Goal: Task Accomplishment & Management: Manage account settings

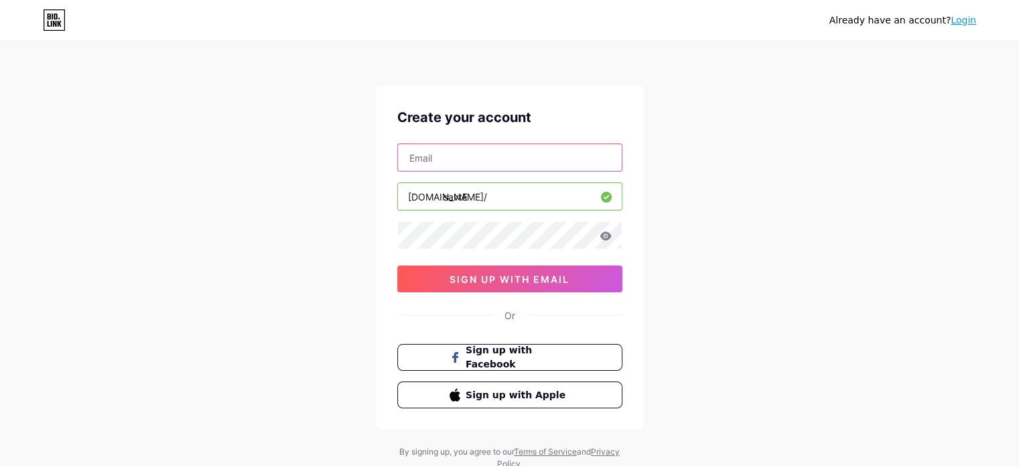
click at [458, 165] on input "text" at bounding box center [510, 157] width 224 height 27
type input "[EMAIL_ADDRESS][DOMAIN_NAME]"
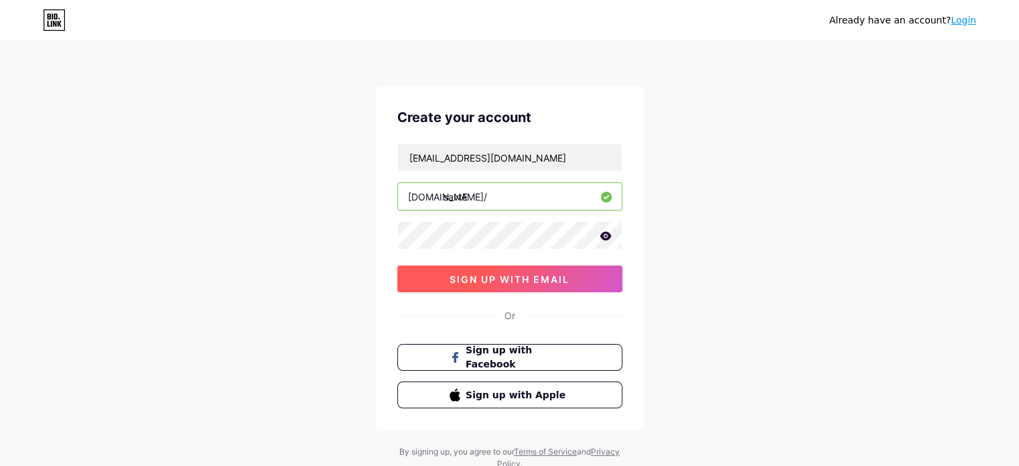
drag, startPoint x: 650, startPoint y: 279, endPoint x: 571, endPoint y: 286, distance: 80.0
click at [650, 279] on div "Already have an account? Login Create your account [PERSON_NAME][EMAIL_ADDRESS]…" at bounding box center [509, 256] width 1019 height 512
click at [569, 286] on button "sign up with email" at bounding box center [509, 278] width 225 height 27
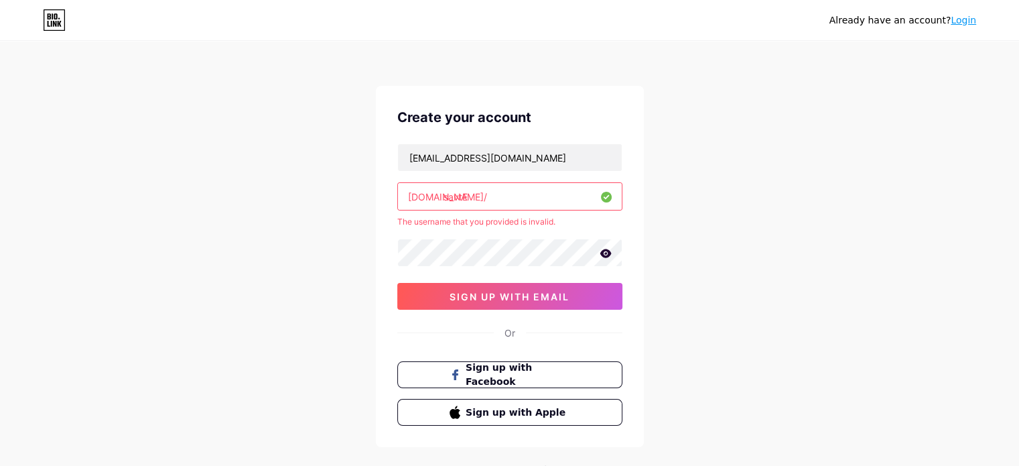
click at [500, 201] on input "savtE" at bounding box center [510, 196] width 224 height 27
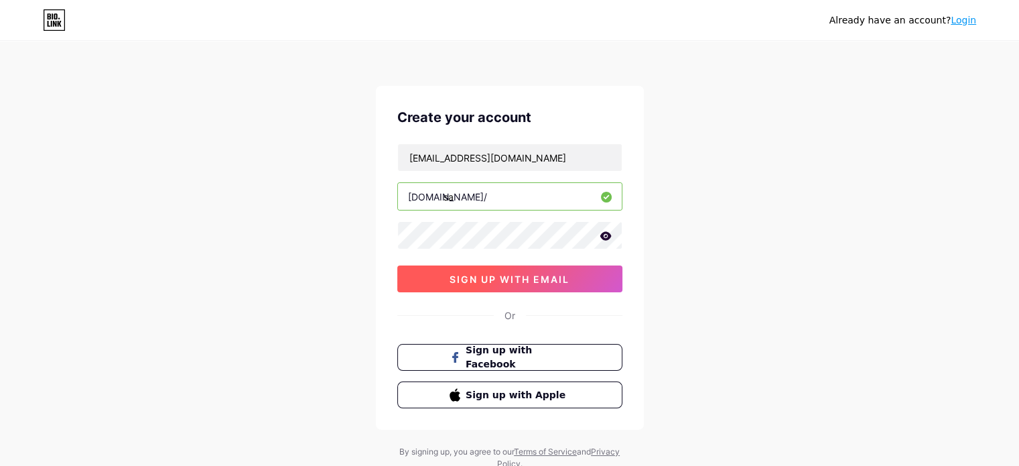
type input "s"
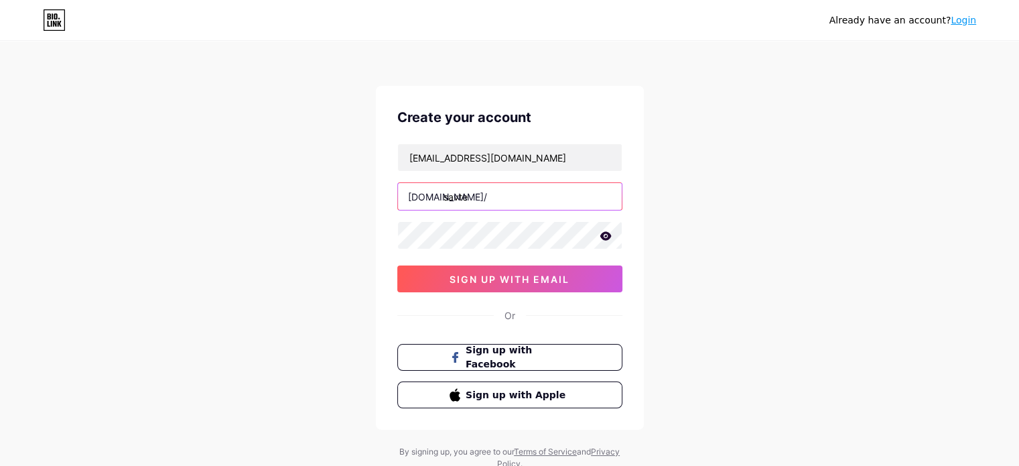
type input "savte"
click at [362, 262] on div "Already have an account? Login Create your account [PERSON_NAME][EMAIL_ADDRESS]…" at bounding box center [509, 256] width 1019 height 512
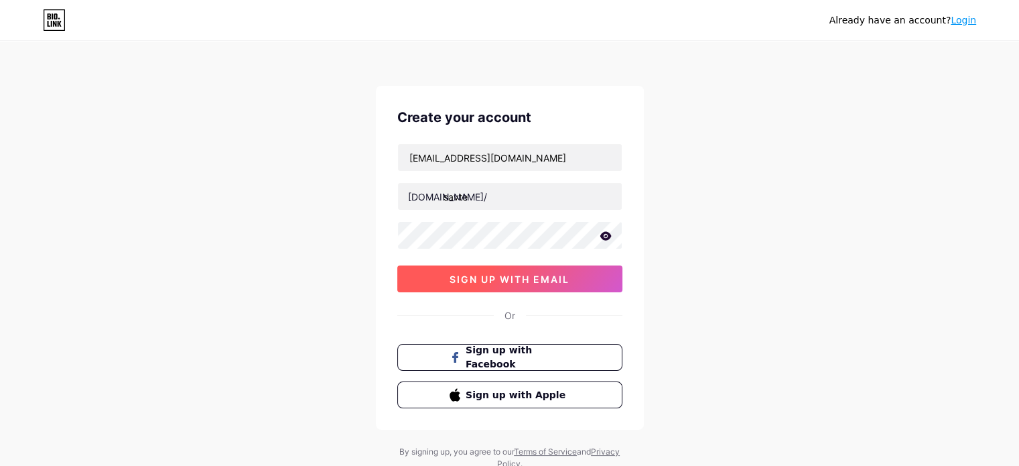
click at [405, 280] on button "sign up with email" at bounding box center [509, 278] width 225 height 27
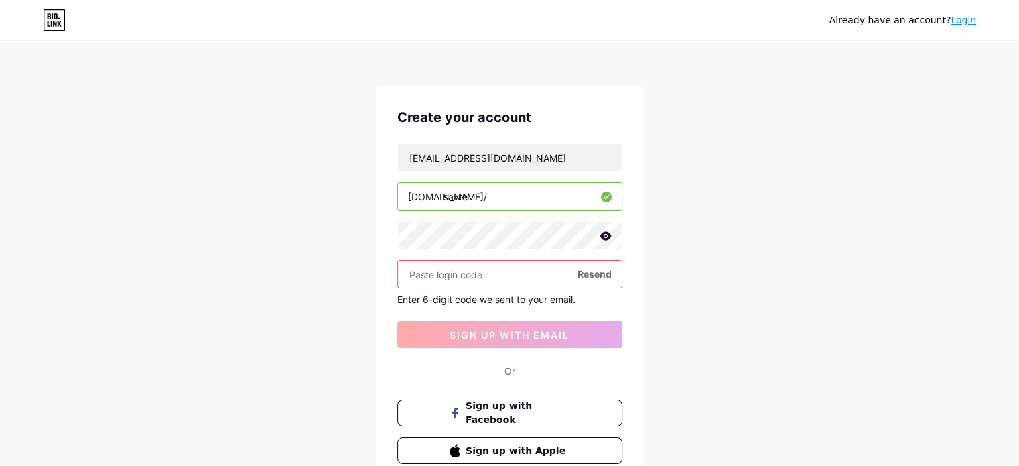
paste input "722020"
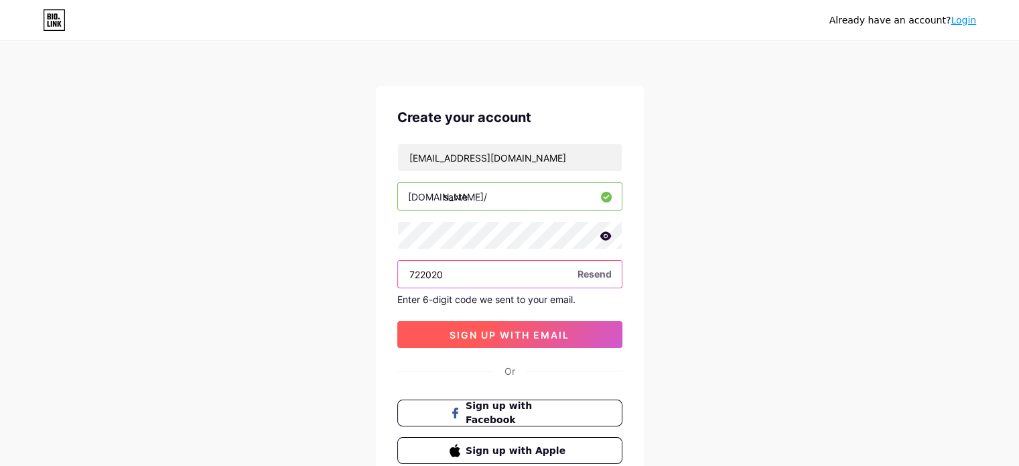
type input "722020"
click at [490, 325] on button "sign up with email" at bounding box center [509, 334] width 225 height 27
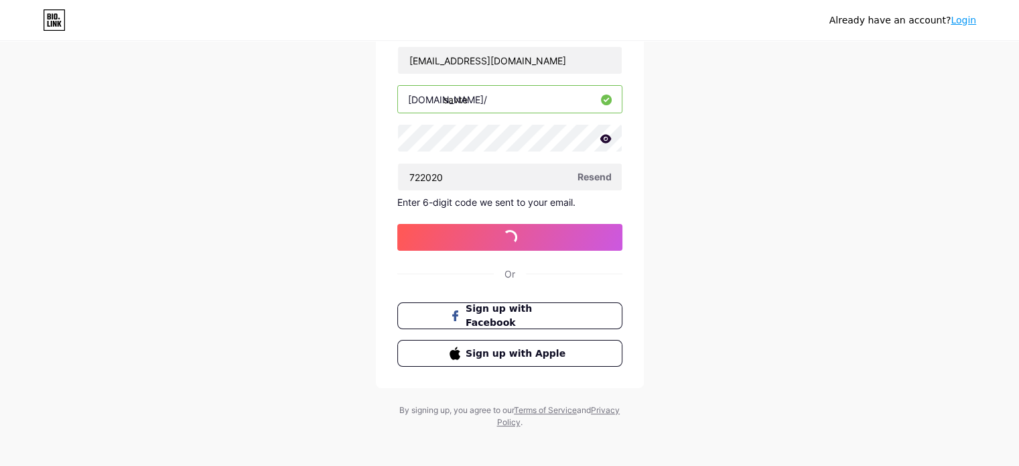
scroll to position [101, 0]
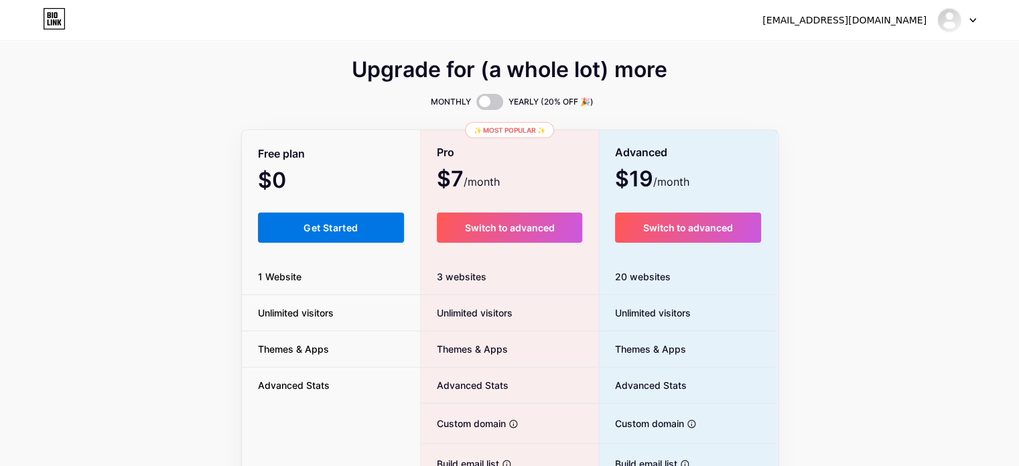
click at [317, 234] on button "Get Started" at bounding box center [331, 227] width 147 height 30
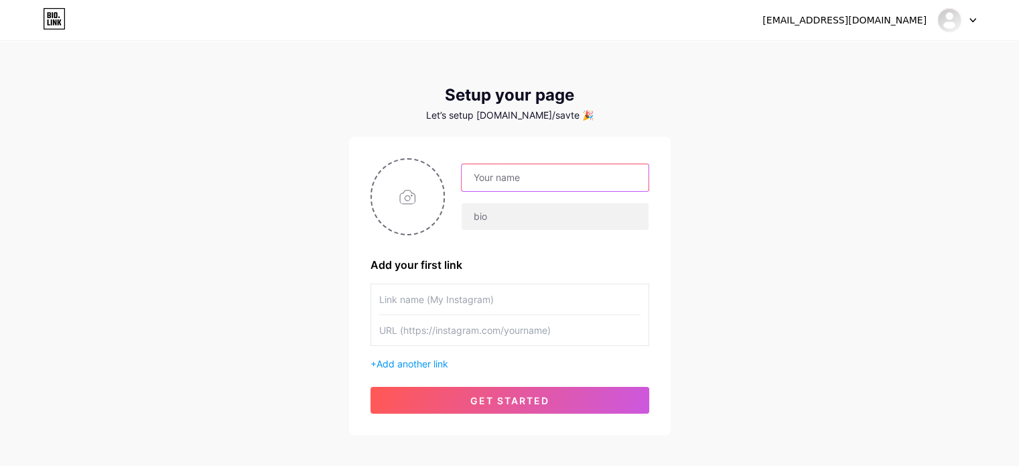
click at [547, 171] on input "text" at bounding box center [555, 177] width 186 height 27
type input "SAVTE"
click at [424, 200] on input "file" at bounding box center [408, 196] width 72 height 74
click at [458, 187] on div "SAVTE" at bounding box center [547, 196] width 204 height 67
click at [418, 182] on input "file" at bounding box center [408, 196] width 72 height 74
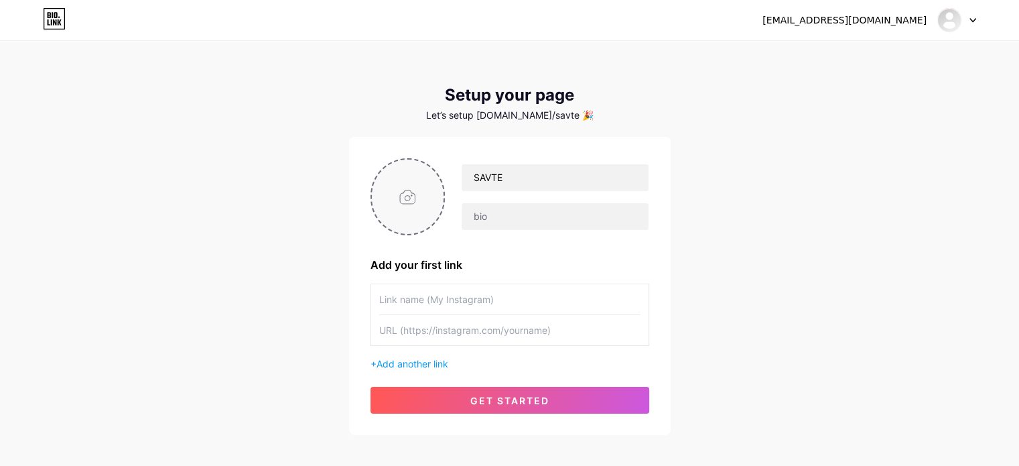
type input "C:\fakepath\Logo Ideas for Instagram.png"
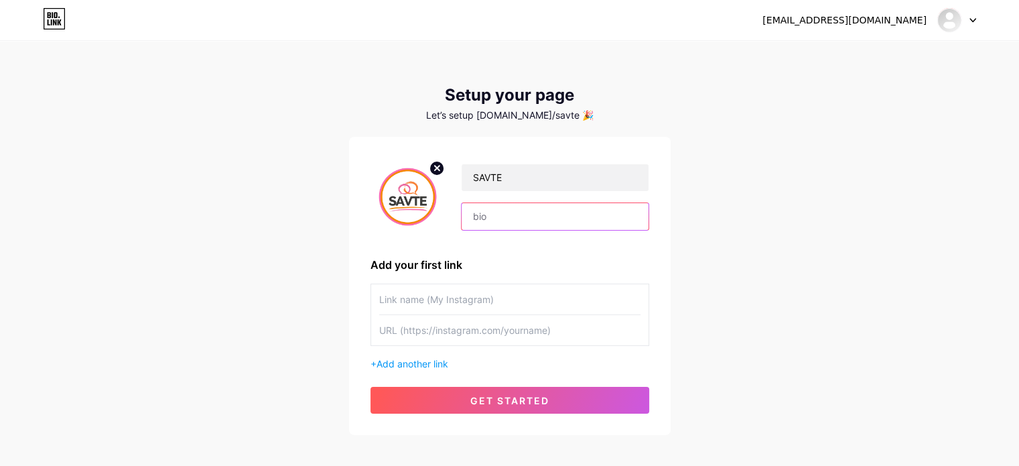
click at [483, 217] on input "text" at bounding box center [555, 216] width 186 height 27
type input "Sheffield Association for the Voluntary Teaching of English"
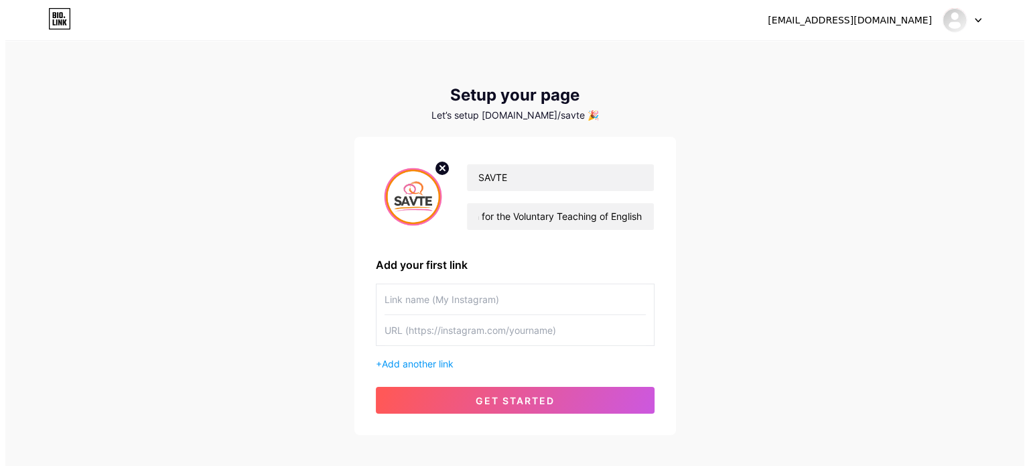
scroll to position [0, 0]
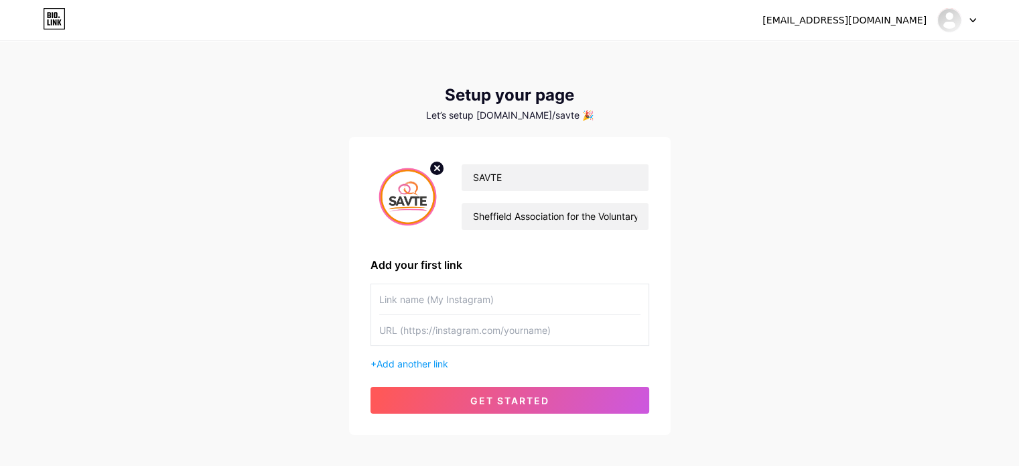
click at [514, 301] on input "text" at bounding box center [509, 299] width 261 height 30
click at [523, 309] on input "text" at bounding box center [509, 299] width 261 height 30
click at [402, 304] on input "text" at bounding box center [509, 299] width 261 height 30
click at [400, 305] on input "text" at bounding box center [509, 299] width 261 height 30
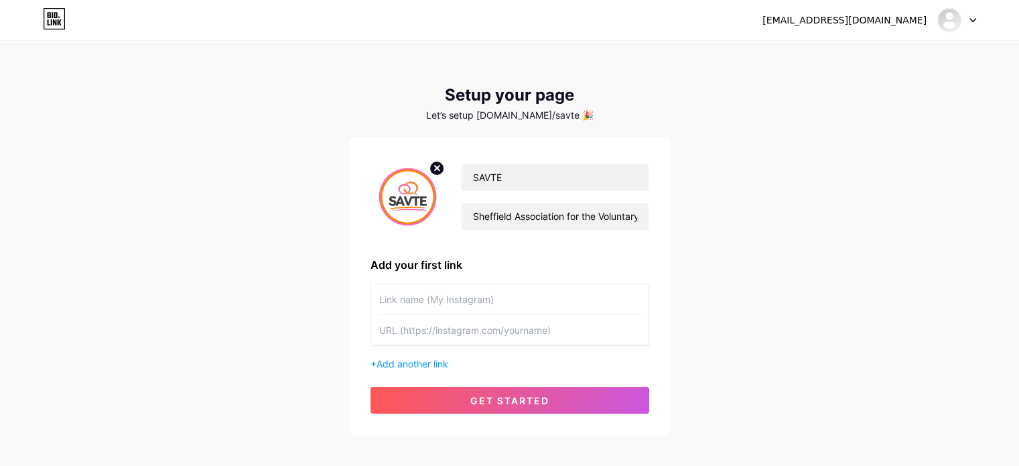
click at [400, 305] on input "text" at bounding box center [509, 299] width 261 height 30
type input "M"
type input "I"
type input "o"
type input "Our Instagram Page"
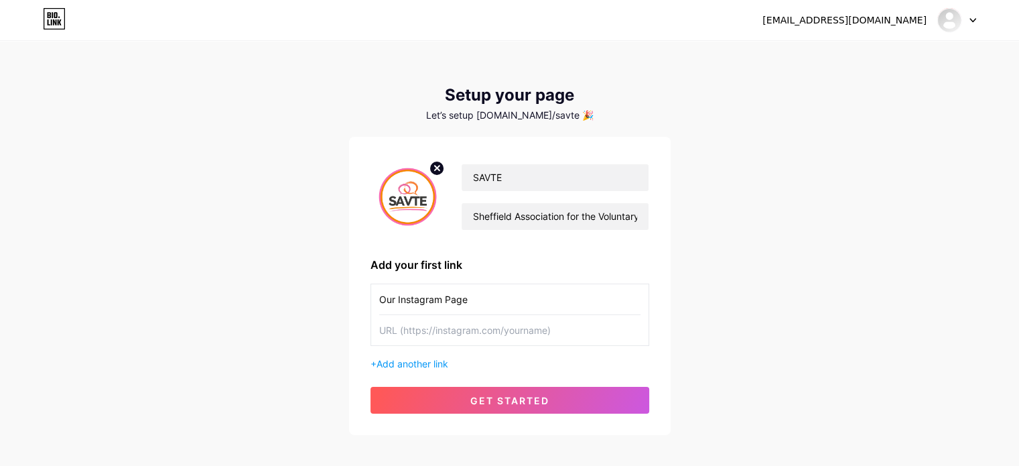
click at [392, 334] on input "text" at bounding box center [509, 330] width 261 height 30
paste input "[URL][DOMAIN_NAME]"
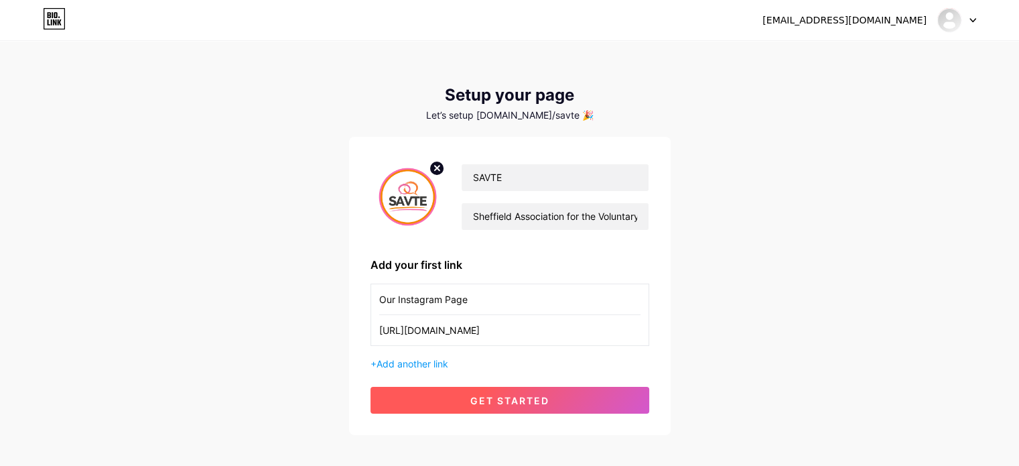
type input "[URL][DOMAIN_NAME]"
click at [431, 397] on button "get started" at bounding box center [509, 400] width 279 height 27
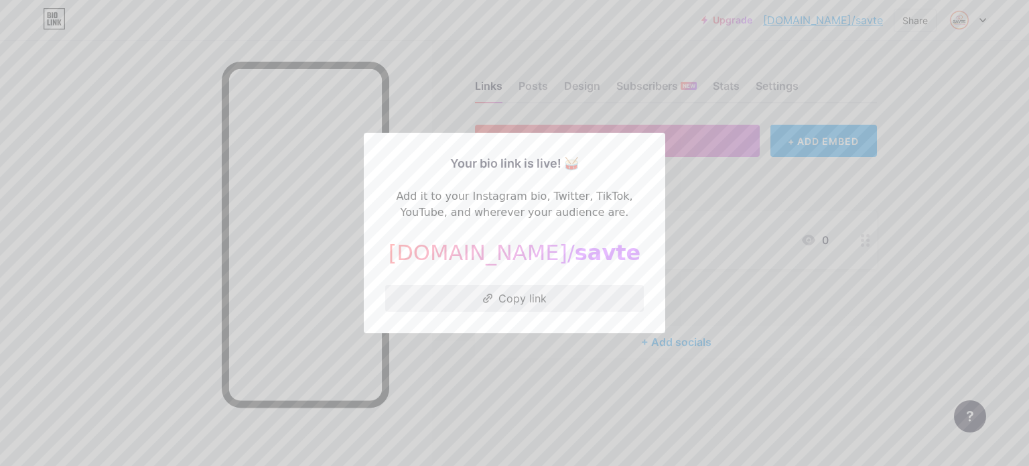
click at [483, 286] on button "Copy link" at bounding box center [514, 298] width 259 height 27
click at [677, 219] on div at bounding box center [514, 233] width 1029 height 466
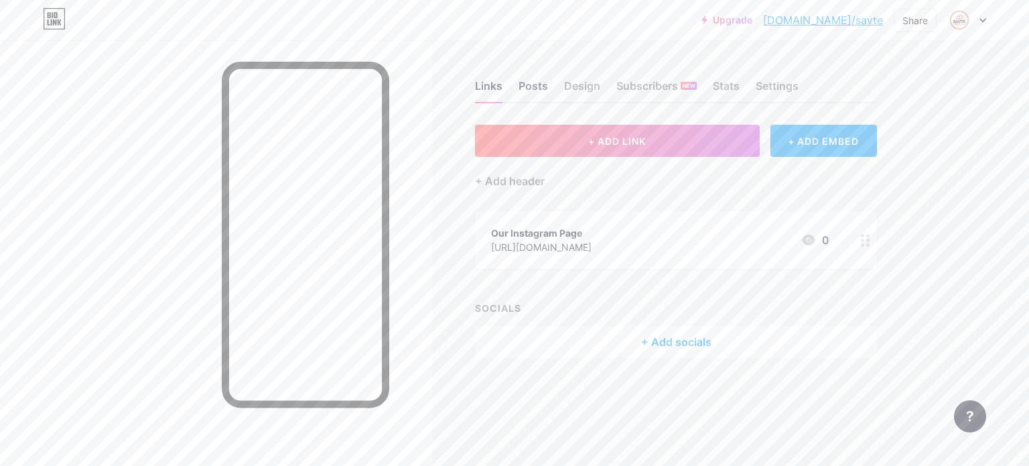
click at [543, 94] on div "Posts" at bounding box center [533, 90] width 29 height 24
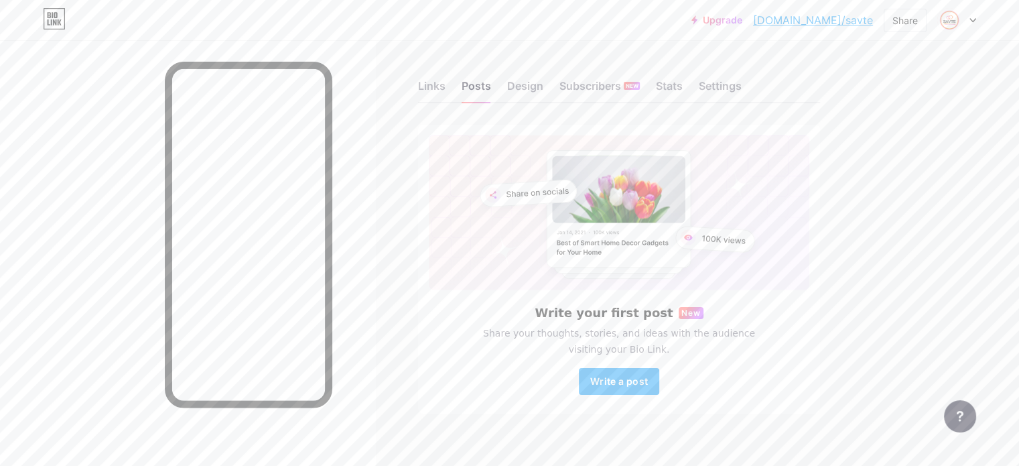
click at [455, 84] on div "Links Posts Design Subscribers NEW Stats Settings Write your first post New Sha…" at bounding box center [438, 260] width 876 height 440
click at [445, 82] on div "Links" at bounding box center [431, 90] width 27 height 24
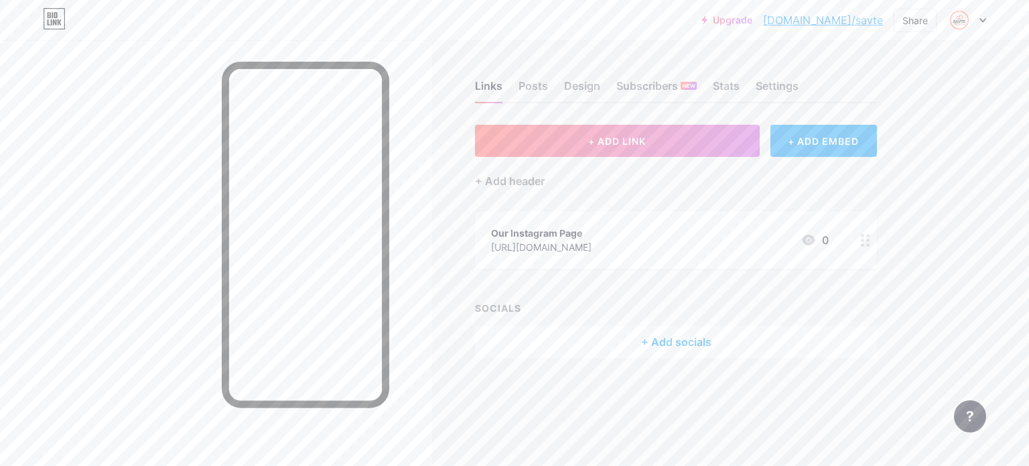
click at [833, 23] on link "[DOMAIN_NAME]/savte" at bounding box center [823, 20] width 120 height 16
click at [695, 119] on div "Links Posts Design Subscribers NEW Stats Settings + ADD LINK + ADD EMBED + Add …" at bounding box center [466, 232] width 933 height 385
click at [682, 144] on button "+ ADD LINK" at bounding box center [617, 141] width 285 height 32
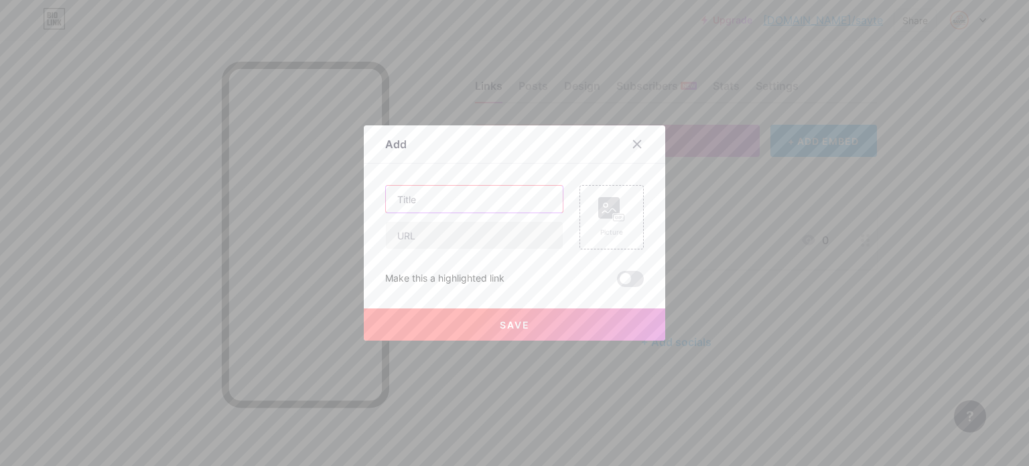
click at [481, 198] on input "text" at bounding box center [474, 199] width 177 height 27
type input "Our Facebook Page"
drag, startPoint x: 452, startPoint y: 227, endPoint x: 453, endPoint y: 237, distance: 10.1
click at [452, 228] on input "text" at bounding box center [474, 235] width 177 height 27
paste input "[URL][DOMAIN_NAME]"
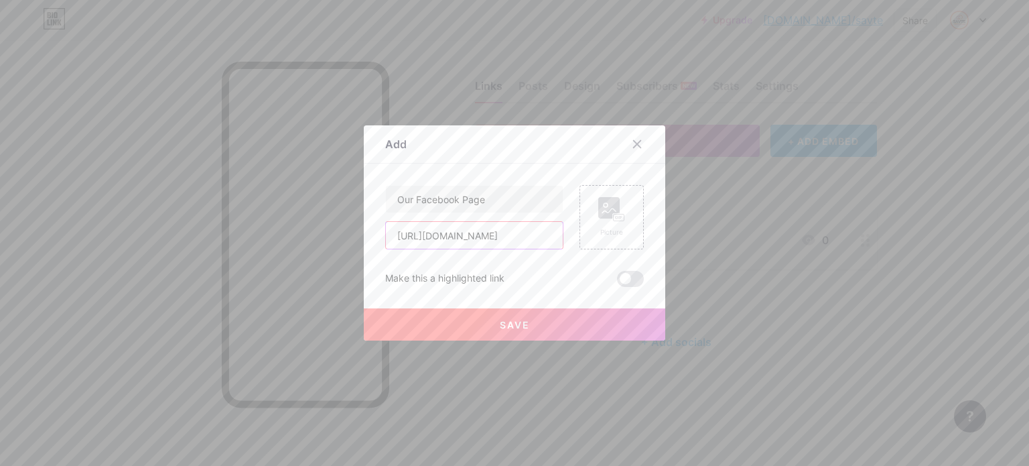
scroll to position [0, 78]
type input "[URL][DOMAIN_NAME]"
click at [587, 324] on button "Save" at bounding box center [514, 324] width 301 height 32
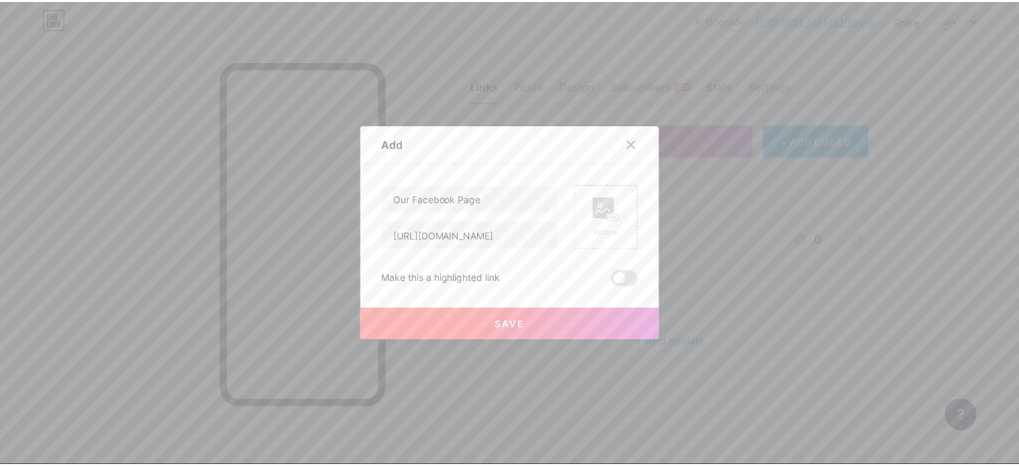
scroll to position [0, 0]
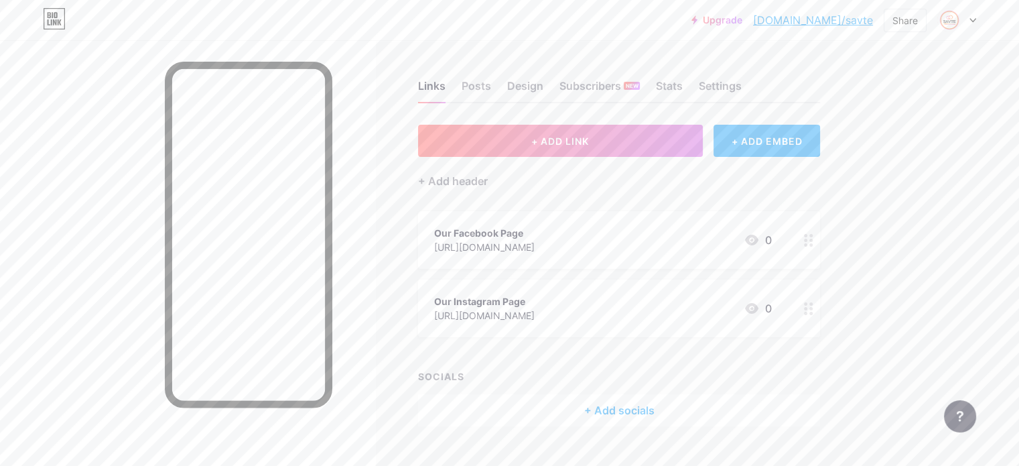
drag, startPoint x: 571, startPoint y: 147, endPoint x: 554, endPoint y: 182, distance: 39.3
click at [554, 182] on div "+ ADD LINK + ADD EMBED + Add header Our Facebook Page [URL][DOMAIN_NAME] 0 Our …" at bounding box center [619, 275] width 402 height 301
click at [488, 179] on div "+ Add header" at bounding box center [453, 181] width 70 height 16
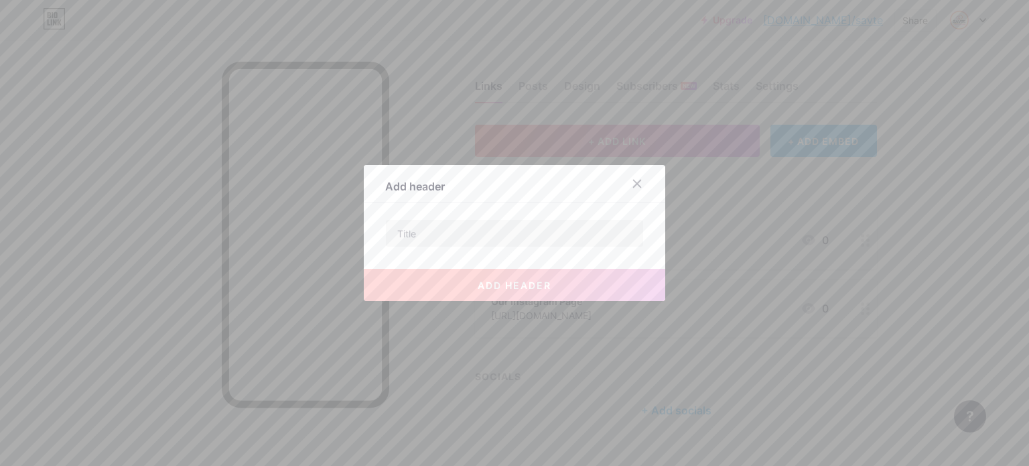
click at [646, 190] on div at bounding box center [645, 183] width 40 height 24
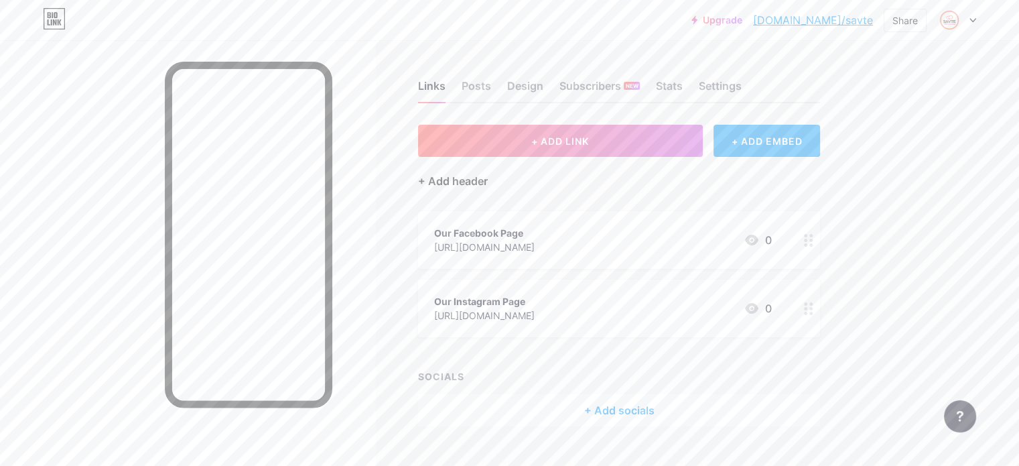
click at [488, 173] on div "+ Add header" at bounding box center [453, 181] width 70 height 16
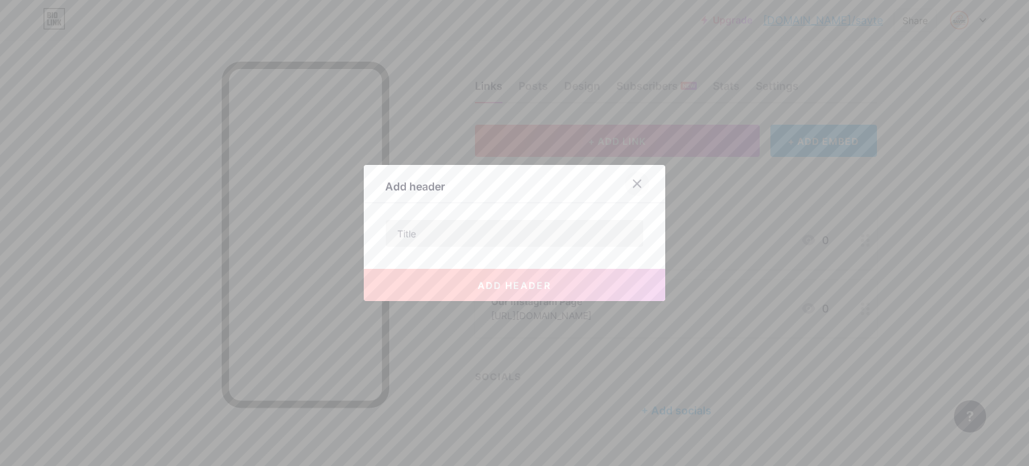
click at [628, 178] on div at bounding box center [637, 183] width 24 height 24
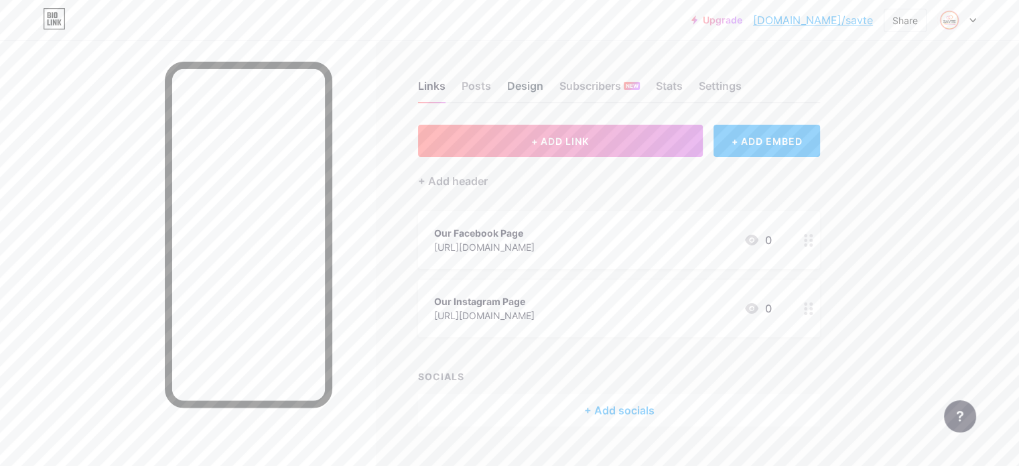
click at [543, 88] on div "Design" at bounding box center [525, 90] width 36 height 24
click at [491, 84] on div "Posts" at bounding box center [476, 90] width 29 height 24
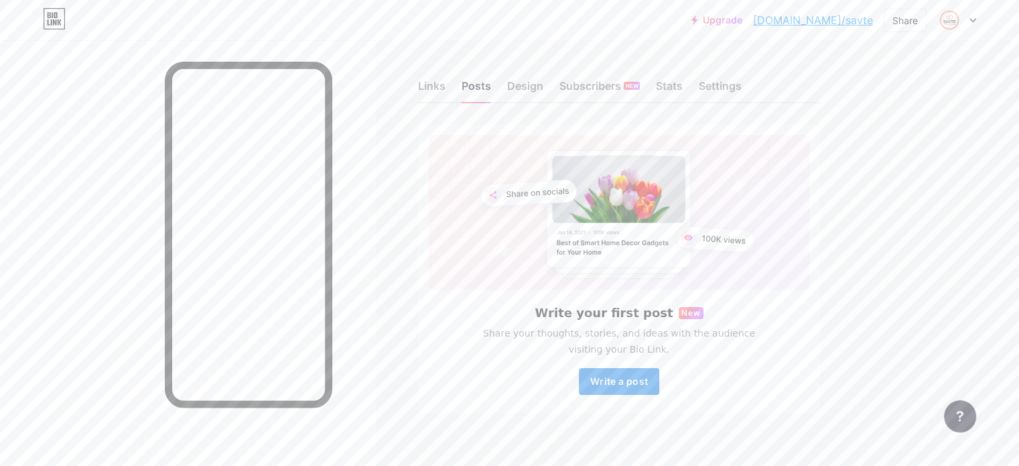
click at [648, 378] on span "Write a post" at bounding box center [619, 380] width 58 height 11
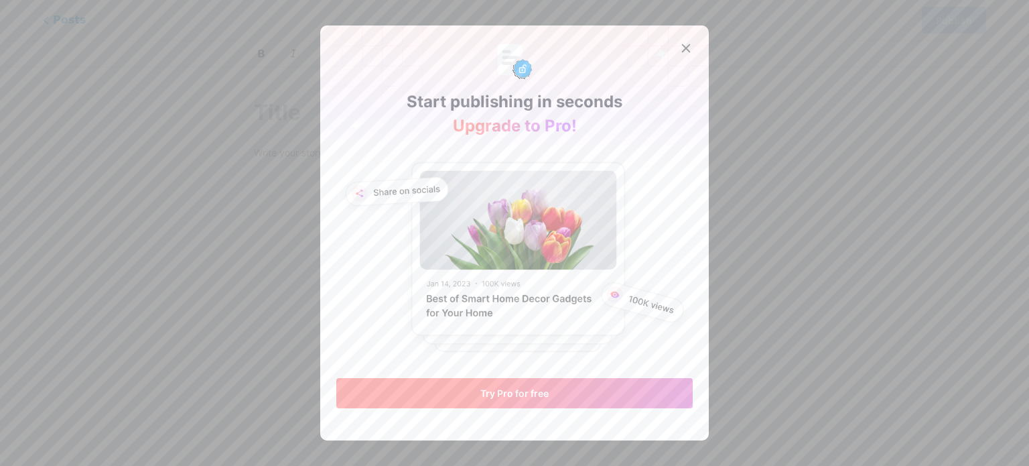
click at [492, 385] on button "Try Pro for free" at bounding box center [514, 393] width 356 height 30
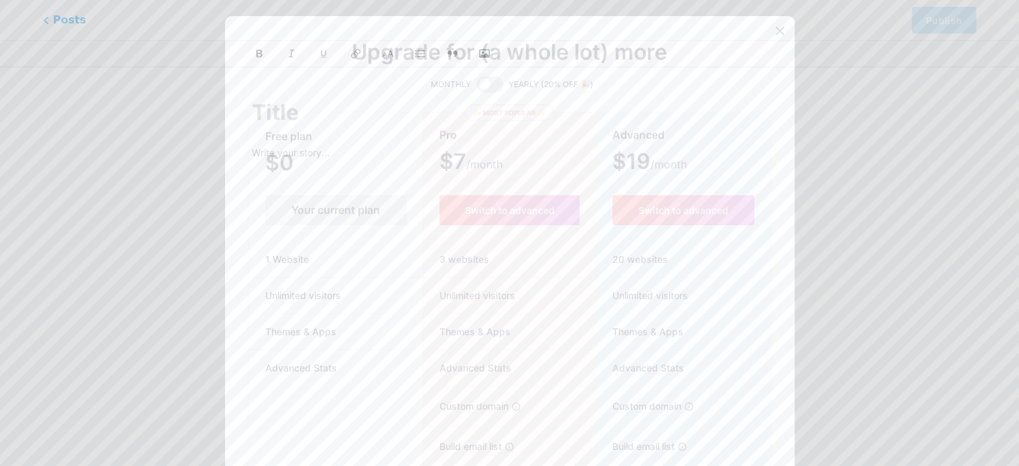
click at [773, 27] on div at bounding box center [780, 31] width 24 height 24
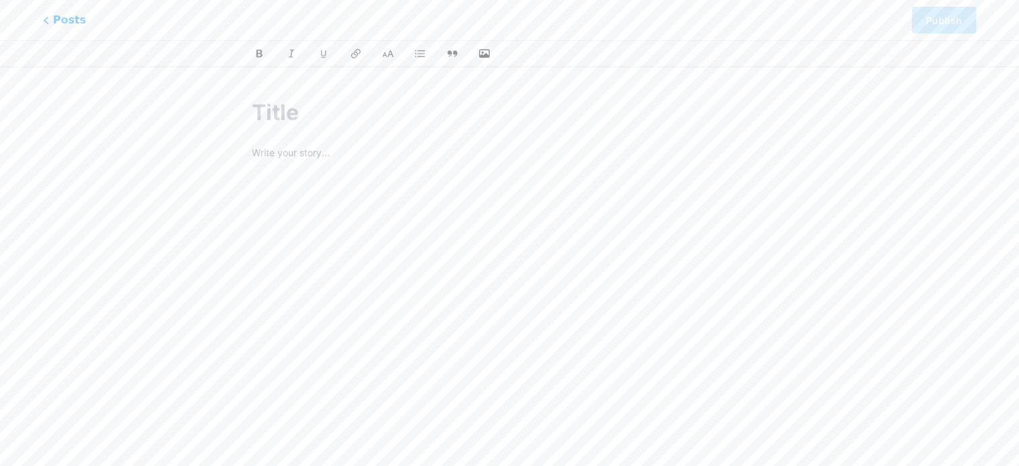
click at [346, 169] on div at bounding box center [509, 312] width 515 height 335
click at [312, 115] on input "text" at bounding box center [509, 112] width 515 height 32
click at [501, 61] on div at bounding box center [510, 54] width 576 height 16
click at [314, 176] on div at bounding box center [509, 312] width 515 height 335
click at [482, 45] on button "button" at bounding box center [484, 54] width 20 height 20
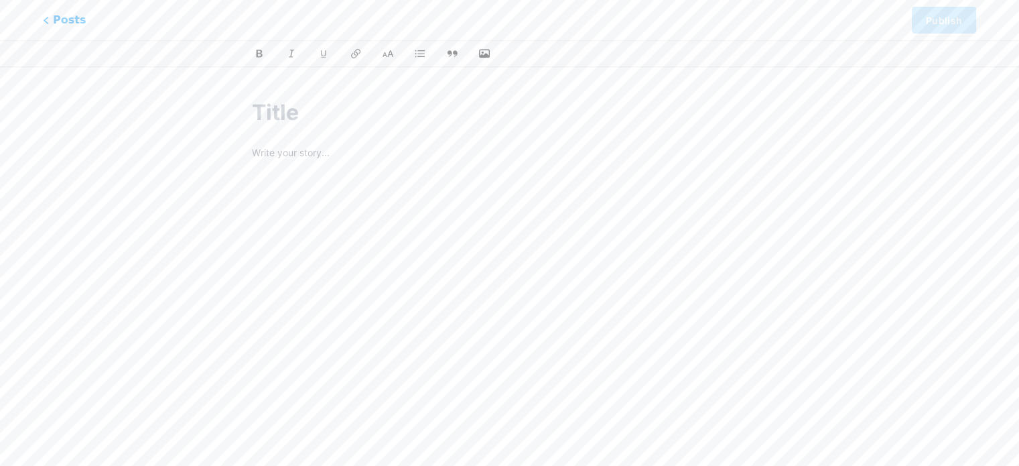
click at [494, 48] on div at bounding box center [510, 54] width 576 height 16
click at [485, 51] on icon "button" at bounding box center [484, 53] width 13 height 13
click at [0, 0] on input "file" at bounding box center [0, 0] width 0 height 0
click at [273, 157] on p at bounding box center [509, 154] width 515 height 19
click at [478, 52] on div at bounding box center [510, 54] width 576 height 16
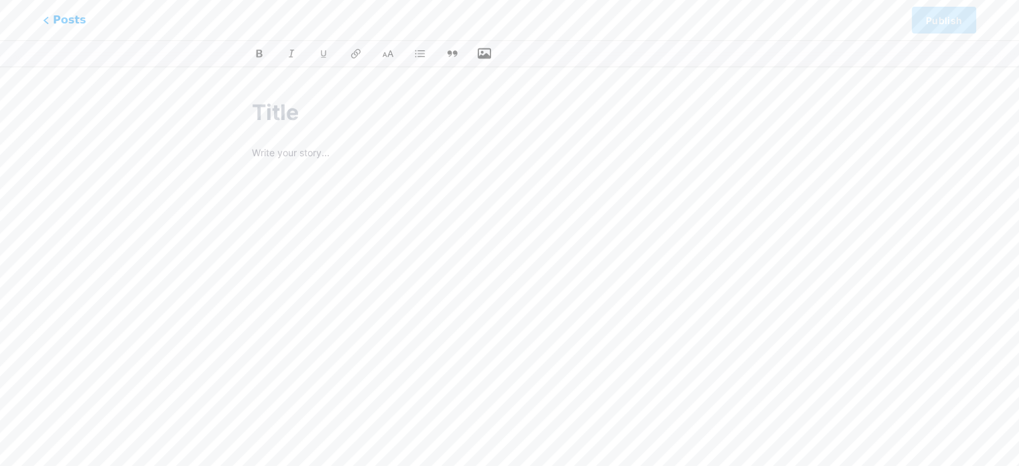
click at [486, 52] on icon "button" at bounding box center [484, 53] width 13 height 13
click at [0, 0] on input "file" at bounding box center [0, 0] width 0 height 0
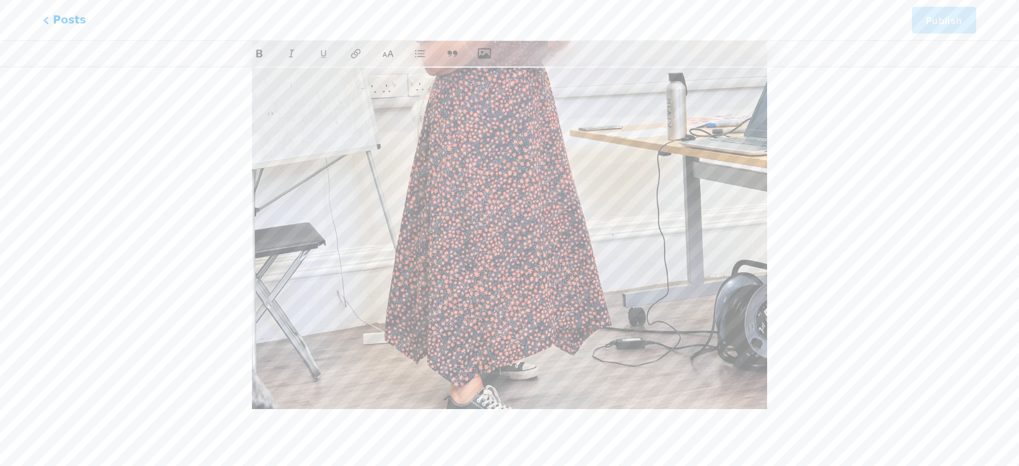
scroll to position [454, 0]
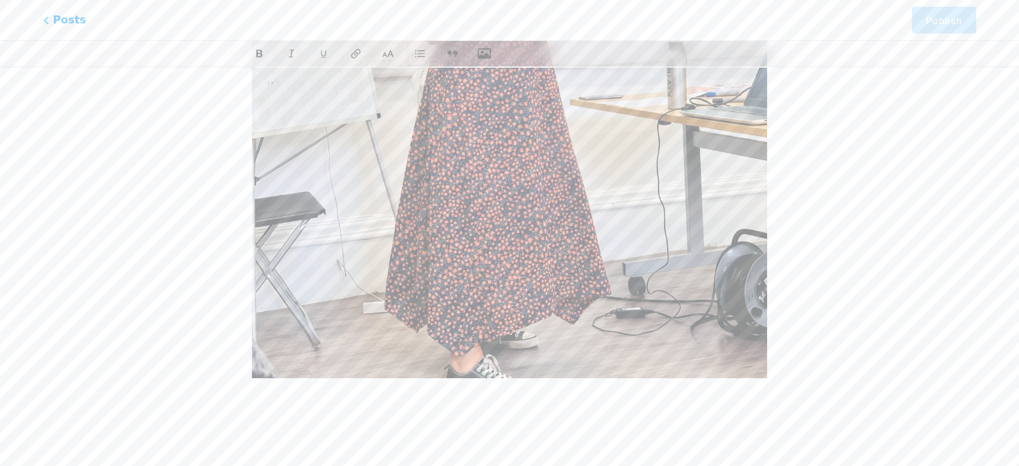
click at [403, 410] on p at bounding box center [509, 403] width 515 height 19
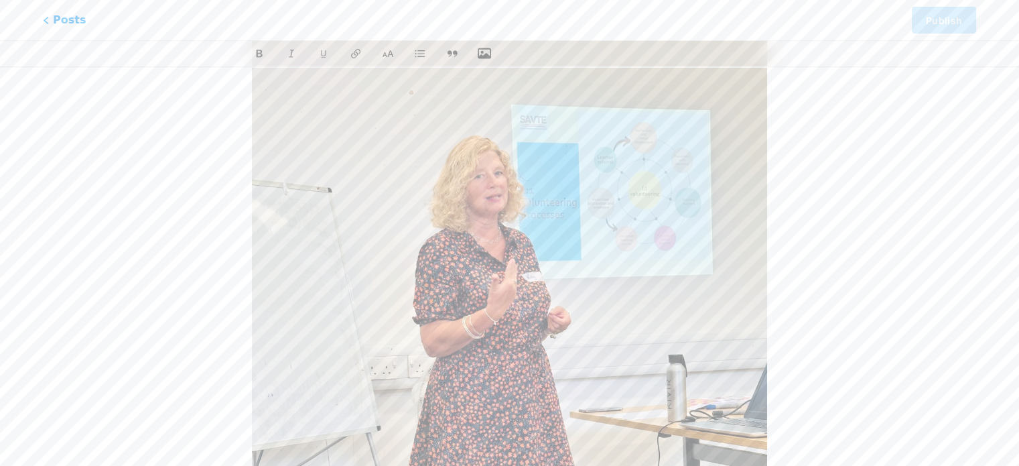
scroll to position [56, 0]
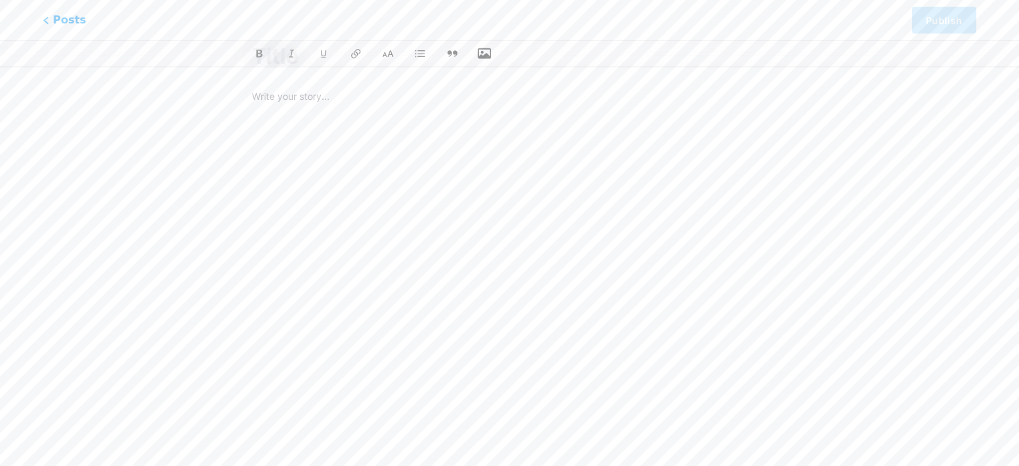
click at [480, 42] on div at bounding box center [509, 53] width 1019 height 27
click at [482, 47] on button "button" at bounding box center [484, 54] width 20 height 20
click at [482, 50] on icon "button" at bounding box center [484, 53] width 13 height 13
click at [0, 0] on input "file" at bounding box center [0, 0] width 0 height 0
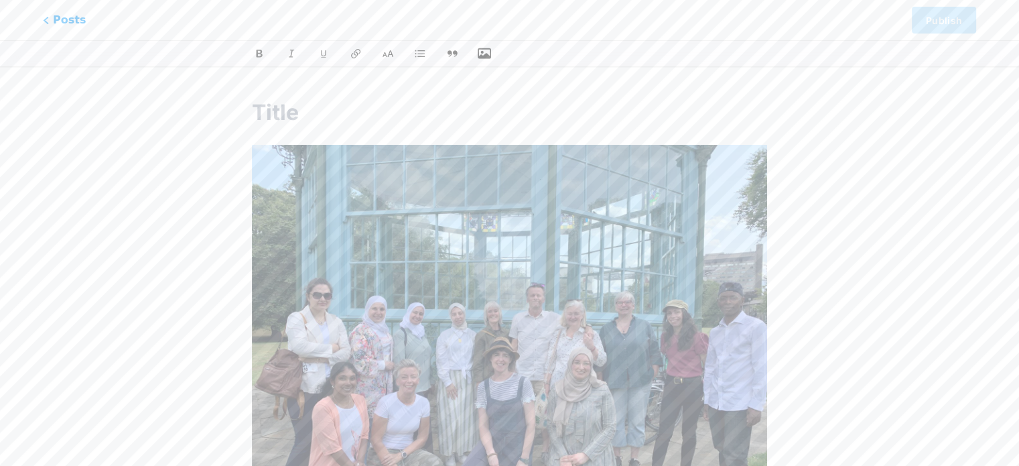
click at [291, 112] on input "text" at bounding box center [509, 112] width 515 height 32
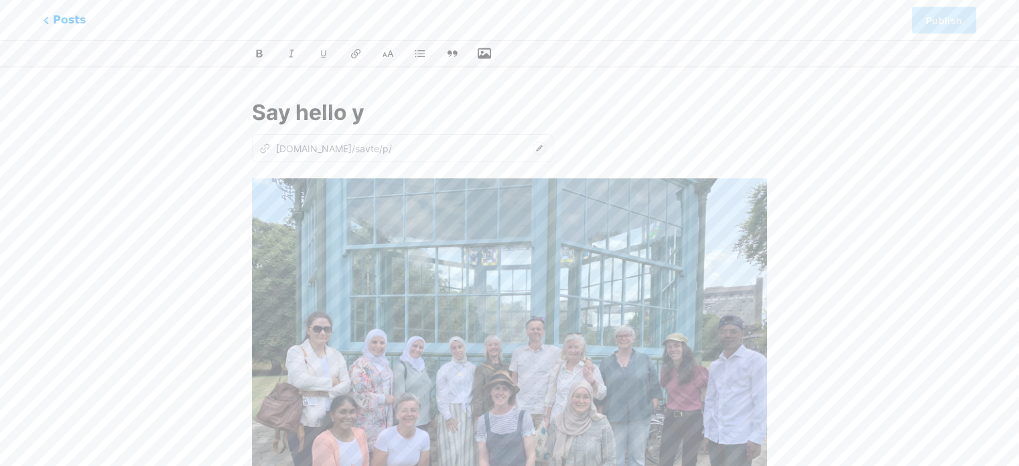
type input "Say hello yo"
type input "say-hello"
type input "Say hello to our tea"
type input "say-hello-to-our"
type input "Say hello to our team"
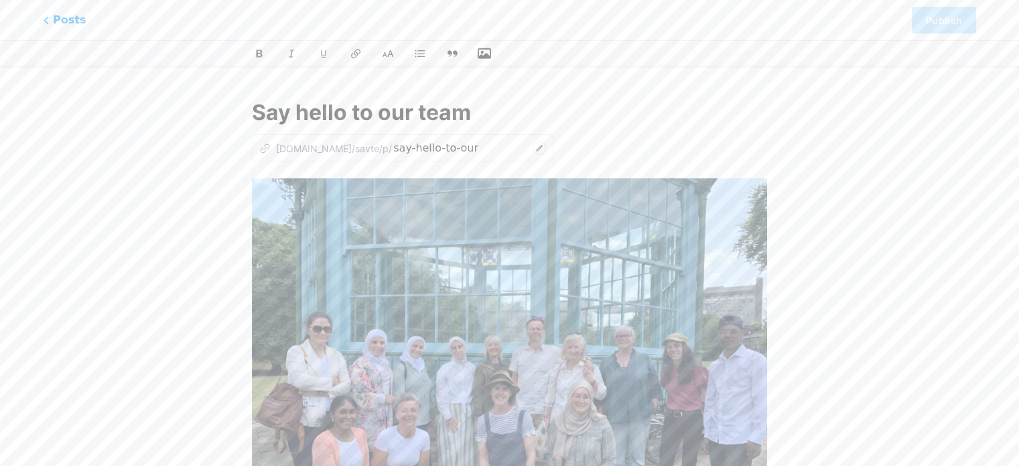
type input "say-hello-to-our-team"
click at [659, 101] on input "Say hello to our team" at bounding box center [509, 112] width 515 height 32
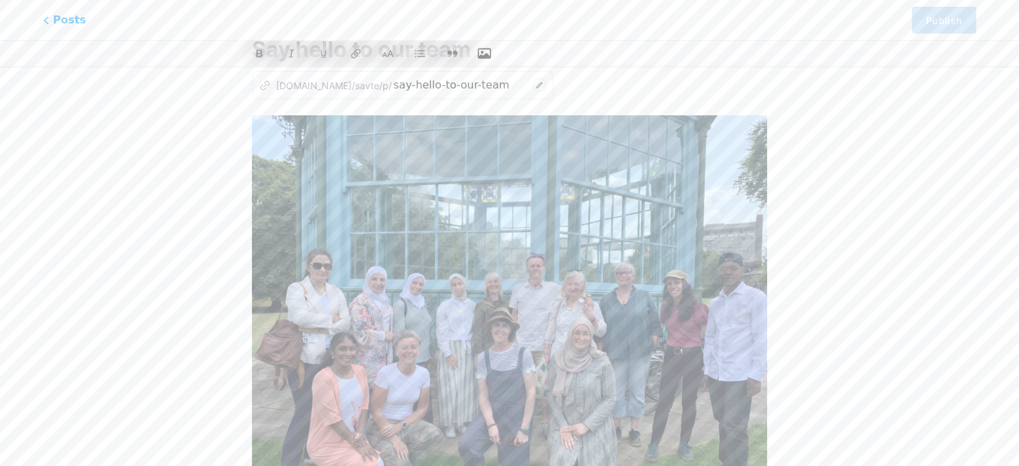
scroll to position [186, 0]
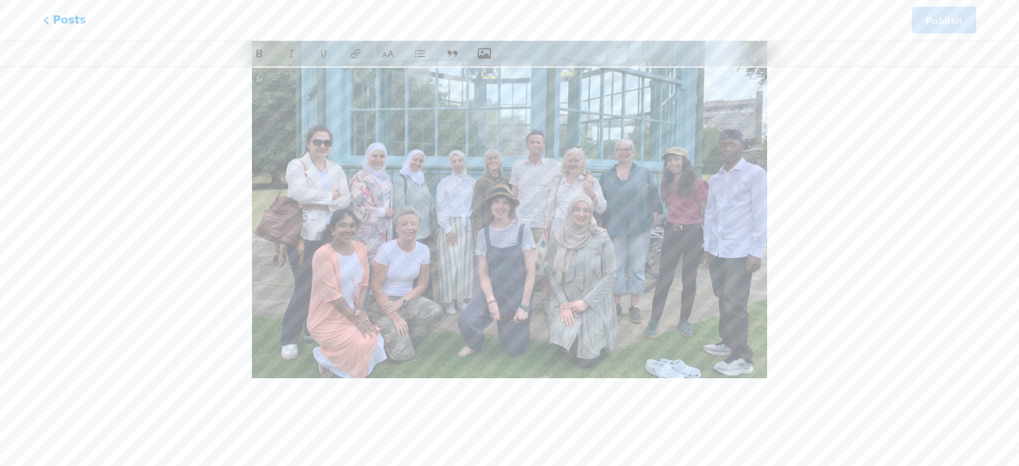
type input "Say hello to our team"
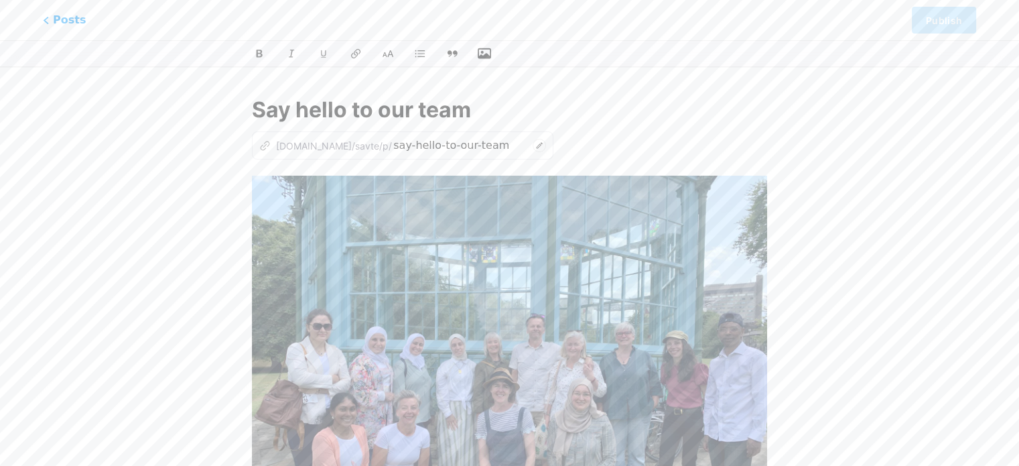
scroll to position [0, 0]
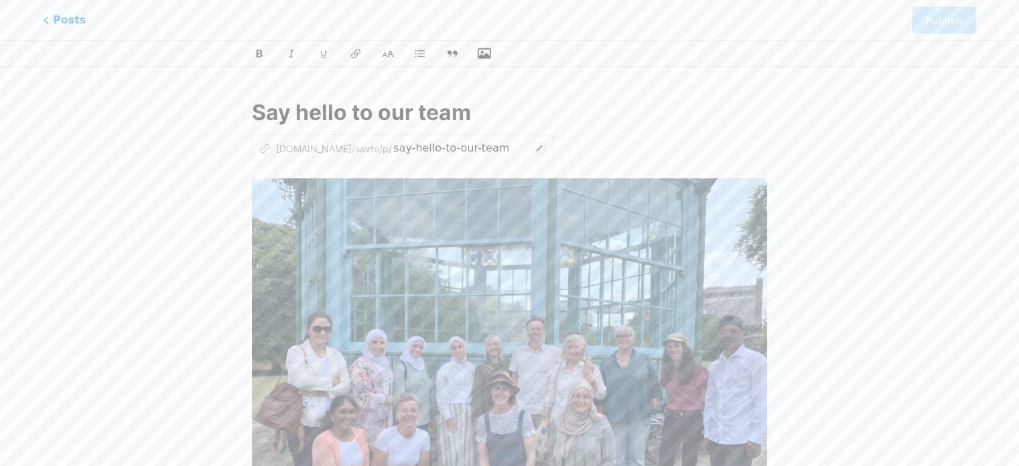
click at [535, 153] on div "z [DOMAIN_NAME]/savte/p/ say-hello-to-our-team" at bounding box center [509, 148] width 515 height 28
click at [498, 169] on div "Say hello to our team z [DOMAIN_NAME]/savte/p/ say-hello-to-our-team" at bounding box center [509, 355] width 553 height 551
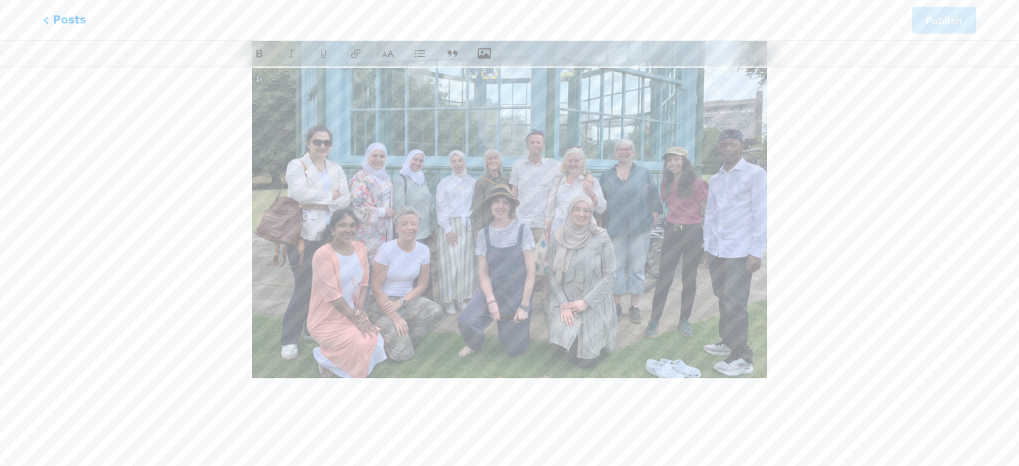
click at [308, 418] on div at bounding box center [509, 207] width 515 height 431
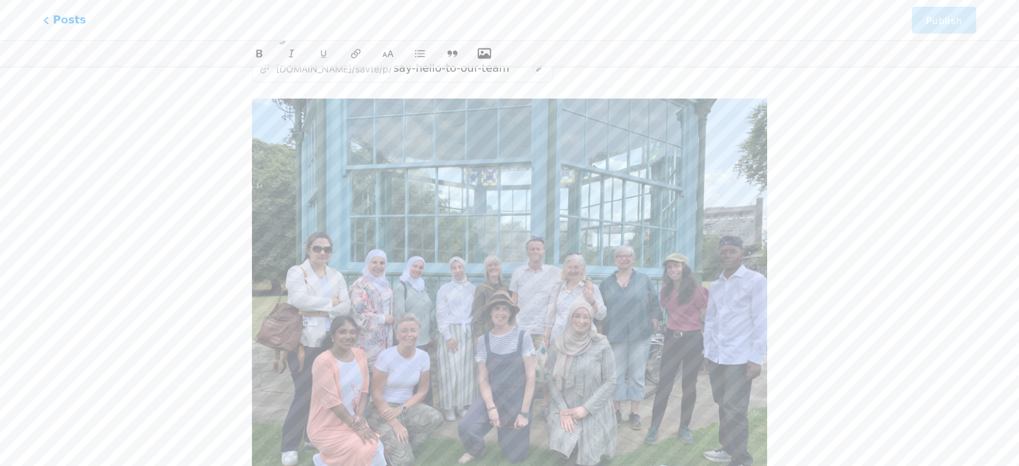
scroll to position [186, 0]
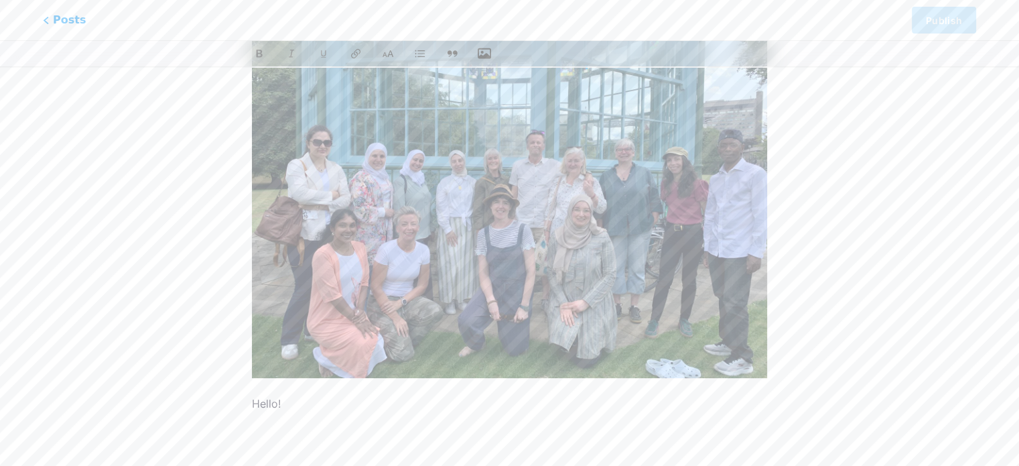
click at [381, 416] on div "Hello!" at bounding box center [509, 207] width 515 height 431
click at [373, 416] on div "Hello!" at bounding box center [509, 207] width 515 height 431
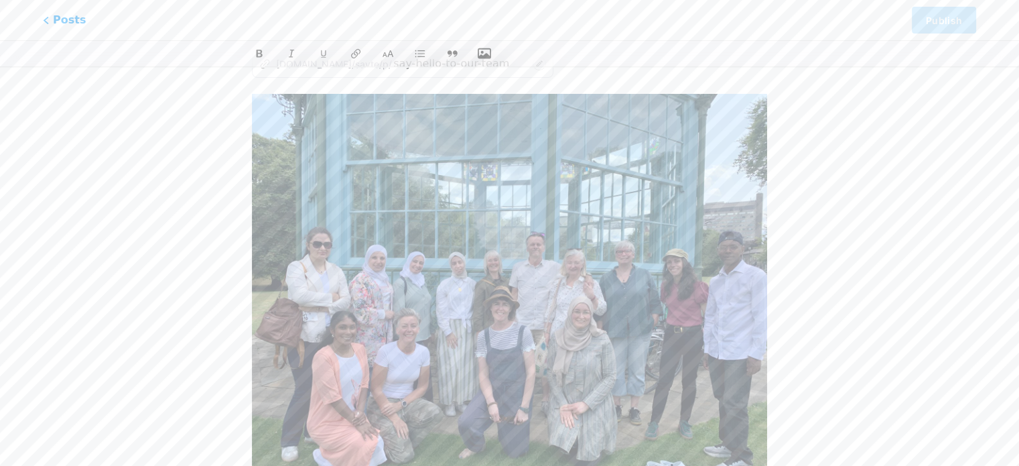
scroll to position [0, 0]
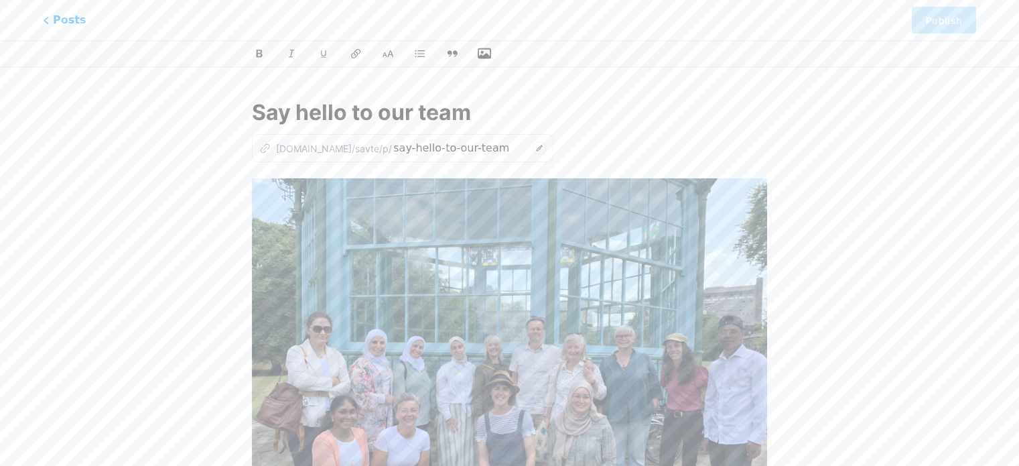
click at [484, 82] on div "Say hello to our team z [DOMAIN_NAME]/savte/p/ say-hello-to-our-team Hello!" at bounding box center [509, 355] width 553 height 551
click at [565, 155] on div "z [DOMAIN_NAME]/savte/p/ say-hello-to-our-team" at bounding box center [509, 148] width 515 height 28
click at [960, 31] on div "Posts Publish" at bounding box center [509, 20] width 1019 height 40
click at [433, 130] on div "Say hello to our team z [DOMAIN_NAME]/savte/p/ say-hello-to-our-team Hello!" at bounding box center [509, 355] width 553 height 551
click at [334, 157] on div "z [DOMAIN_NAME]/savte/p/ say-hello-to-our-team" at bounding box center [402, 148] width 301 height 28
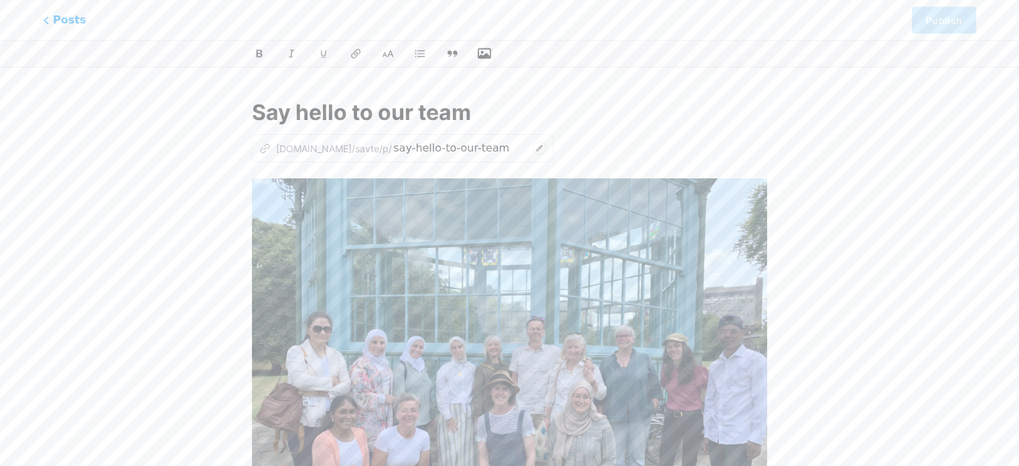
click at [334, 157] on div "z [DOMAIN_NAME]/savte/p/ say-hello-to-our-team" at bounding box center [402, 148] width 301 height 28
click at [327, 149] on div "z [DOMAIN_NAME]/savte/p/" at bounding box center [325, 148] width 133 height 14
click at [533, 144] on icon at bounding box center [539, 147] width 13 height 13
click at [522, 141] on div "z [DOMAIN_NAME]/savte/p/ say-hello-to-our-team" at bounding box center [509, 148] width 515 height 28
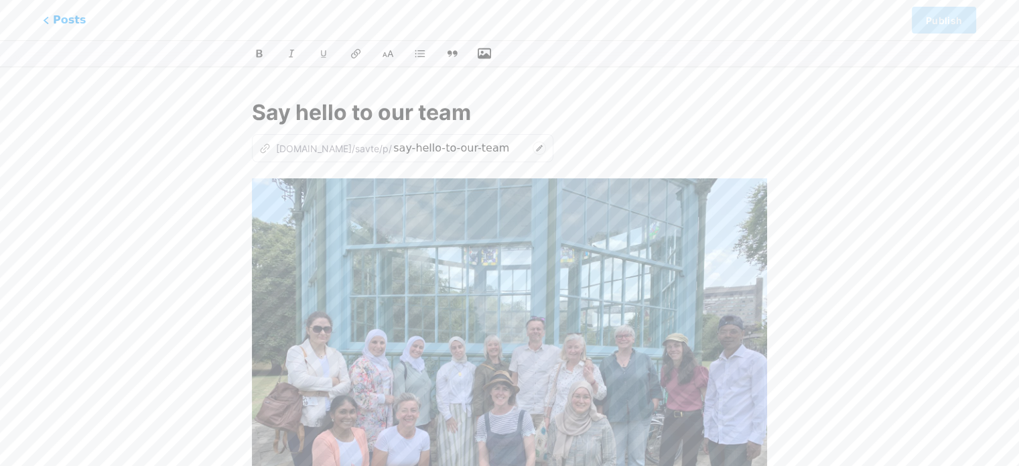
click at [532, 138] on div "z [DOMAIN_NAME]/savte/p/ say-hello-to-our-team" at bounding box center [509, 148] width 515 height 28
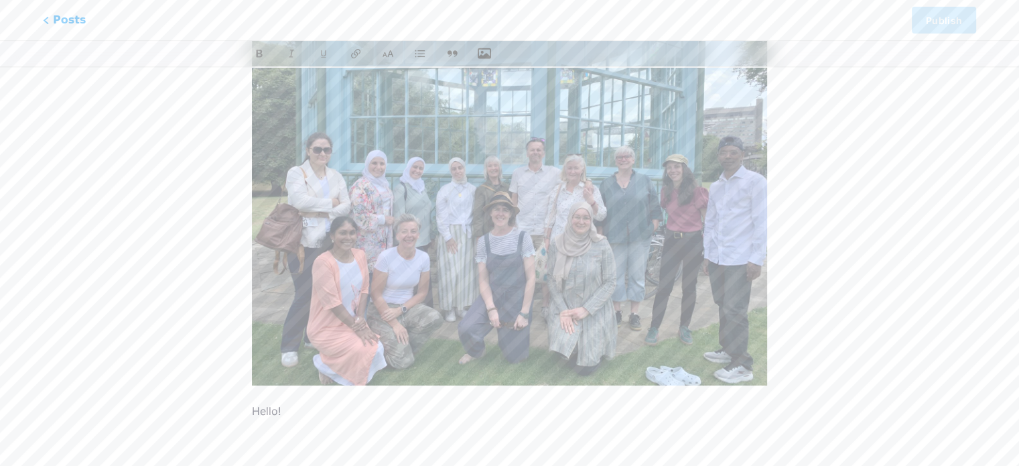
scroll to position [186, 0]
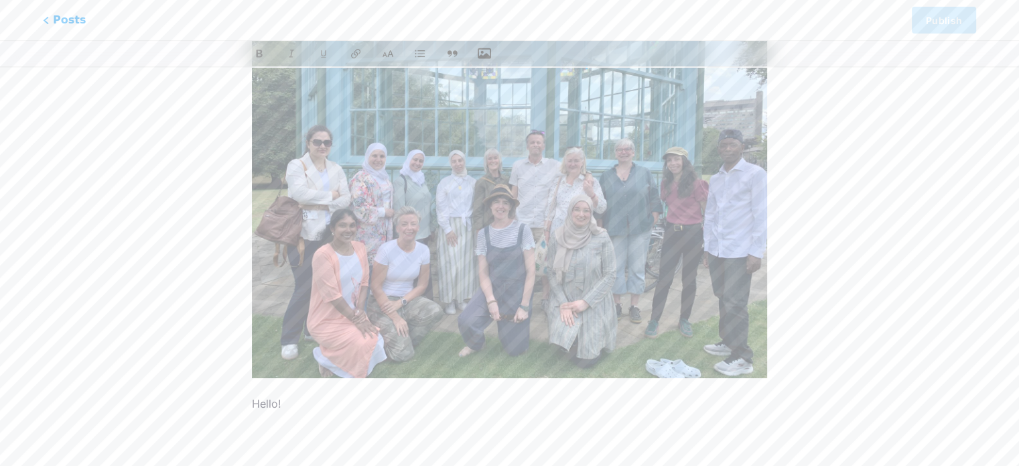
click at [315, 417] on div "Hello!" at bounding box center [509, 207] width 515 height 431
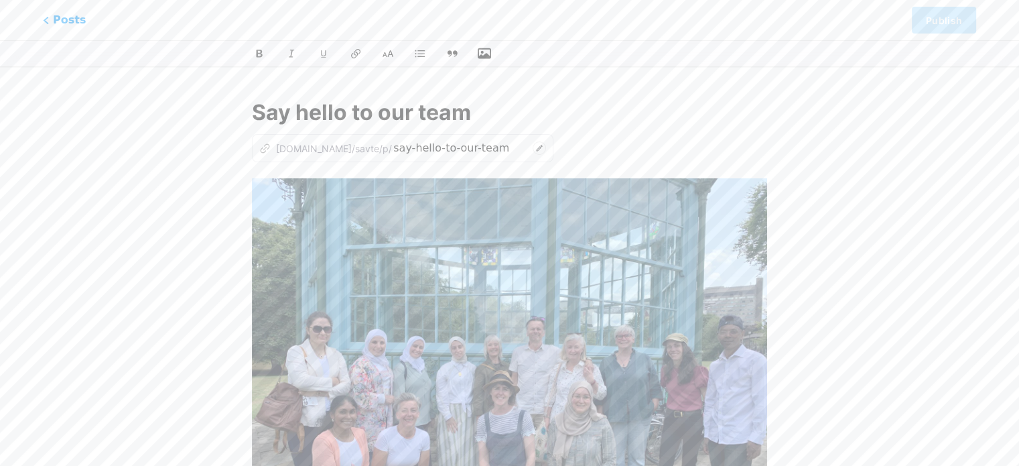
scroll to position [0, 0]
click at [314, 289] on img at bounding box center [509, 371] width 515 height 386
click at [57, 21] on span "Posts" at bounding box center [65, 19] width 48 height 17
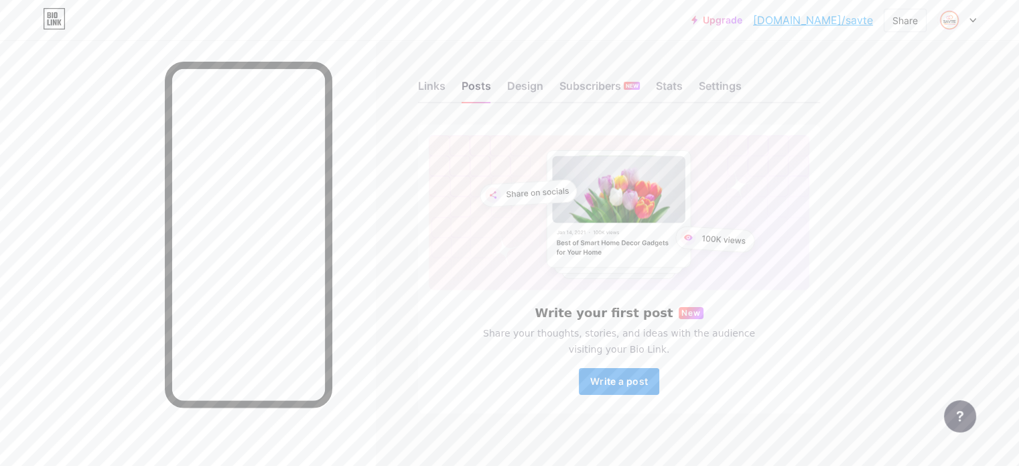
click at [659, 388] on button "Write a post" at bounding box center [619, 381] width 80 height 27
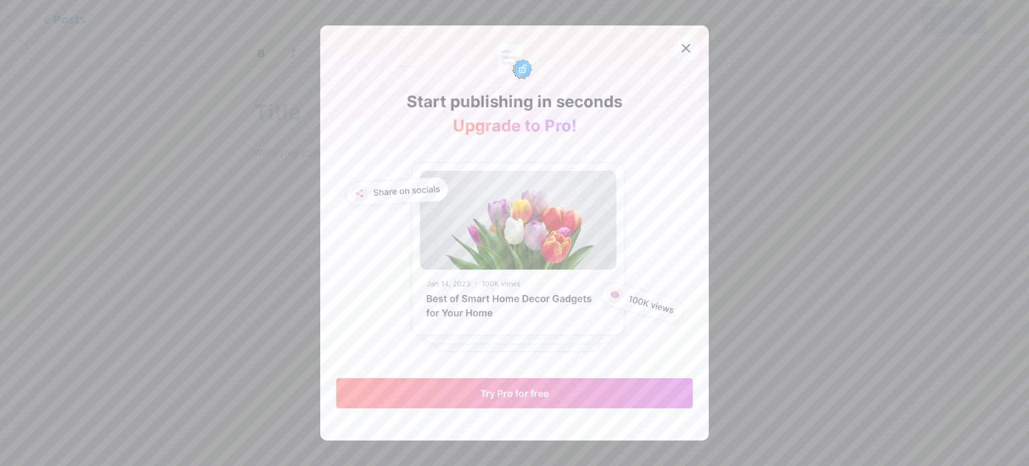
click at [677, 58] on div at bounding box center [686, 48] width 24 height 24
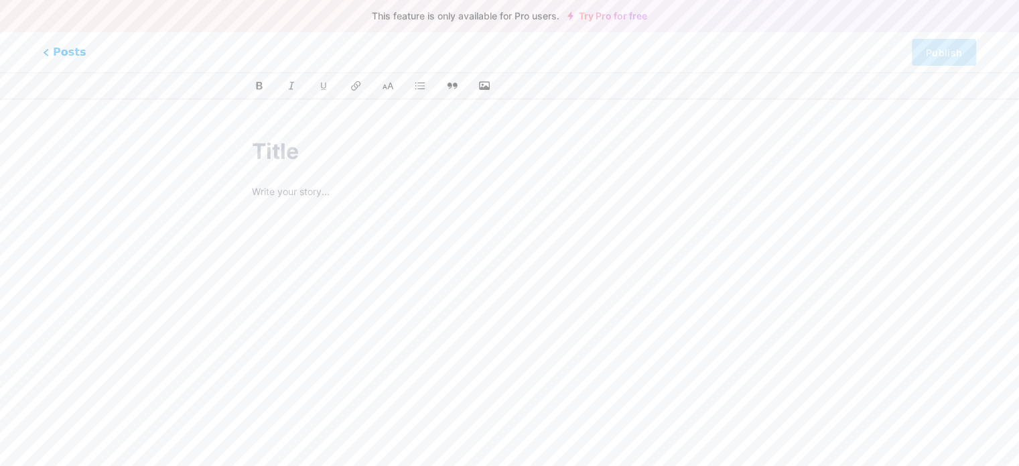
click at [36, 42] on div "Posts Publish" at bounding box center [509, 52] width 1019 height 40
click at [51, 52] on span "Posts" at bounding box center [65, 52] width 48 height 17
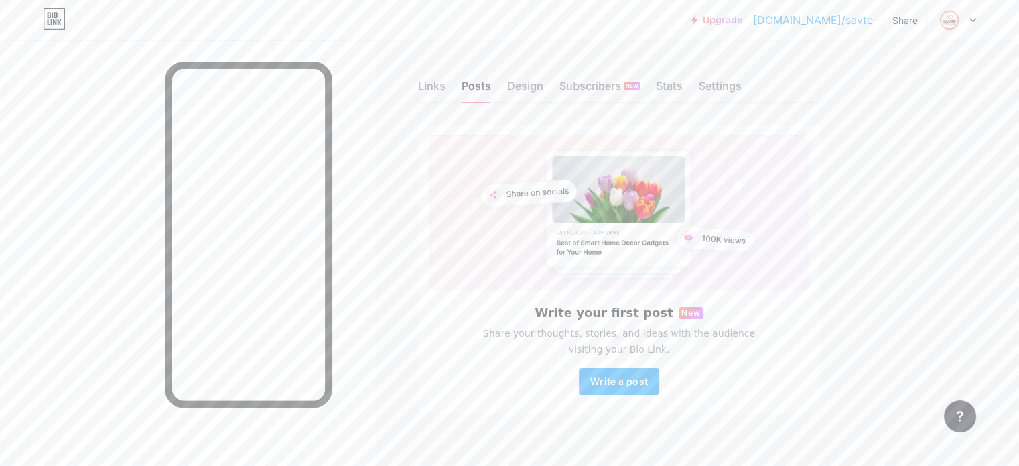
click at [611, 104] on div "Links Posts Design Subscribers NEW Stats Settings Write your first post New Sha…" at bounding box center [438, 260] width 876 height 440
click at [543, 89] on div "Design" at bounding box center [525, 90] width 36 height 24
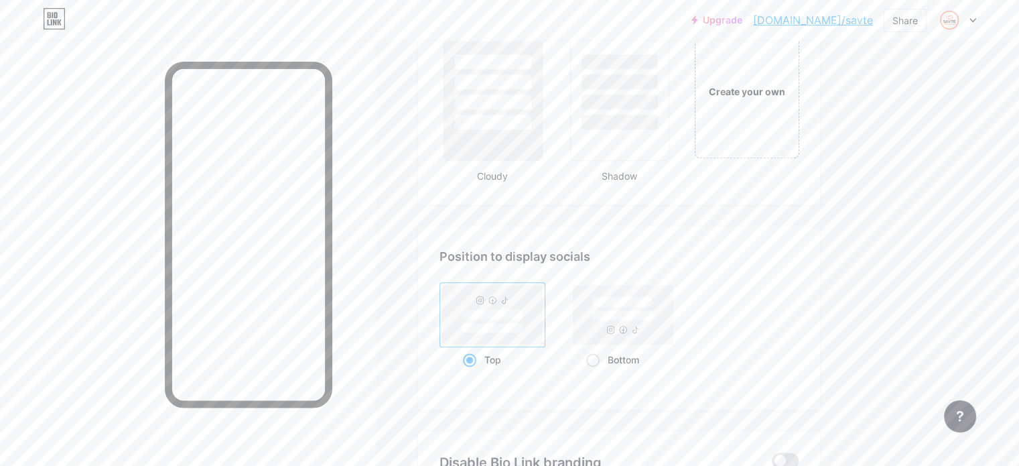
scroll to position [1608, 0]
click at [801, 125] on div "Create your own" at bounding box center [747, 89] width 108 height 138
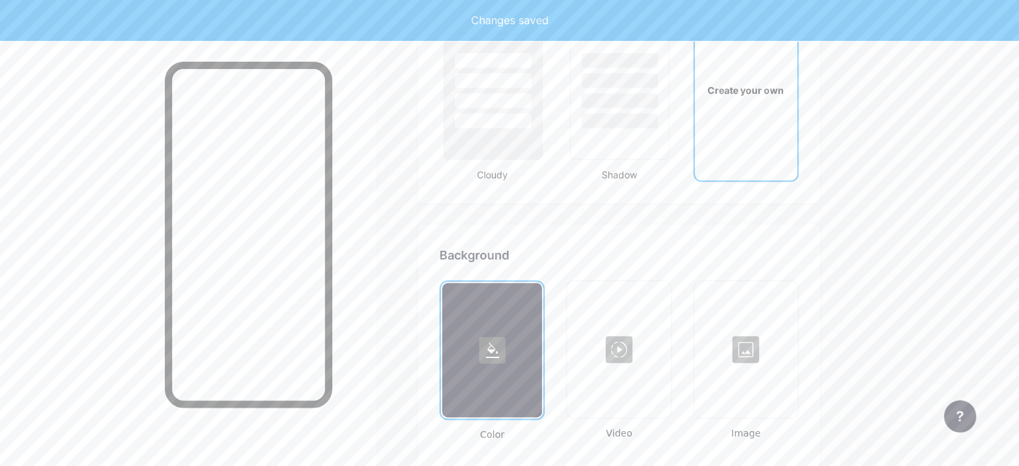
click at [776, 112] on div "Create your own" at bounding box center [746, 90] width 102 height 134
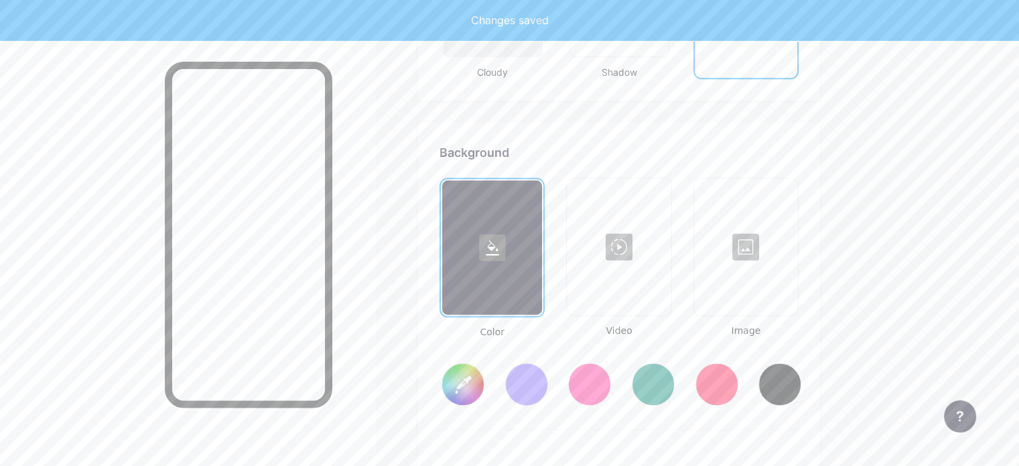
scroll to position [1774, 0]
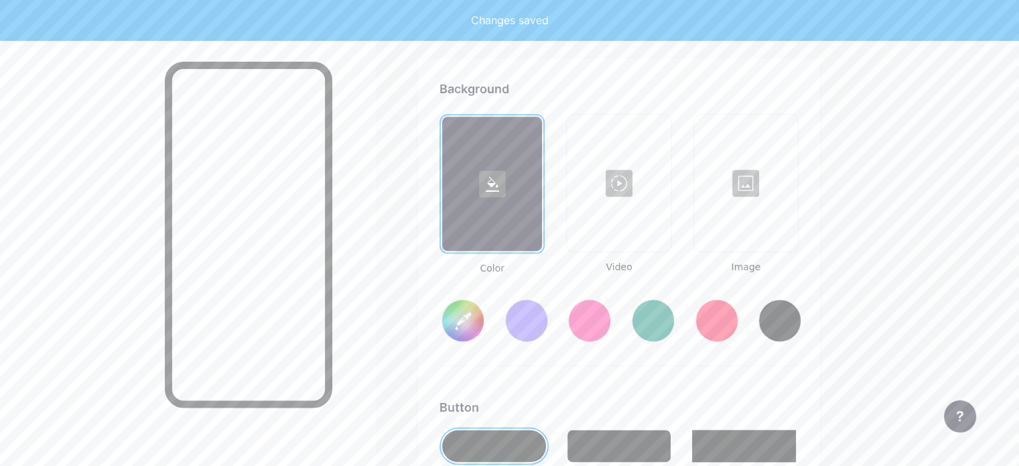
type input "#ffffff"
type input "#000000"
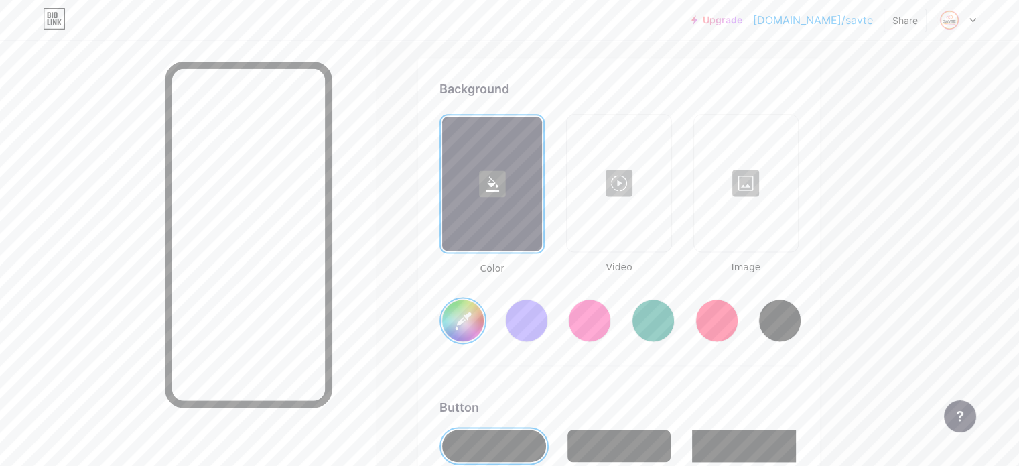
click at [611, 318] on div at bounding box center [589, 320] width 43 height 43
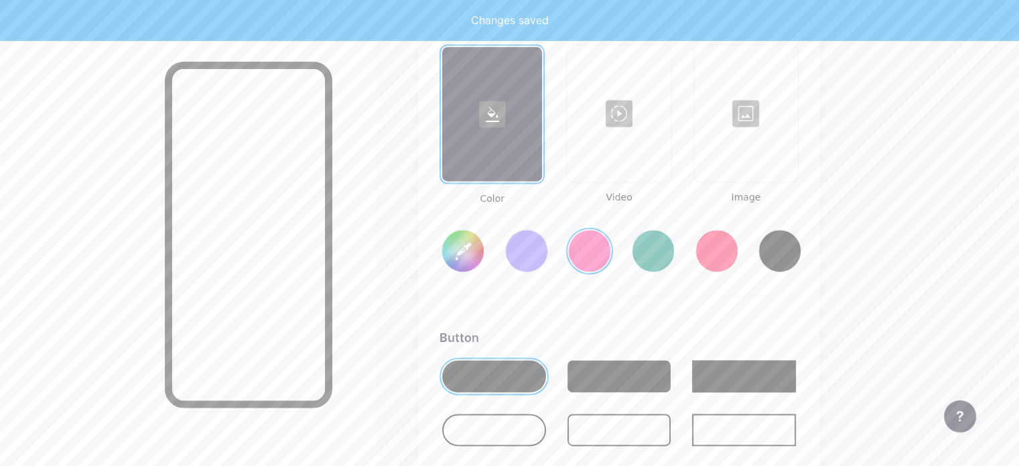
scroll to position [1841, 0]
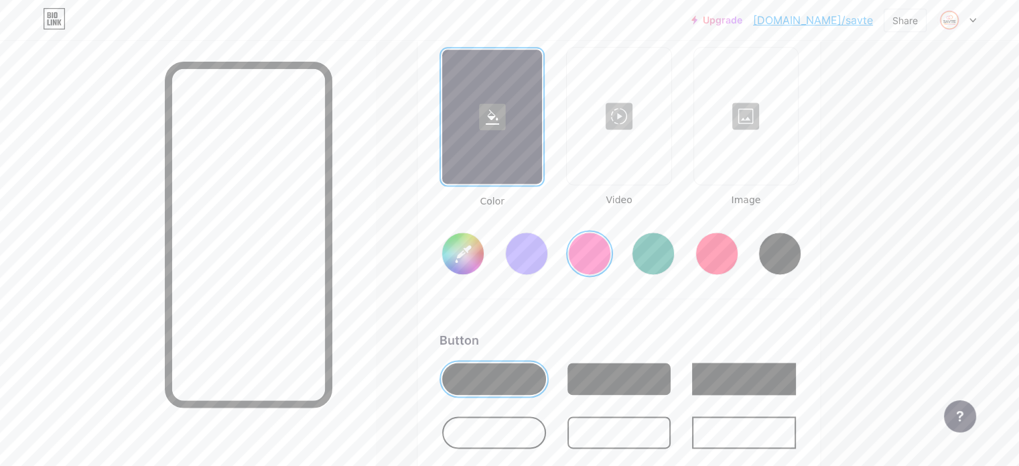
click at [484, 251] on input "#ff2e96" at bounding box center [463, 253] width 42 height 42
click at [719, 311] on div "Background Color Video Image #ffffff Button #000000 Font Inter Poppins EB Garam…" at bounding box center [618, 409] width 359 height 793
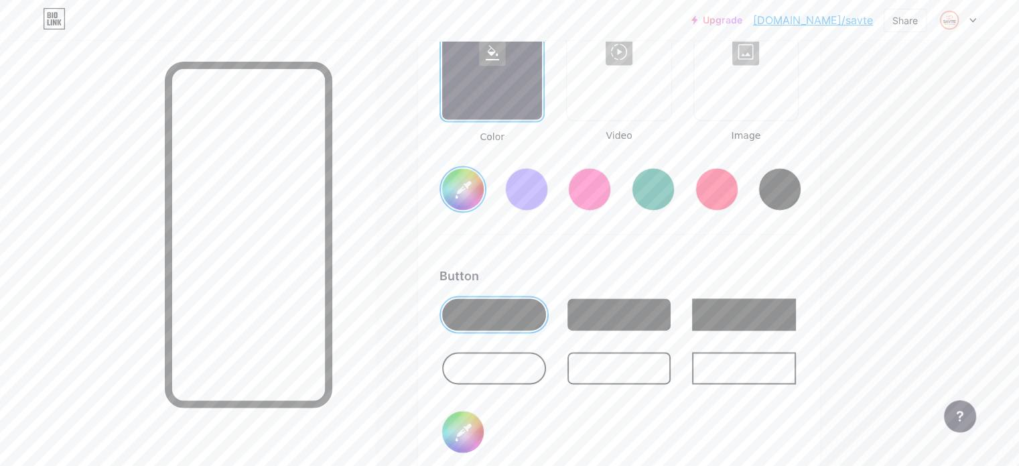
scroll to position [1908, 0]
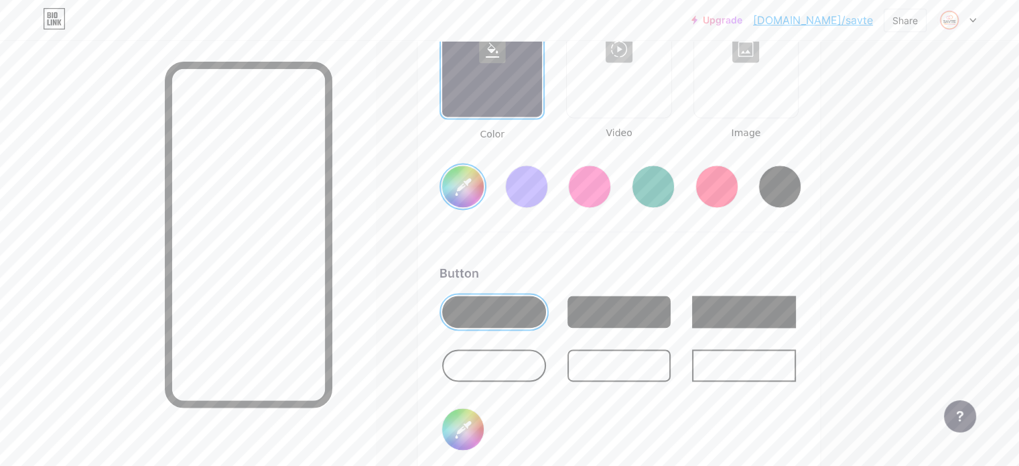
click at [541, 366] on div at bounding box center [494, 365] width 104 height 32
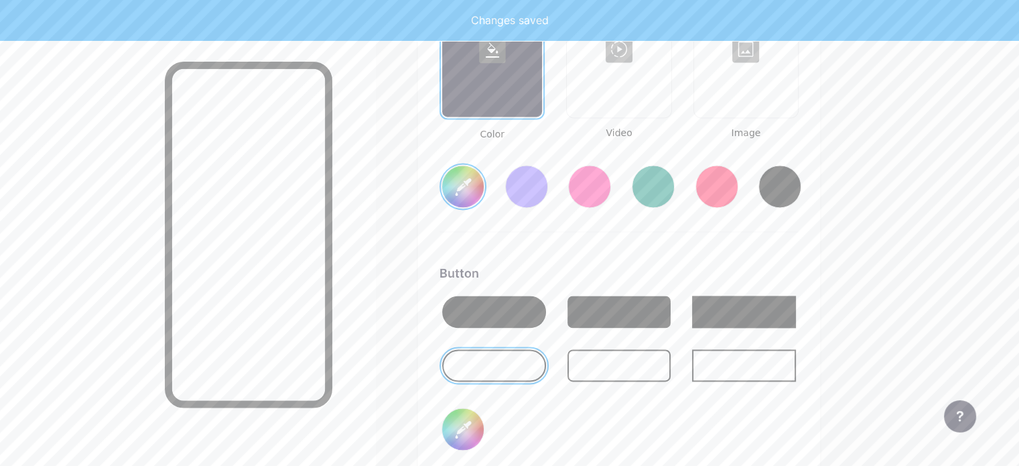
click at [484, 423] on input "#000000" at bounding box center [463, 429] width 42 height 42
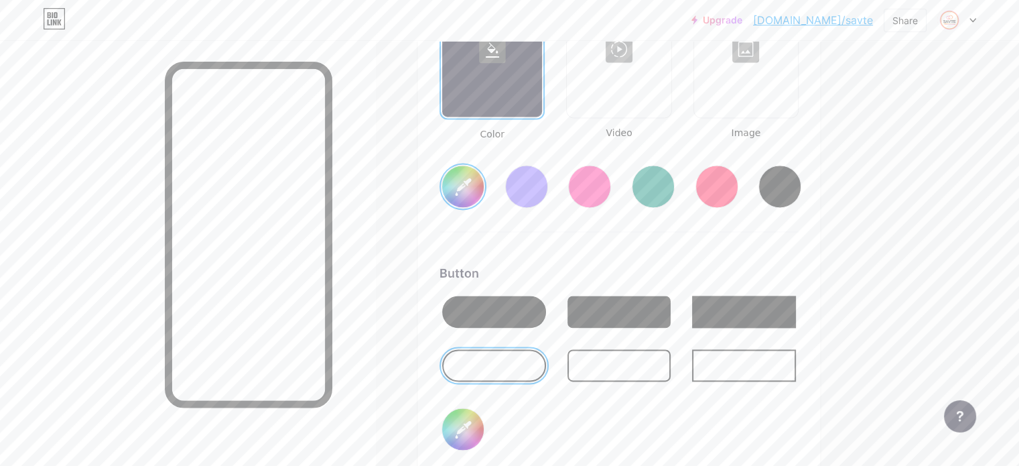
type input "#ffffff"
type input "#2f2323"
type input "#ffffff"
type input "#2b2121"
type input "#ffffff"
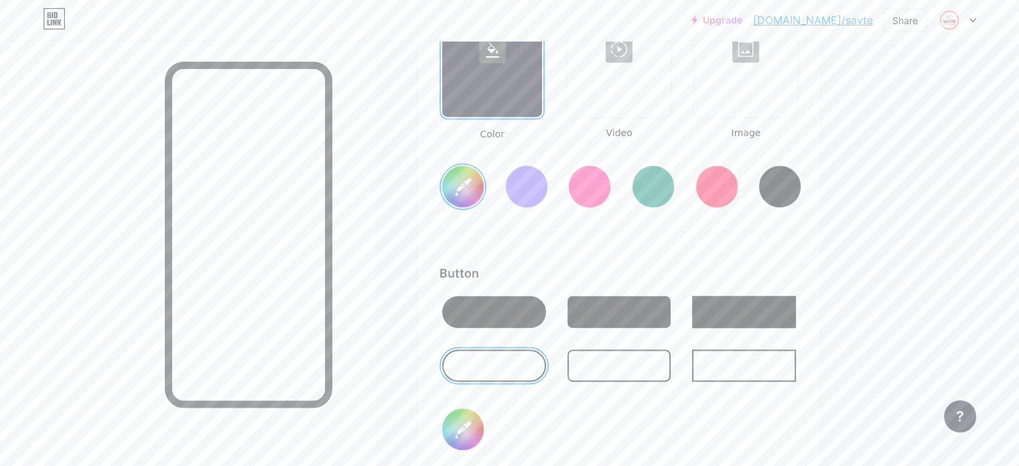
type input "#2c2121"
type input "#ffffff"
type input "#281f1f"
type input "#ffffff"
type input "#251d1d"
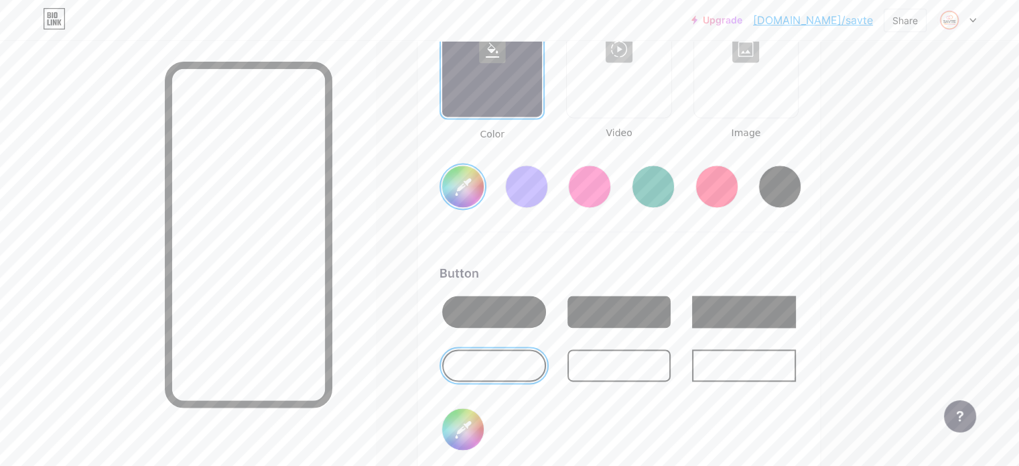
type input "#ffffff"
type input "#231b1b"
type input "#ffffff"
type input "#201818"
type input "#ffffff"
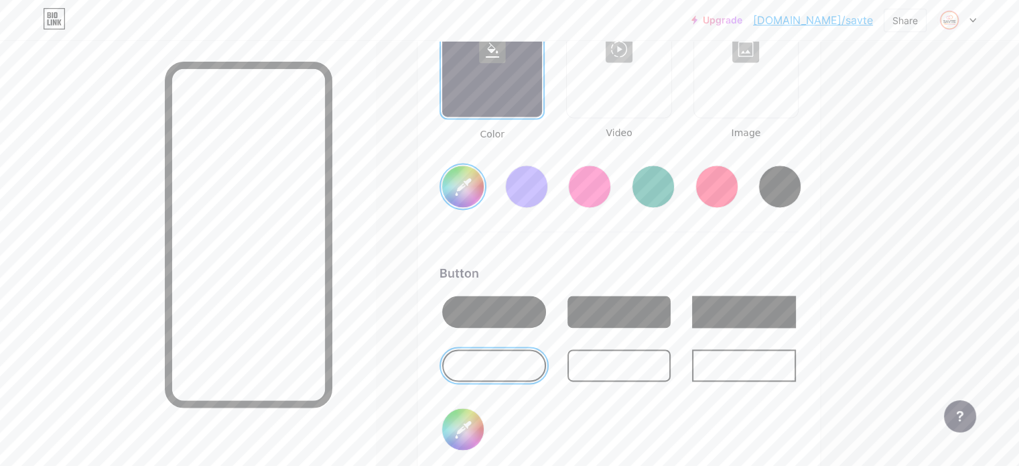
type input "#1d1616"
type input "#ffffff"
type input "#1a1414"
type input "#ffffff"
type input "#171212"
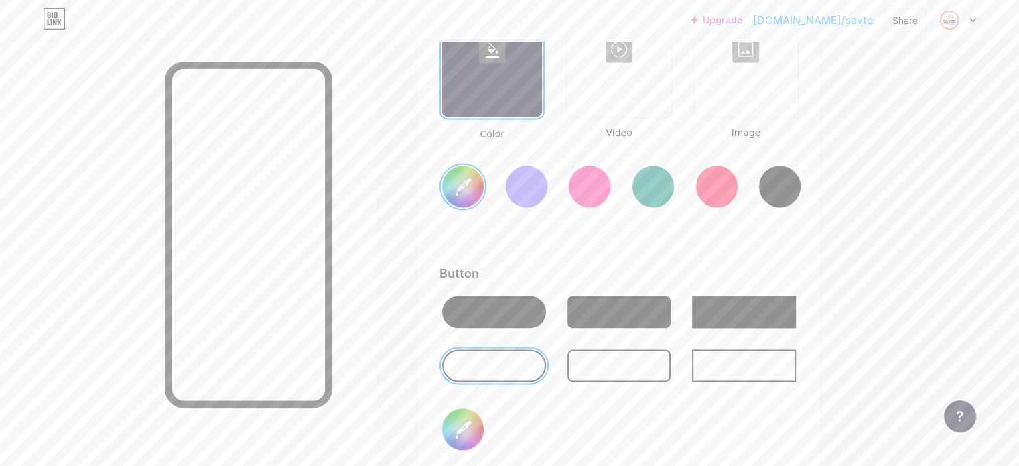
type input "#ffffff"
type input "#141010"
type input "#ffffff"
type input "#110d0d"
type input "#ffffff"
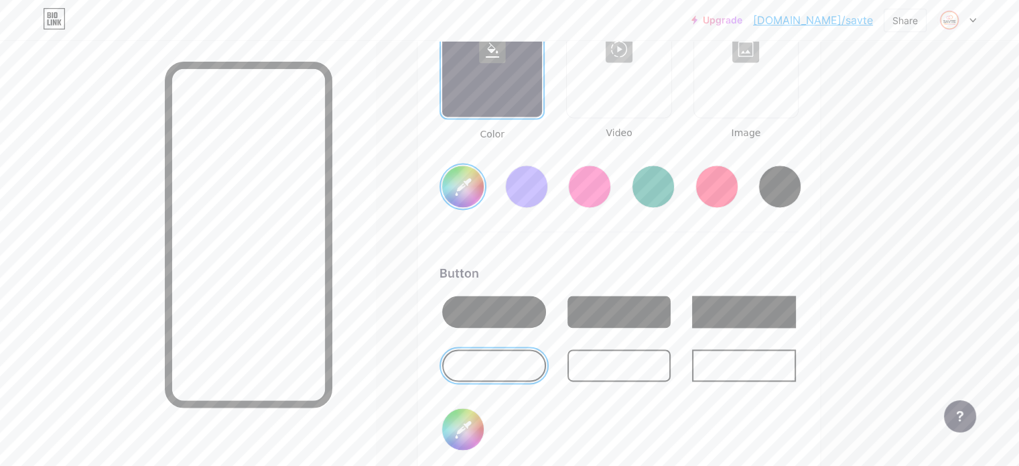
type input "#0e0b0b"
type input "#ffffff"
type input "#0c0909"
type input "#ffffff"
type input "#0b0909"
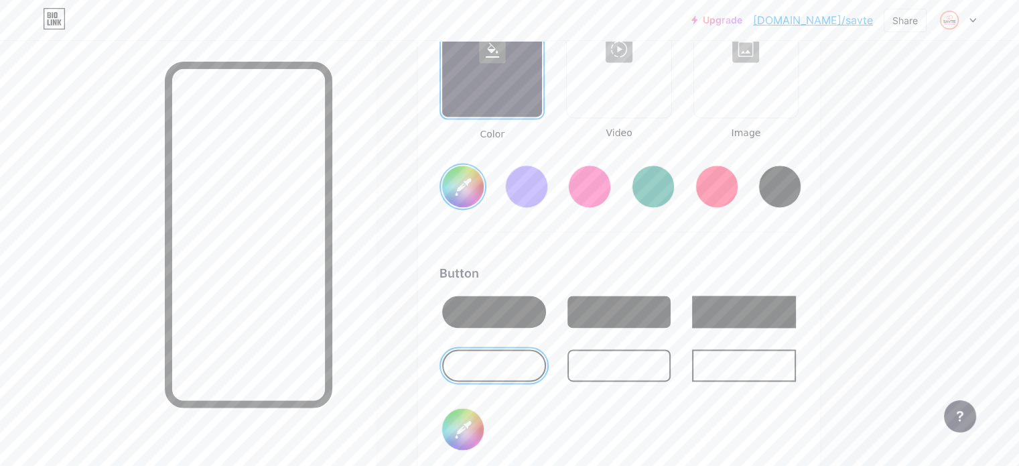
type input "#ffffff"
type input "#090707"
type input "#ffffff"
type input "#060505"
type input "#ffffff"
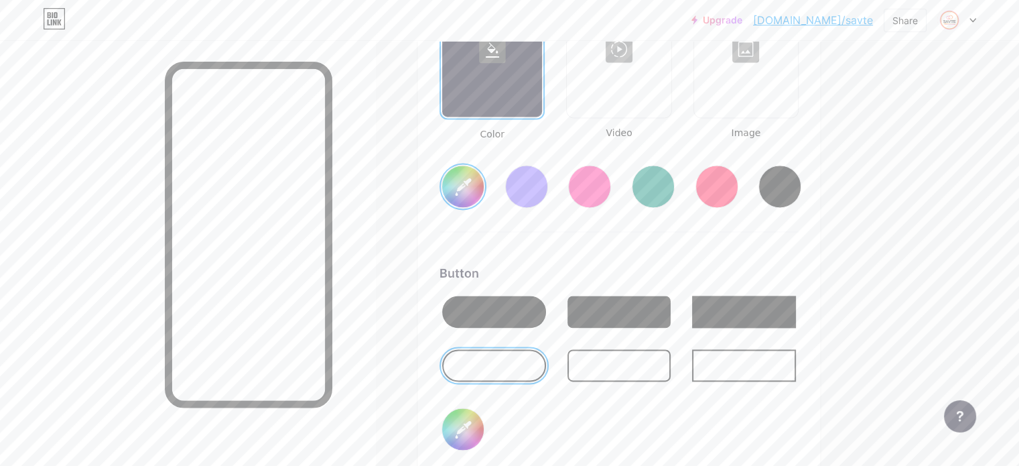
type input "#030202"
type input "#ffffff"
type input "#030303"
type input "#ffffff"
type input "#030202"
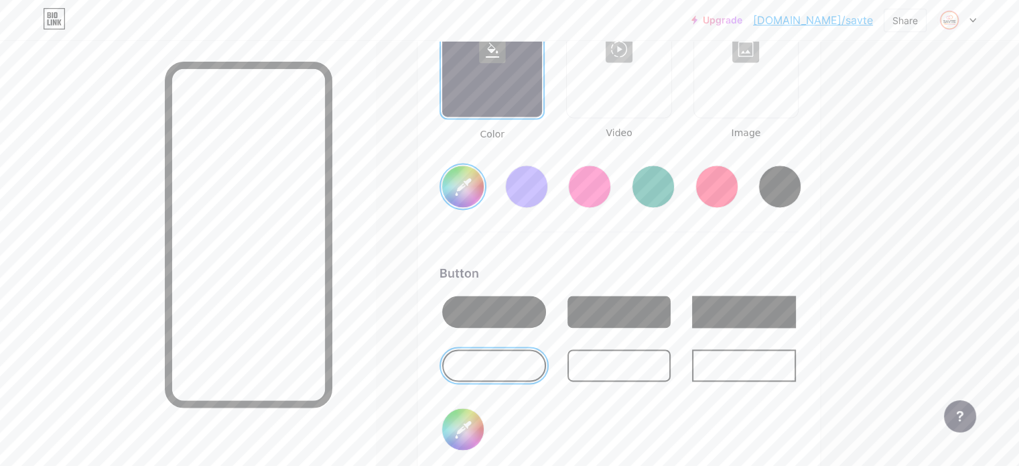
type input "#ffffff"
type input "#030303"
type input "#ffffff"
type input "#030202"
type input "#ffffff"
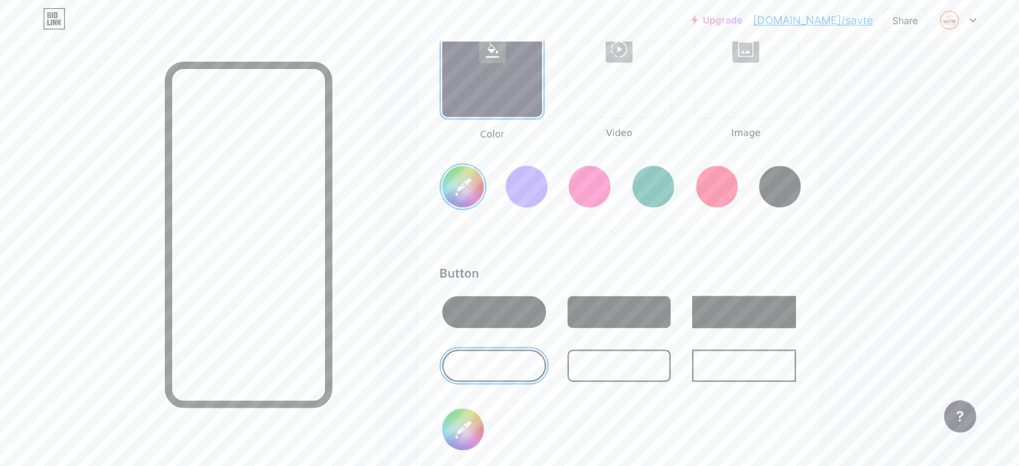
type input "#030303"
type input "#ffffff"
type input "#030202"
type input "#ffffff"
type input "#030303"
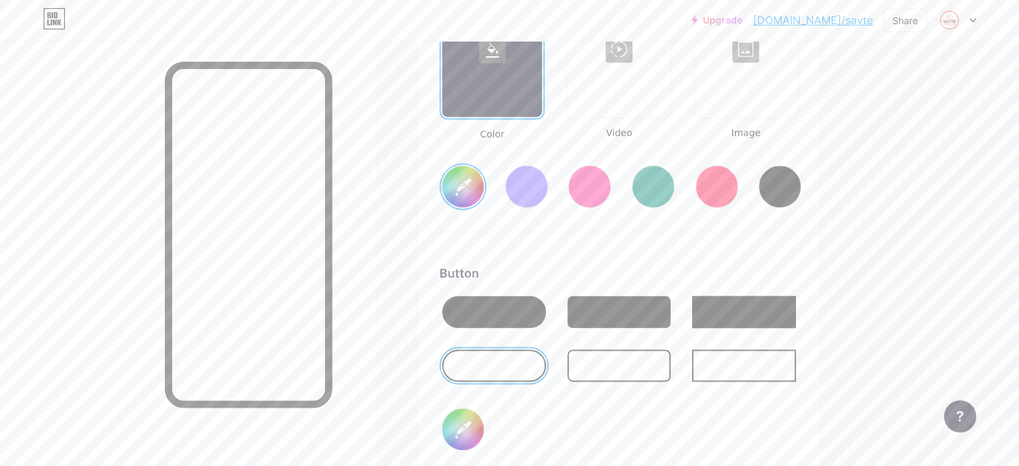
type input "#ffffff"
type input "#030202"
type input "#ffffff"
type input "#030303"
type input "#ffffff"
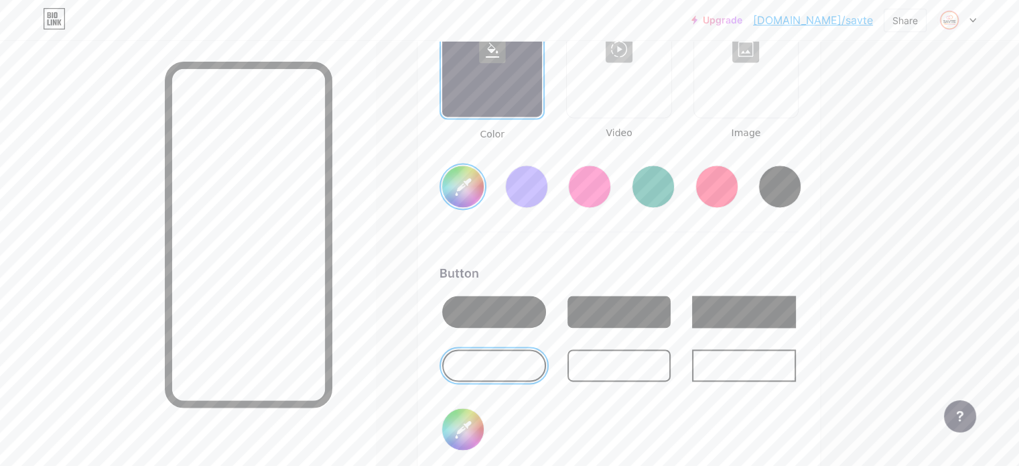
type input "#030202"
type input "#ffffff"
type input "#030303"
type input "#ffffff"
type input "#030202"
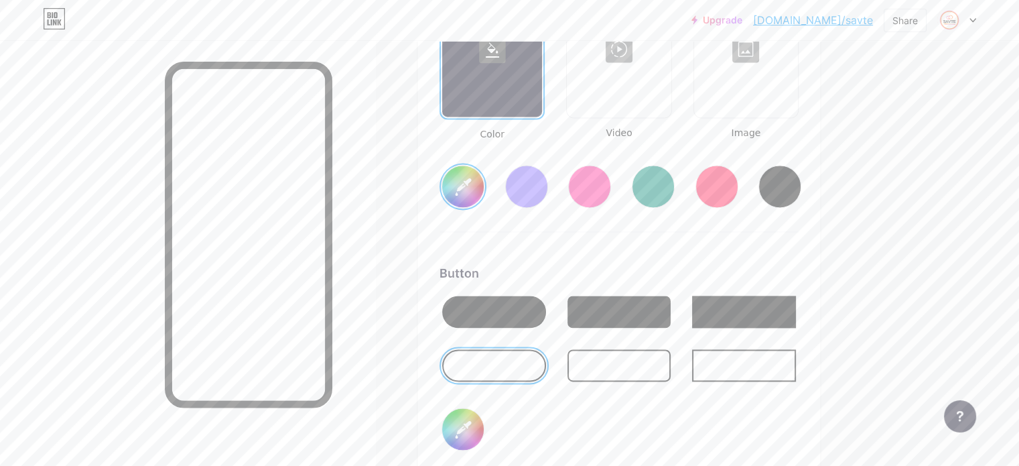
type input "#ffffff"
type input "#000000"
type input "#ffffff"
type input "#f5890e"
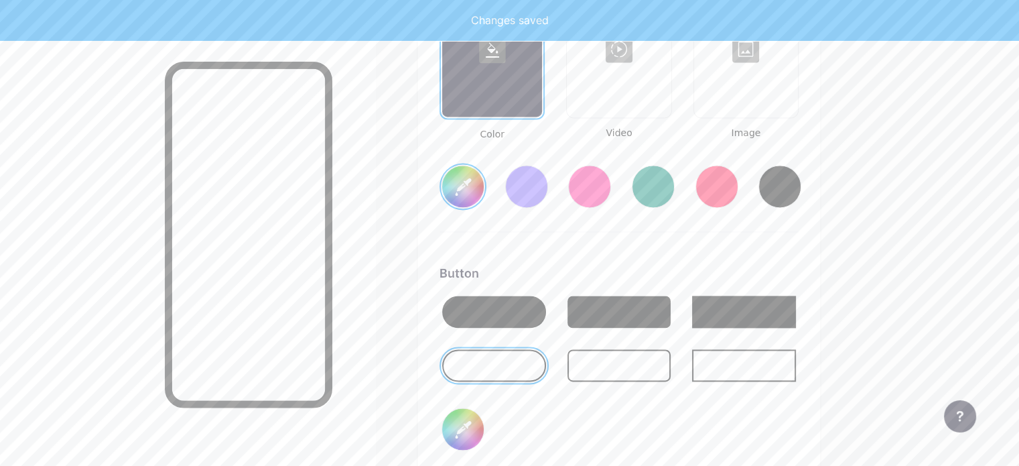
type input "#ffffff"
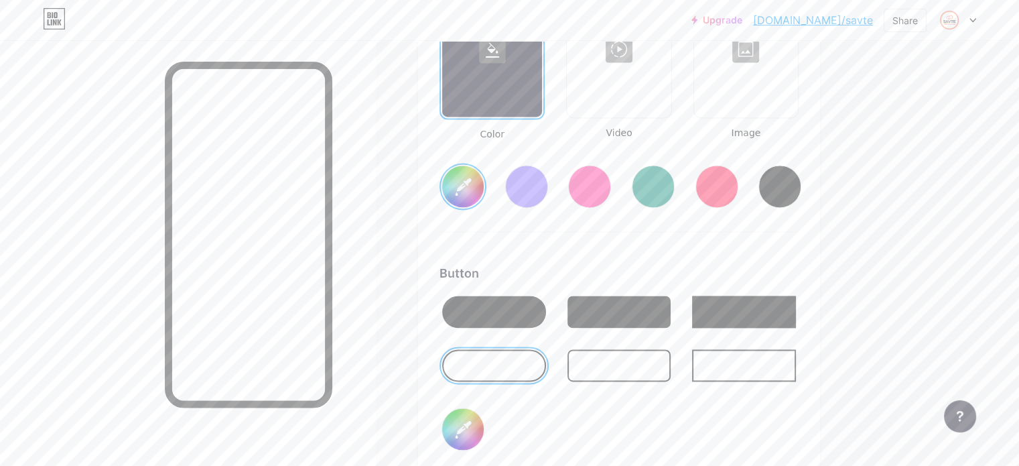
type input "#f5890e"
click at [699, 267] on div "Button" at bounding box center [618, 273] width 359 height 18
click at [671, 362] on div at bounding box center [619, 365] width 104 height 32
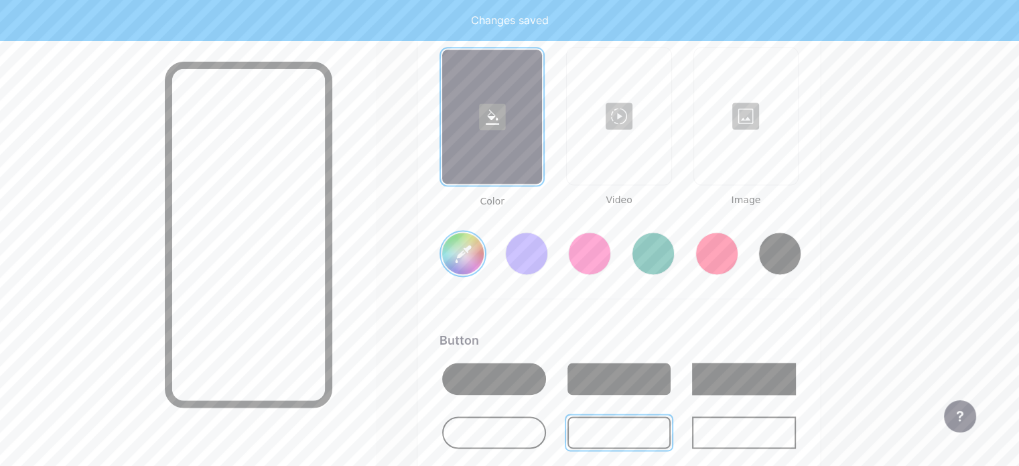
type input "#ffffff"
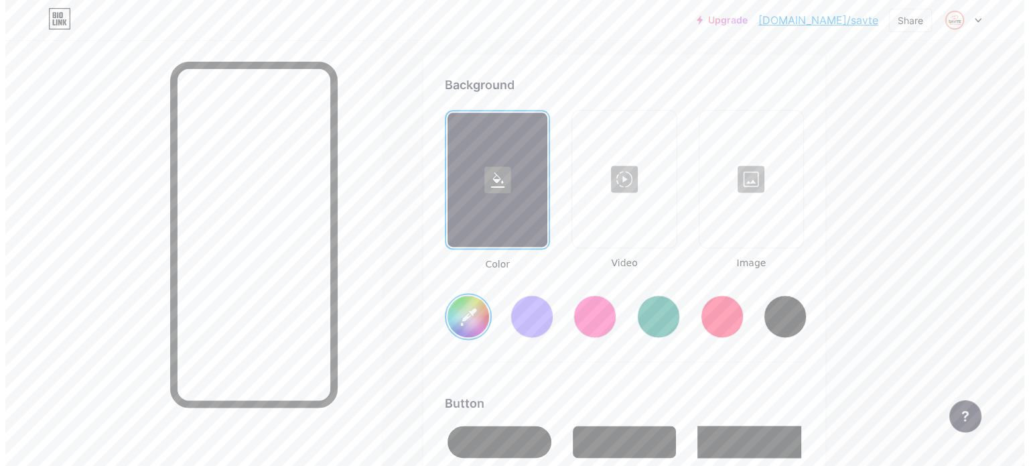
scroll to position [1774, 0]
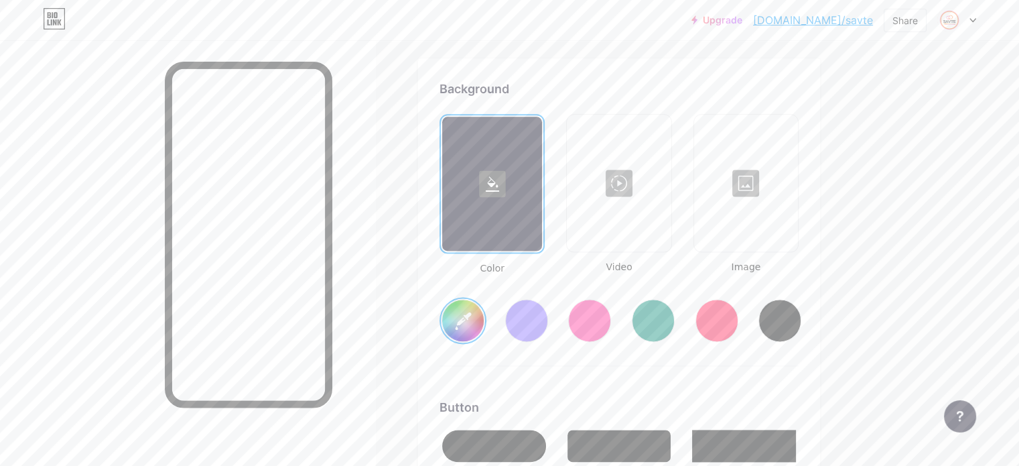
click at [669, 220] on div at bounding box center [618, 183] width 101 height 134
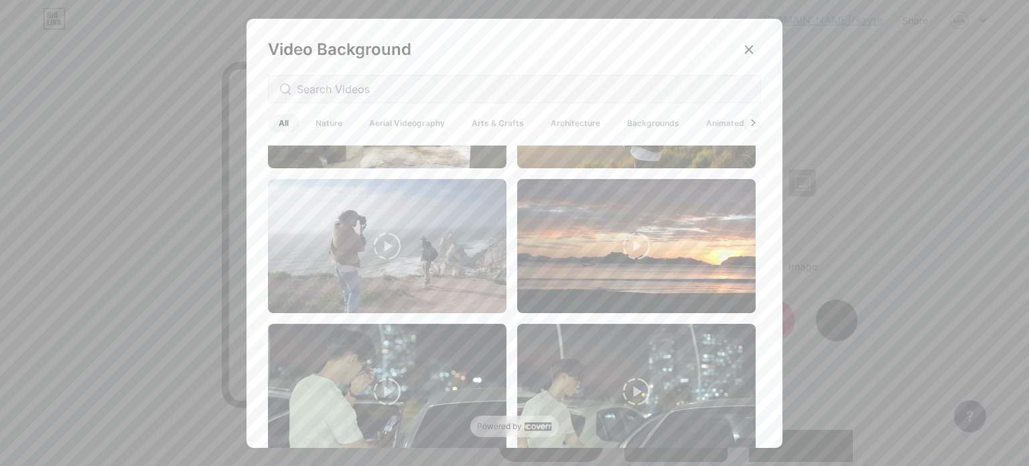
scroll to position [1407, 0]
click at [749, 116] on div at bounding box center [752, 122] width 17 height 17
click at [749, 117] on div at bounding box center [752, 122] width 17 height 17
click at [750, 121] on icon at bounding box center [752, 122] width 5 height 7
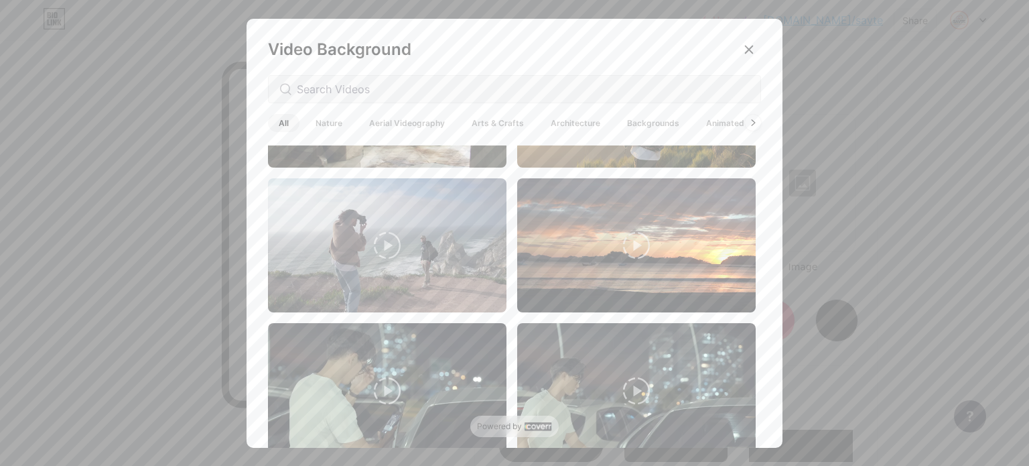
click at [634, 117] on span "Backgrounds" at bounding box center [653, 123] width 74 height 18
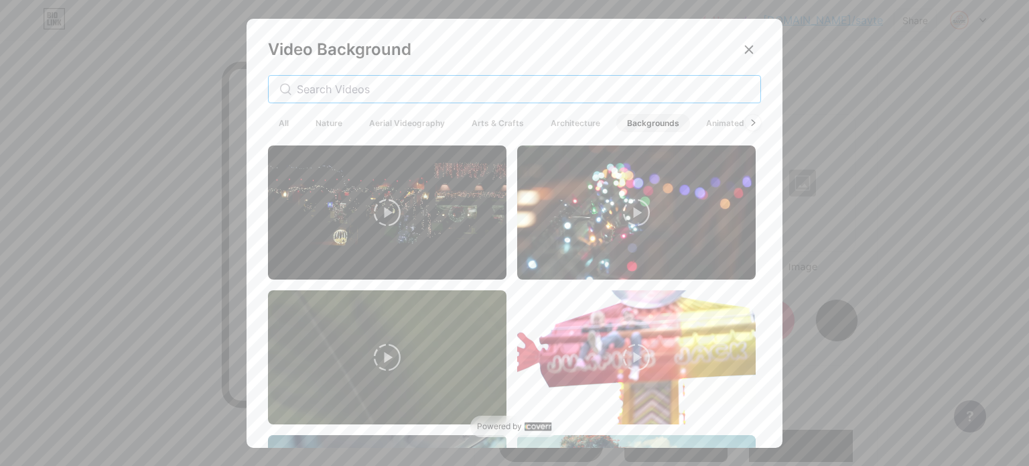
click at [384, 95] on input "text" at bounding box center [523, 89] width 453 height 16
type input "d"
type input "[GEOGRAPHIC_DATA]"
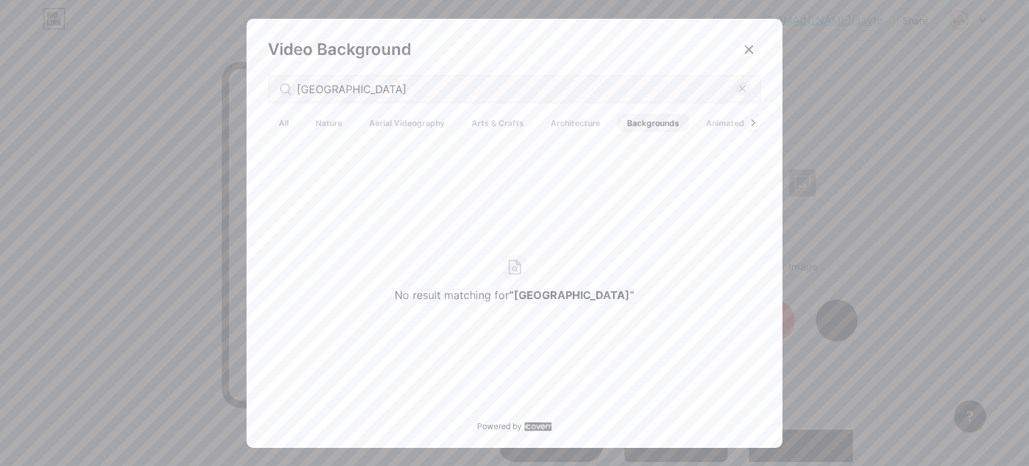
click at [328, 115] on span "Nature" at bounding box center [329, 123] width 48 height 18
click at [443, 122] on span "Aerial Videography" at bounding box center [406, 123] width 97 height 18
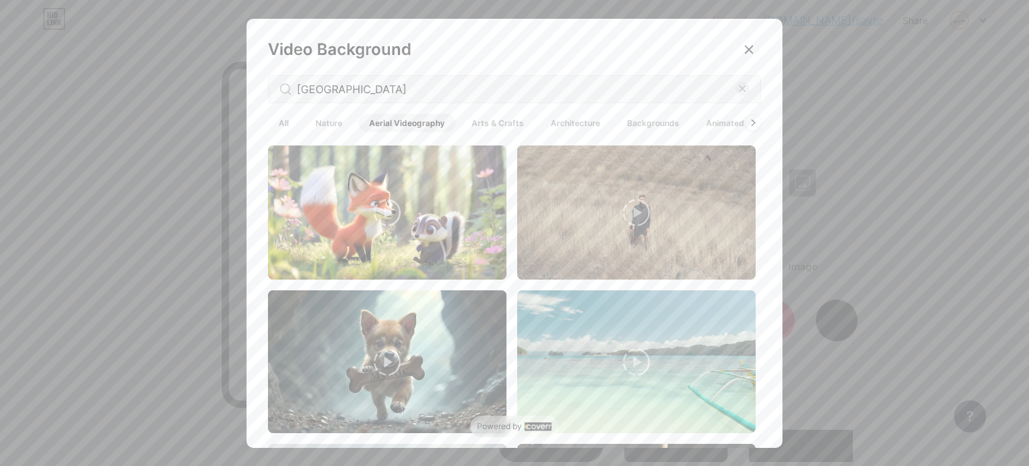
click at [659, 111] on div "All Nature Aerial Videography Arts & Crafts Architecture Backgrounds Animated" at bounding box center [511, 122] width 487 height 23
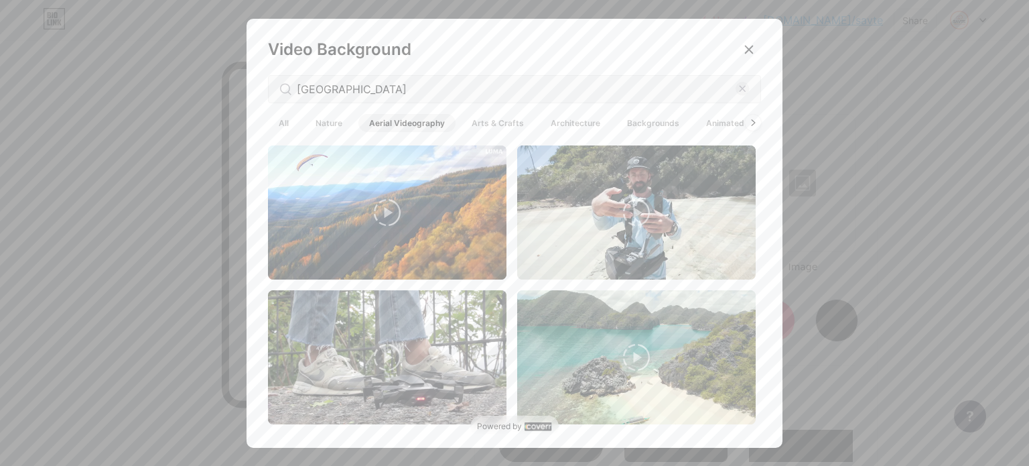
click at [659, 115] on span "Backgrounds" at bounding box center [653, 123] width 74 height 18
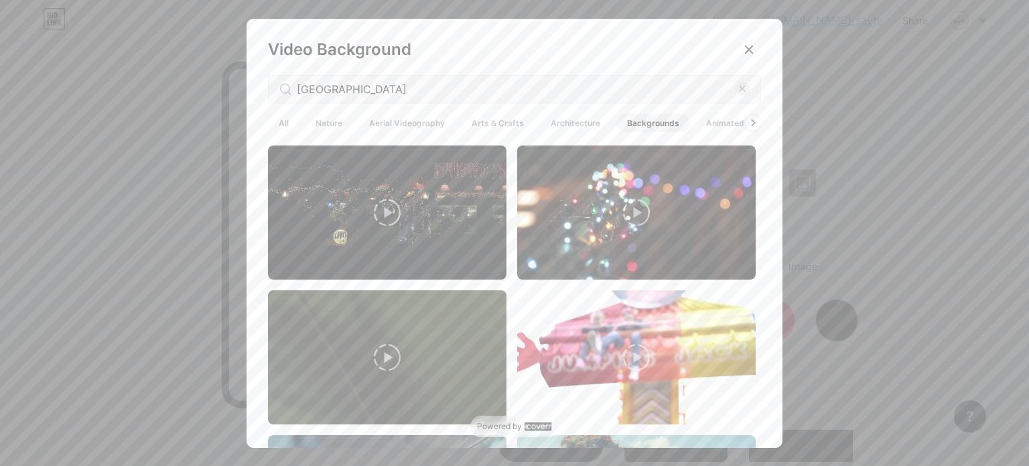
click at [279, 120] on span "All" at bounding box center [283, 123] width 31 height 18
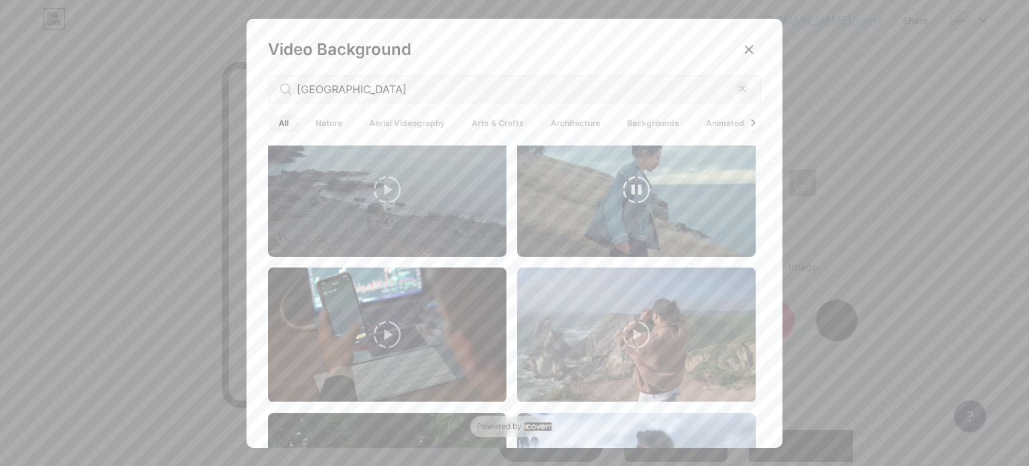
scroll to position [1072, 0]
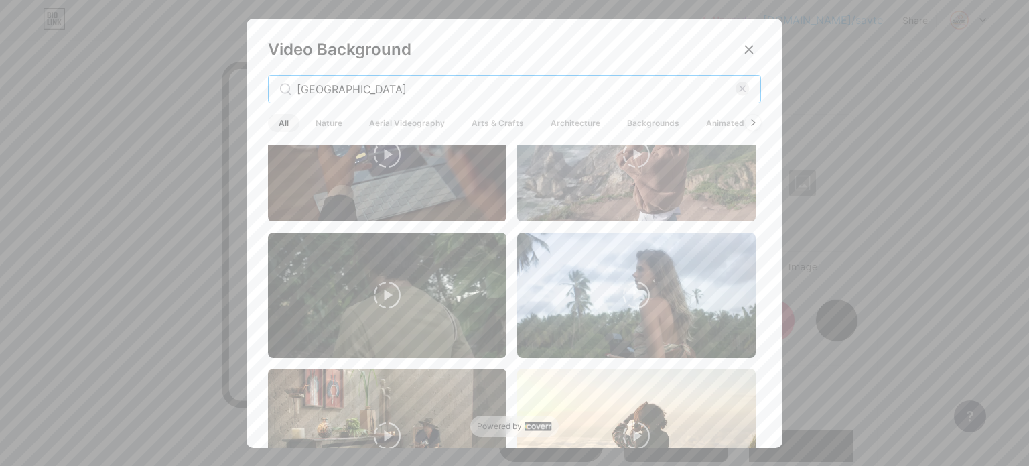
click at [344, 82] on input "[GEOGRAPHIC_DATA]" at bounding box center [516, 89] width 439 height 16
click at [374, 120] on span "Aerial Videography" at bounding box center [406, 123] width 97 height 18
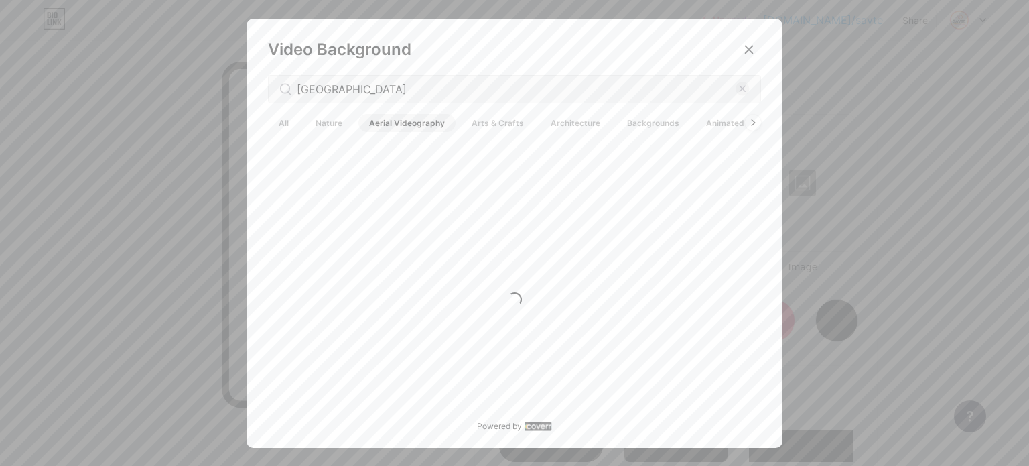
scroll to position [0, 0]
click at [305, 120] on span "Nature" at bounding box center [329, 123] width 48 height 18
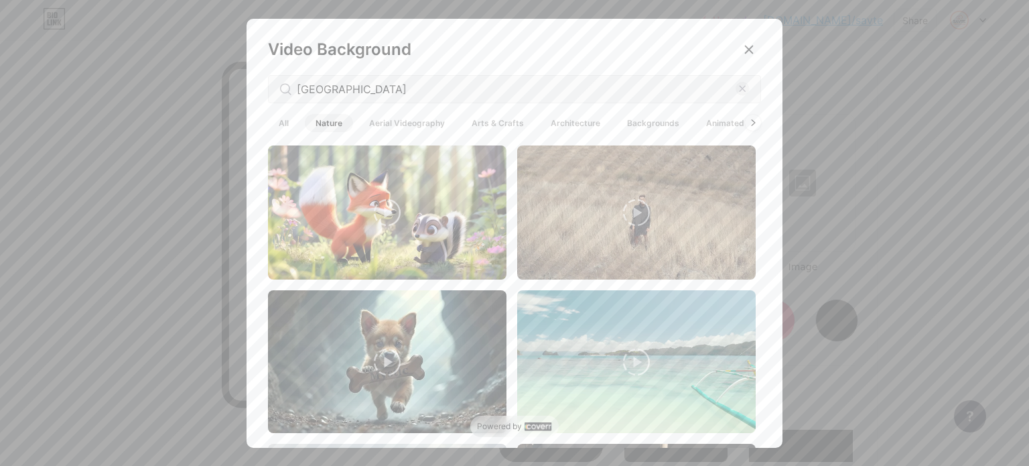
click at [730, 118] on span "Animated" at bounding box center [725, 123] width 60 height 18
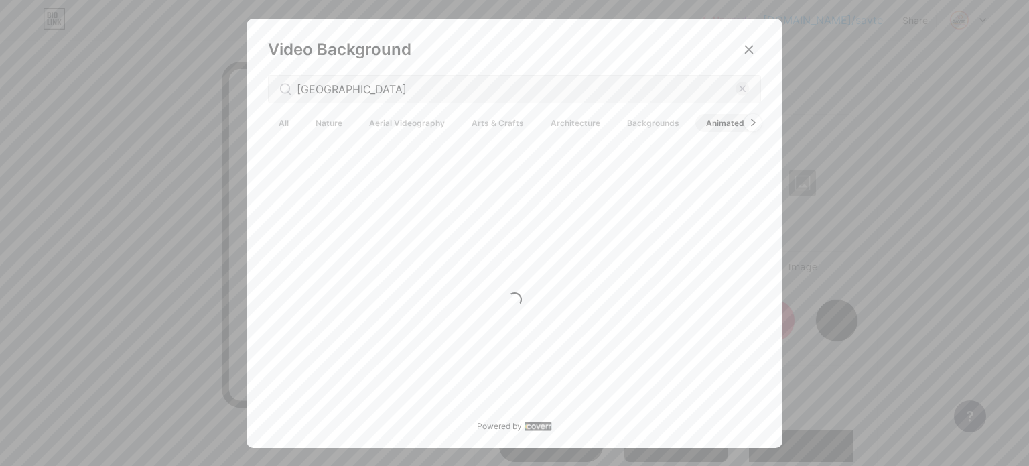
click at [749, 118] on div at bounding box center [752, 122] width 17 height 17
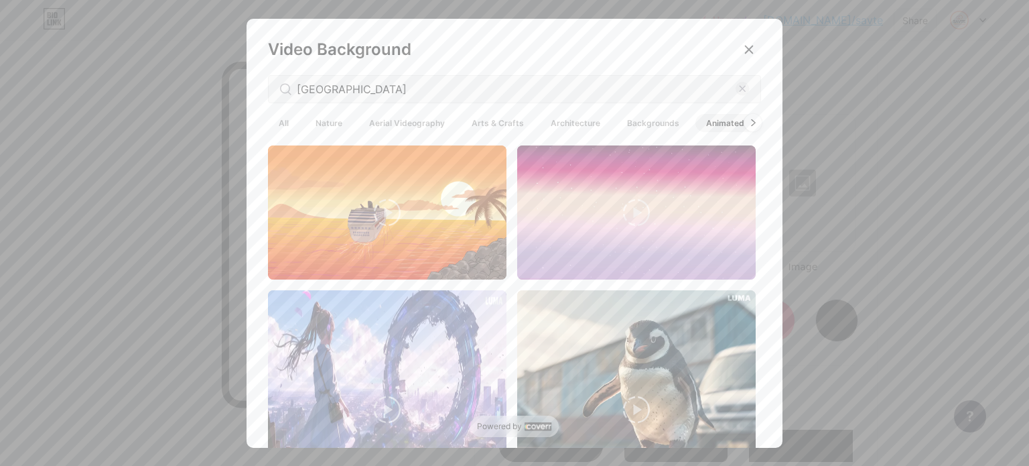
drag, startPoint x: 742, startPoint y: 127, endPoint x: 753, endPoint y: 126, distance: 10.7
click at [746, 127] on div at bounding box center [752, 122] width 17 height 17
click at [753, 125] on div at bounding box center [752, 122] width 17 height 17
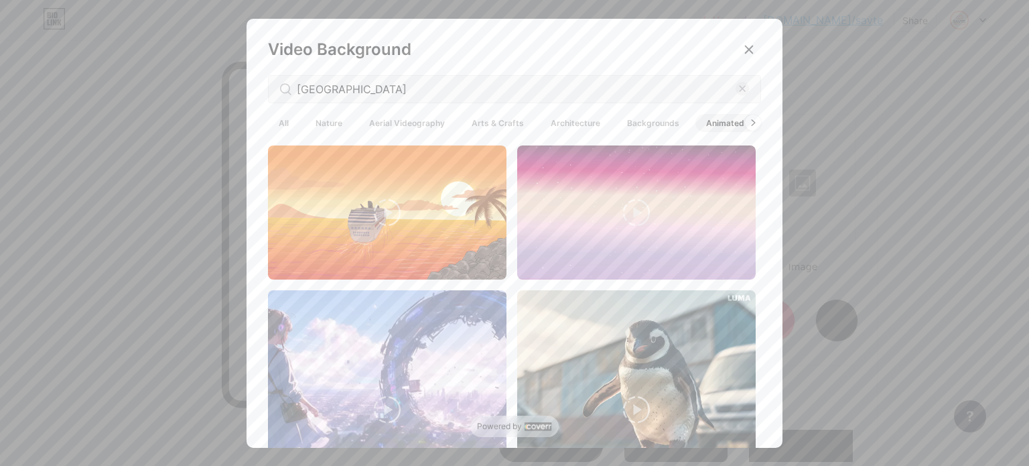
drag, startPoint x: 756, startPoint y: 152, endPoint x: 752, endPoint y: 162, distance: 10.8
click at [751, 169] on div at bounding box center [514, 299] width 493 height 308
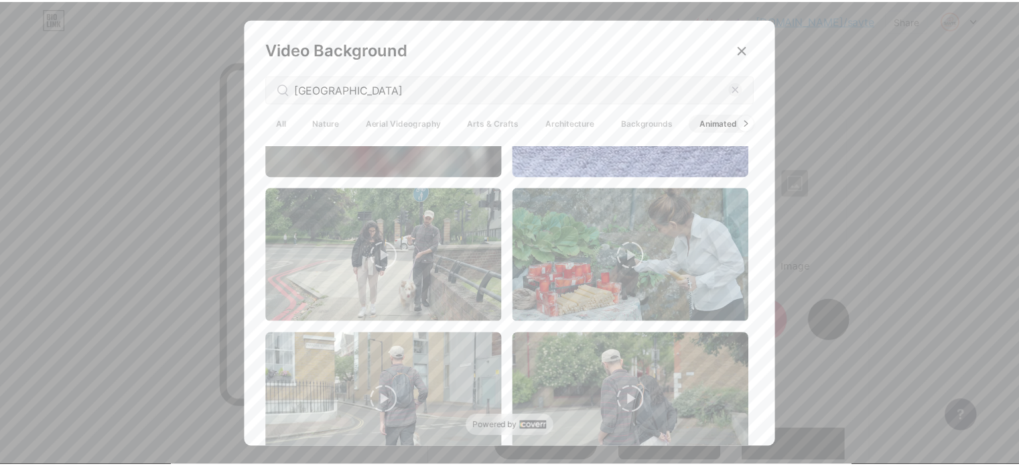
scroll to position [3694, 0]
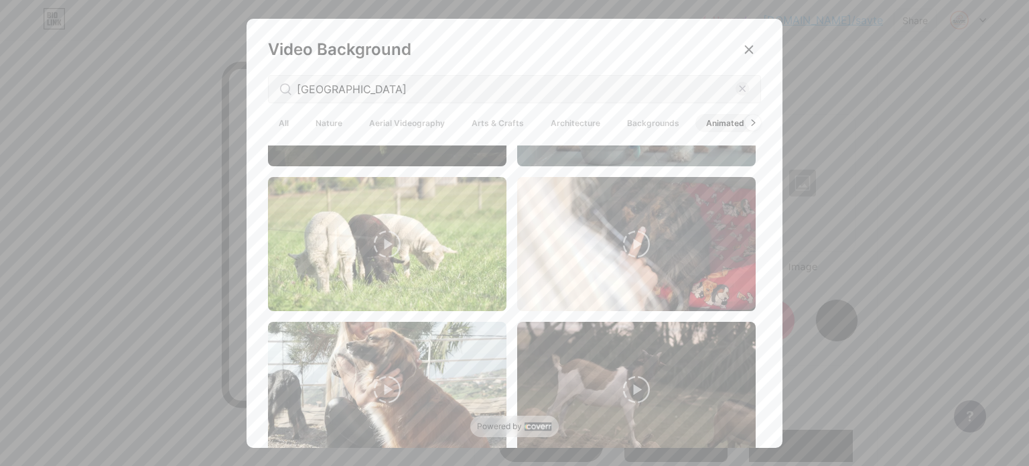
click at [910, 88] on div at bounding box center [514, 233] width 1029 height 466
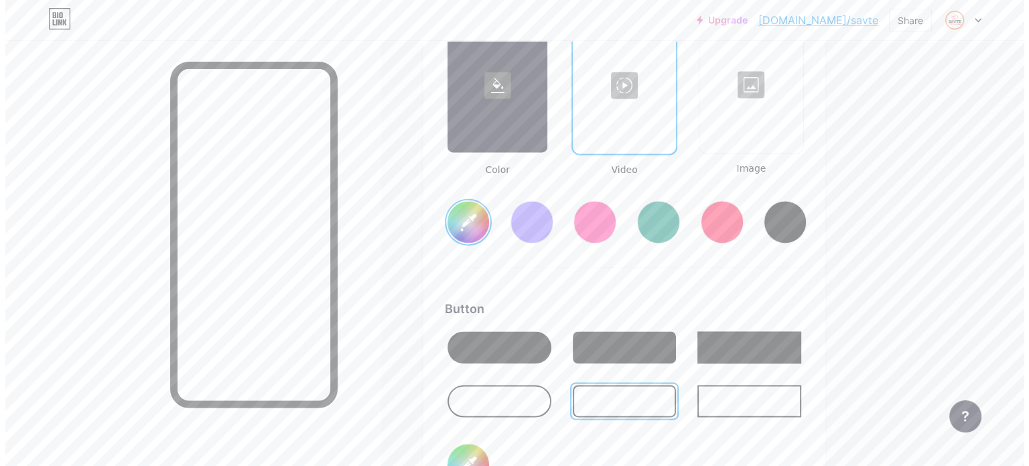
scroll to position [1908, 0]
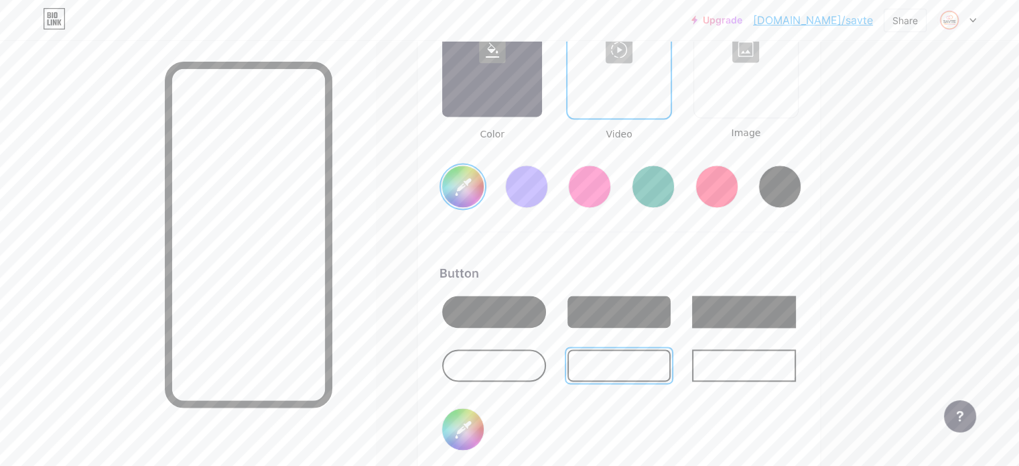
click at [784, 66] on div at bounding box center [745, 49] width 101 height 134
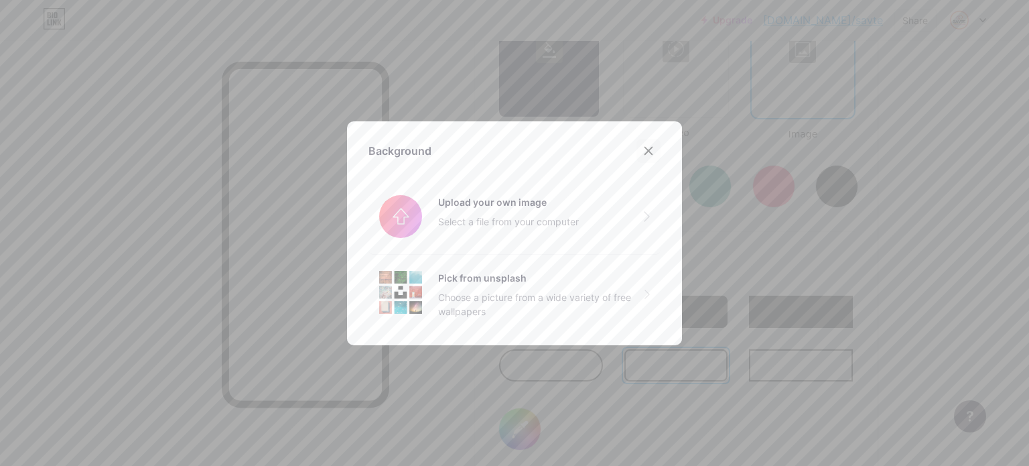
click at [636, 153] on div at bounding box center [648, 151] width 24 height 24
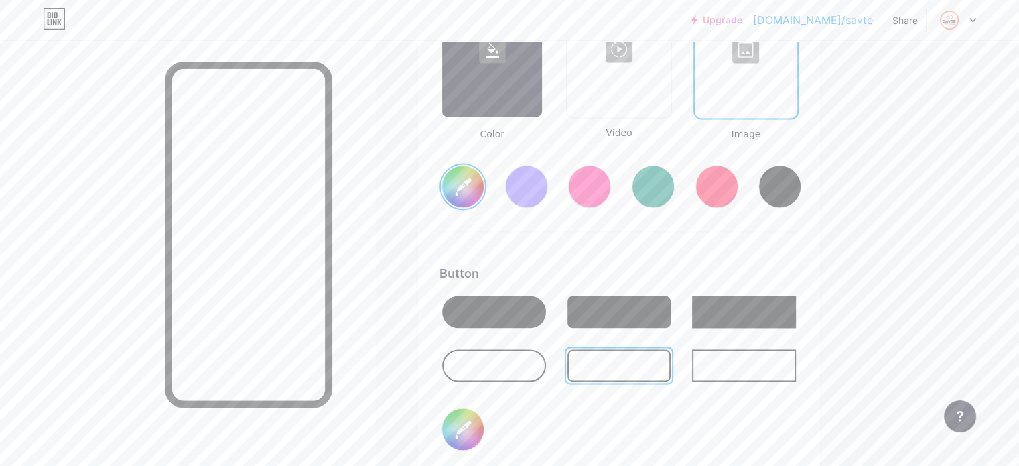
click at [796, 86] on div at bounding box center [746, 50] width 100 height 134
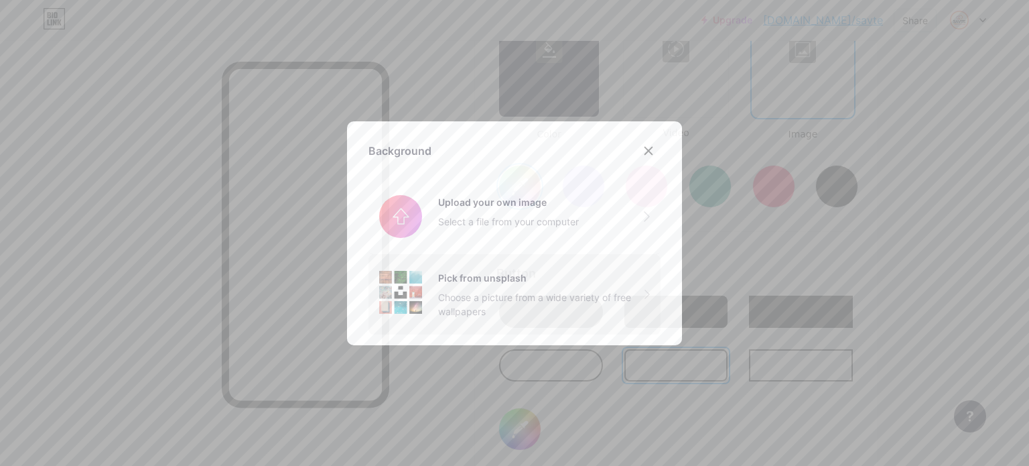
click at [444, 293] on div "Choose a picture from a wide variety of free wallpapers" at bounding box center [541, 304] width 206 height 28
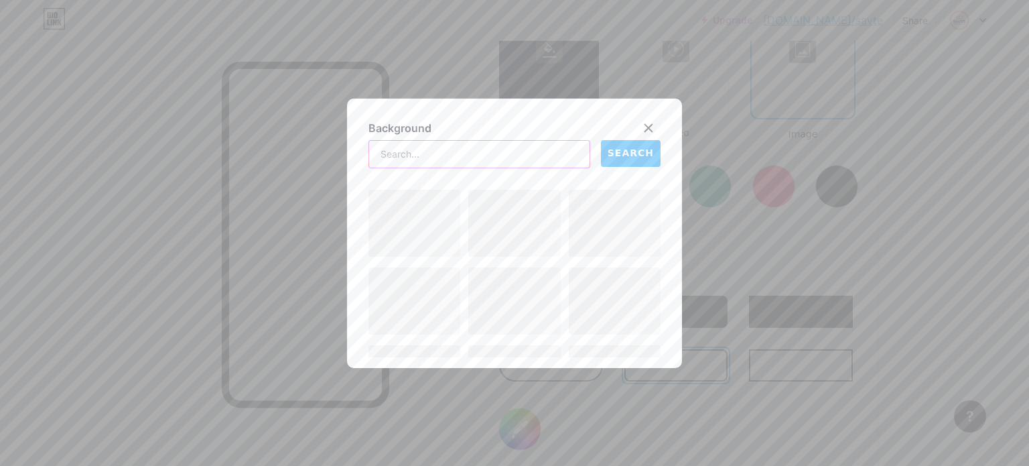
click at [478, 166] on input "text" at bounding box center [479, 154] width 220 height 27
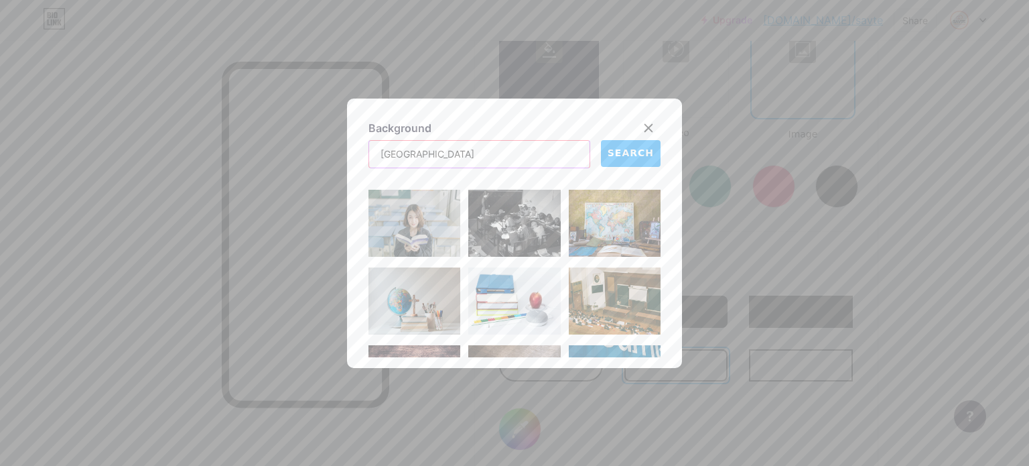
type input "[GEOGRAPHIC_DATA]"
click at [641, 147] on span "SEARCH" at bounding box center [631, 153] width 46 height 14
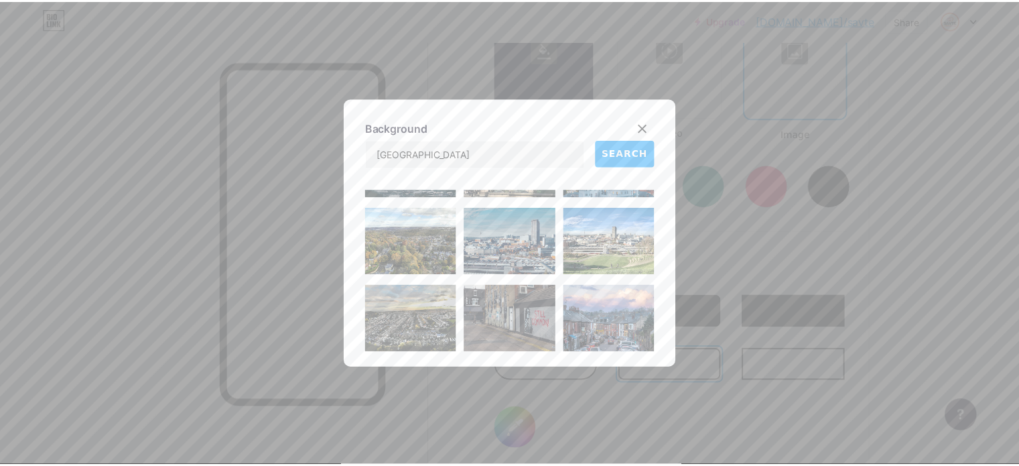
scroll to position [67, 0]
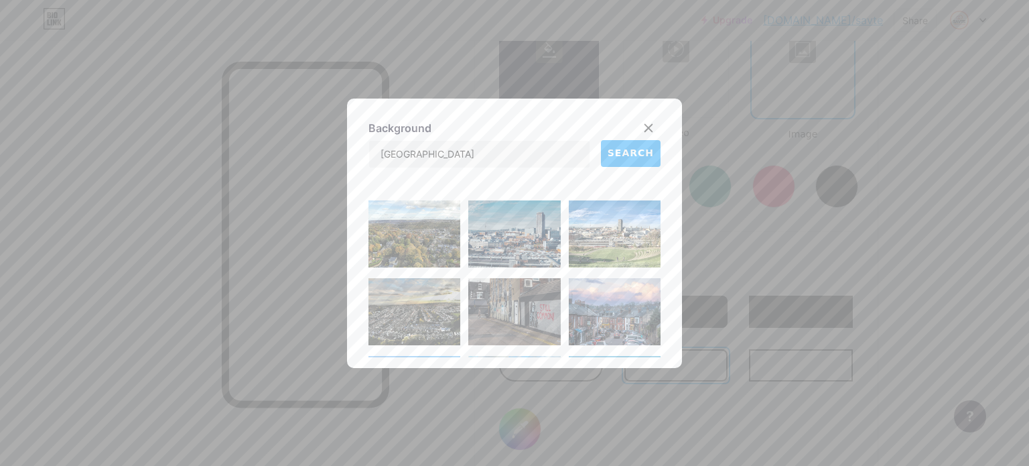
click at [619, 247] on img at bounding box center [615, 233] width 92 height 67
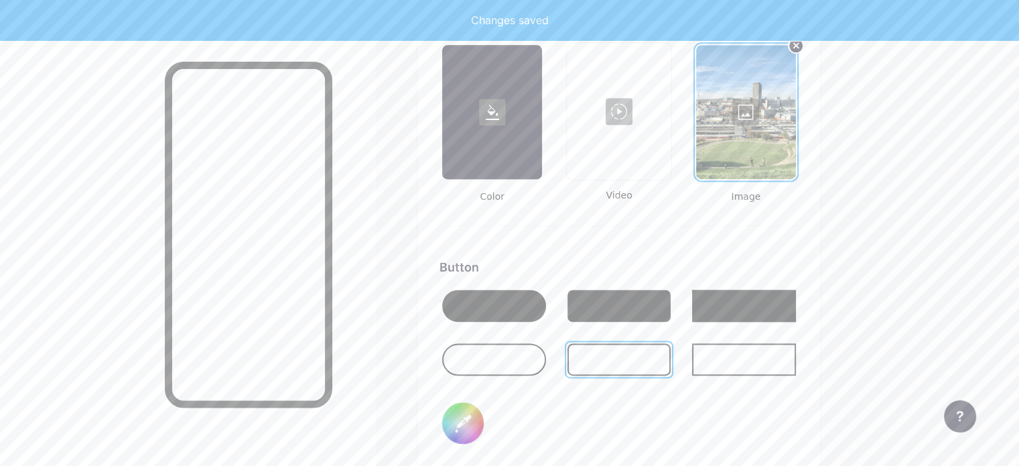
scroll to position [1841, 0]
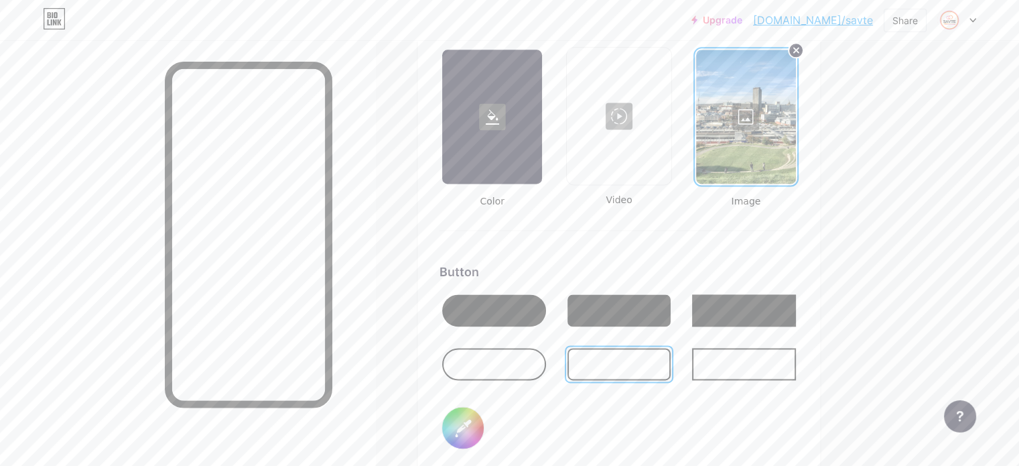
click at [539, 367] on div at bounding box center [494, 364] width 104 height 32
click at [546, 313] on div at bounding box center [494, 310] width 104 height 32
click at [484, 425] on input "#f5890e" at bounding box center [463, 428] width 42 height 42
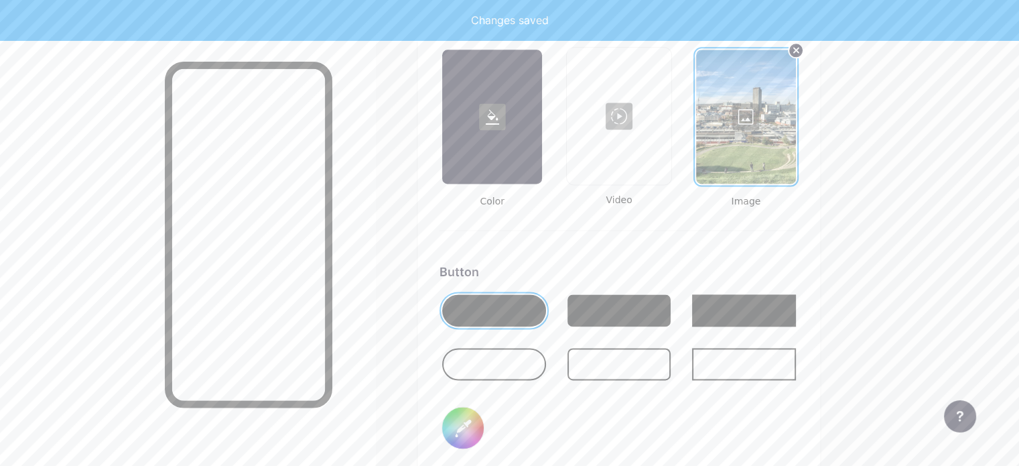
type input "#ffffff"
click at [674, 417] on div "Button #ffffff" at bounding box center [618, 368] width 359 height 210
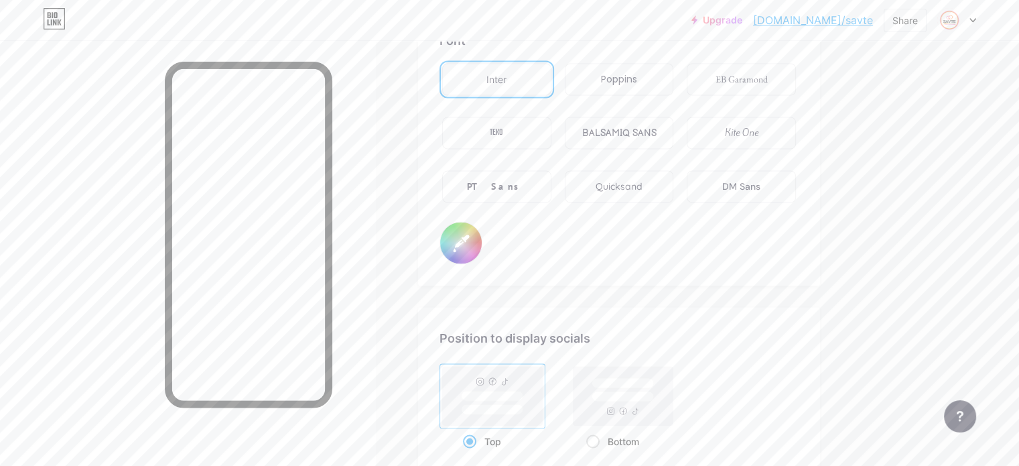
scroll to position [2310, 0]
click at [674, 139] on div "BALSAMIQ SANS" at bounding box center [619, 137] width 109 height 32
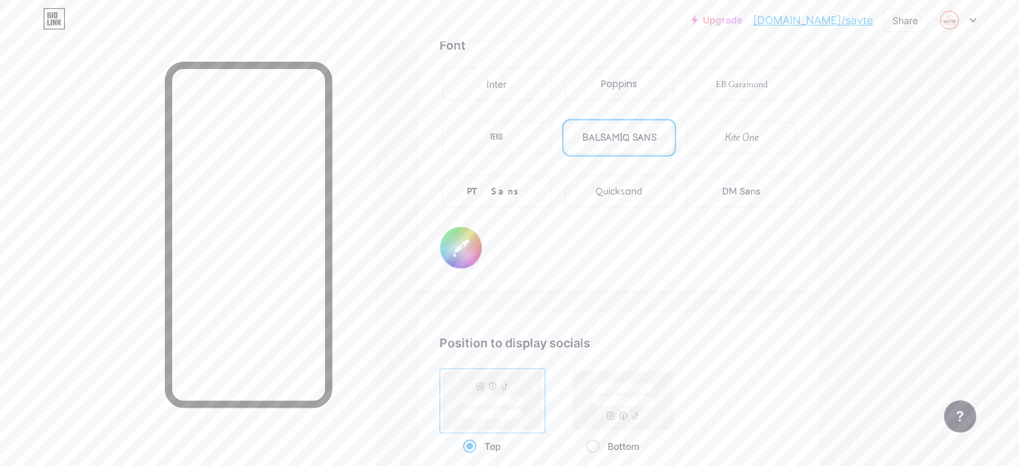
click at [551, 84] on div "Inter" at bounding box center [496, 84] width 109 height 32
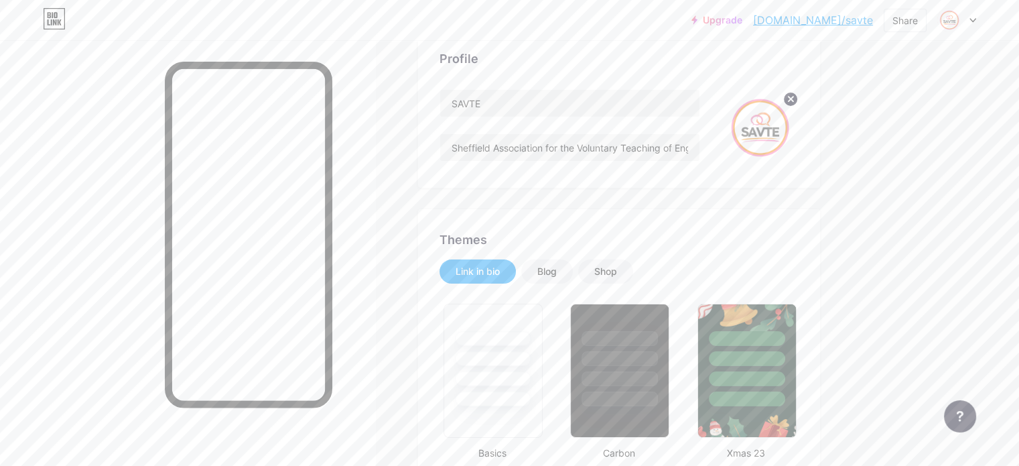
scroll to position [0, 0]
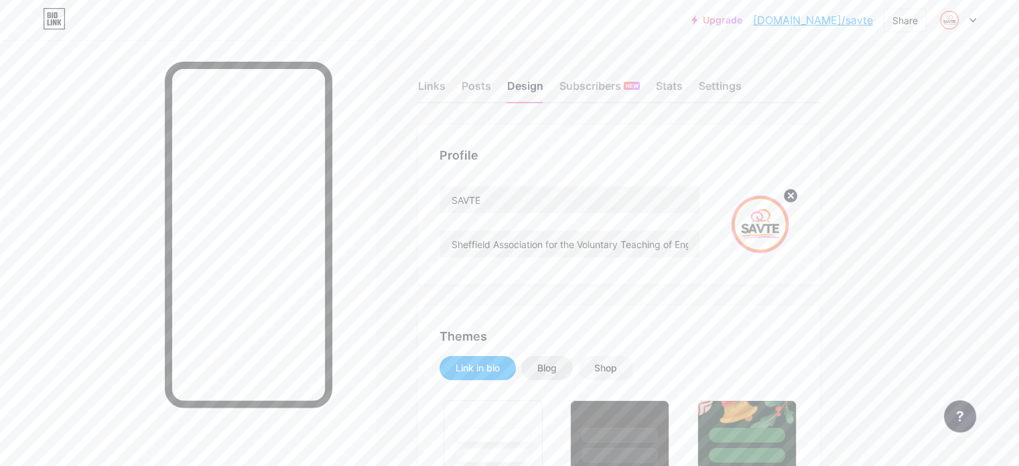
click at [557, 366] on div "Blog" at bounding box center [546, 367] width 19 height 13
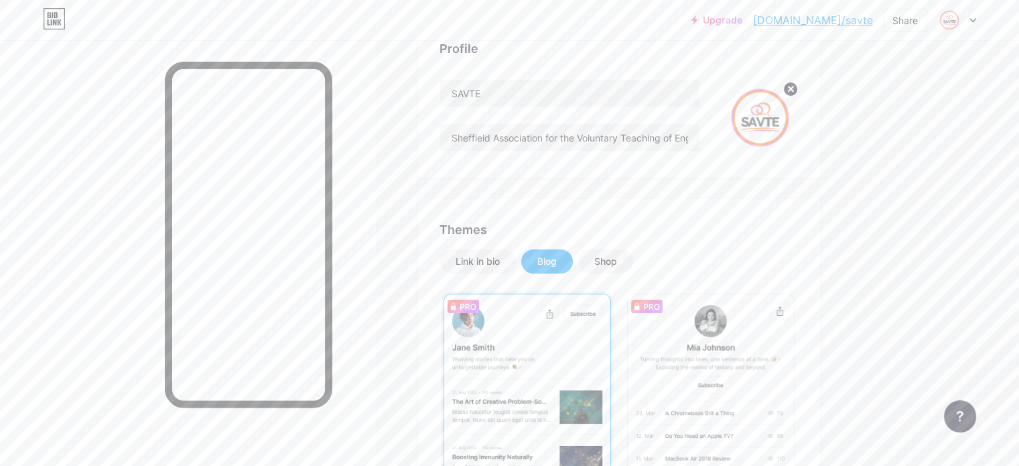
scroll to position [134, 0]
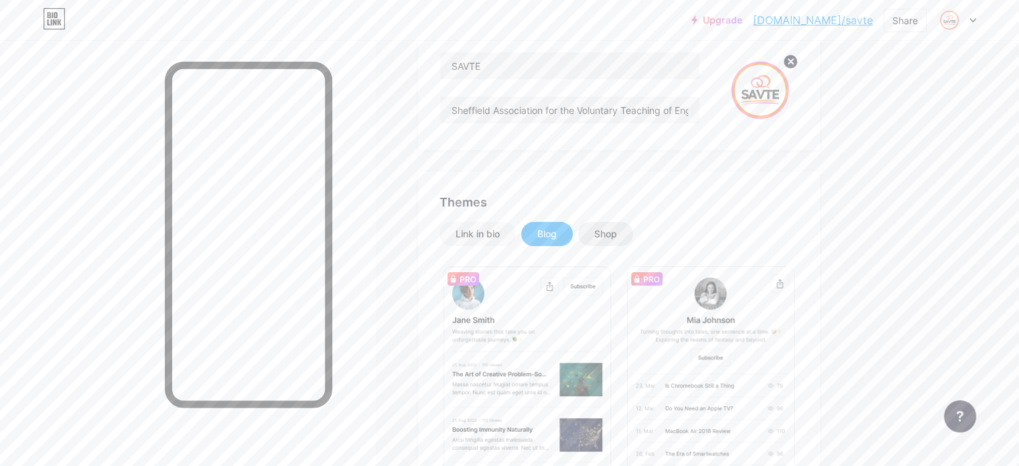
click at [617, 232] on div "Shop" at bounding box center [605, 233] width 23 height 13
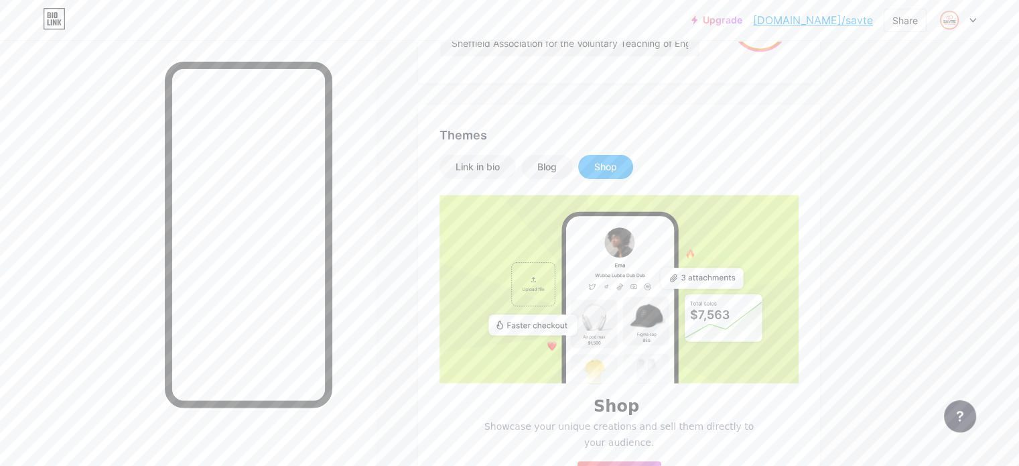
click at [557, 168] on div "Blog" at bounding box center [546, 166] width 19 height 13
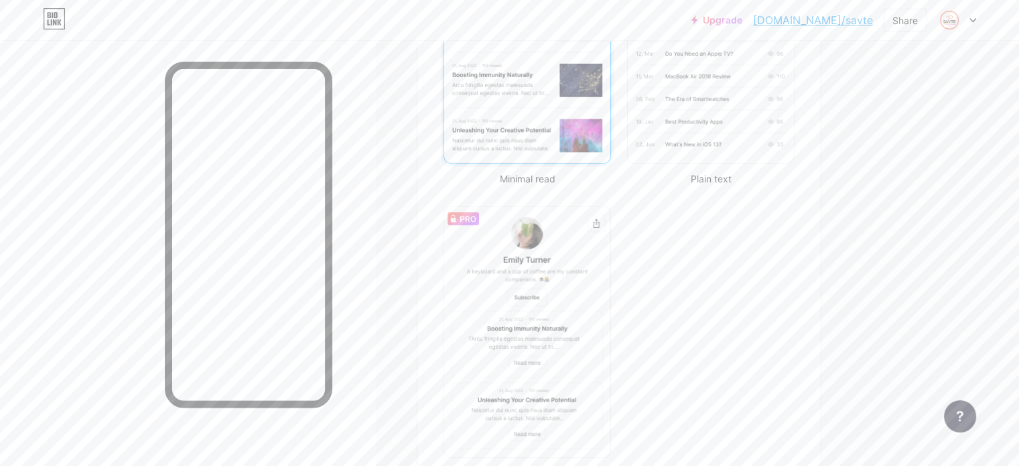
scroll to position [268, 0]
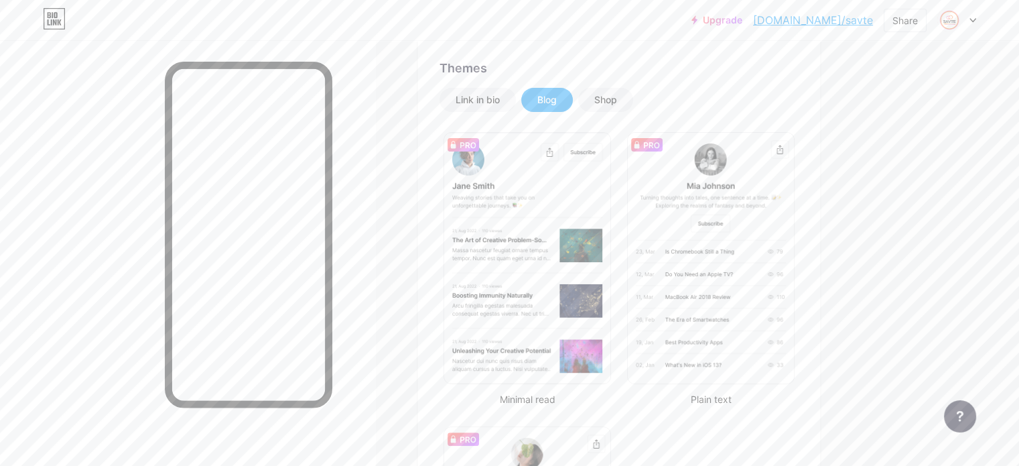
click at [533, 112] on div "Link in bio Blog Shop Minimal read Plain text Newsletter Changes saved" at bounding box center [618, 394] width 359 height 612
click at [500, 101] on div "Link in bio" at bounding box center [478, 99] width 44 height 13
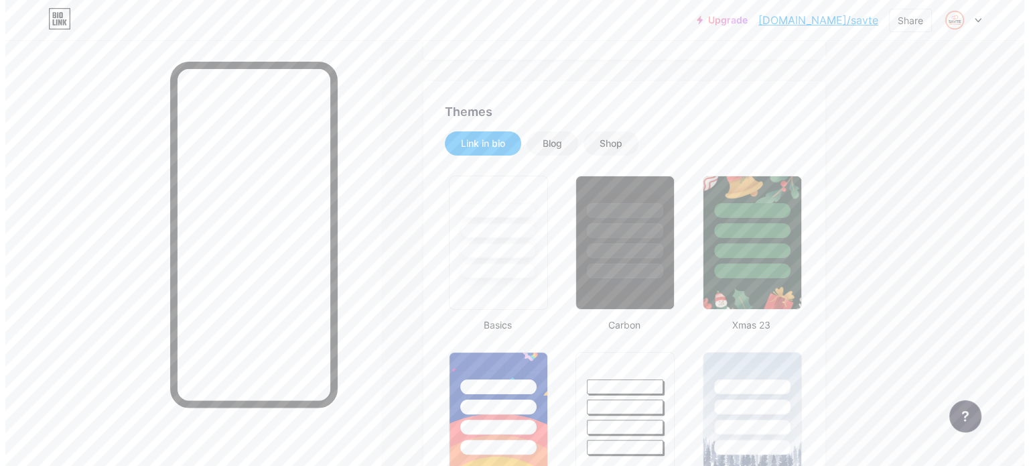
scroll to position [0, 0]
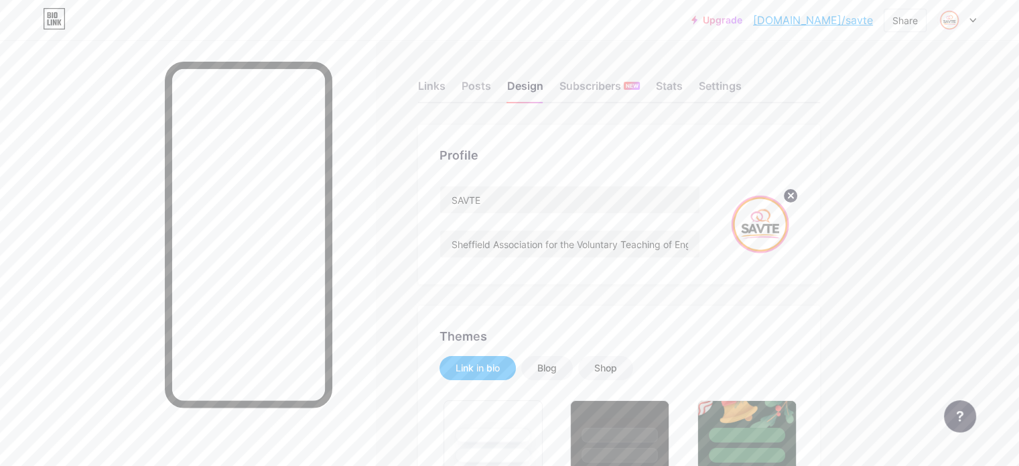
click at [514, 95] on div "Links Posts Design Subscribers NEW Stats Settings" at bounding box center [619, 79] width 402 height 47
click at [445, 88] on div "Links" at bounding box center [431, 90] width 27 height 24
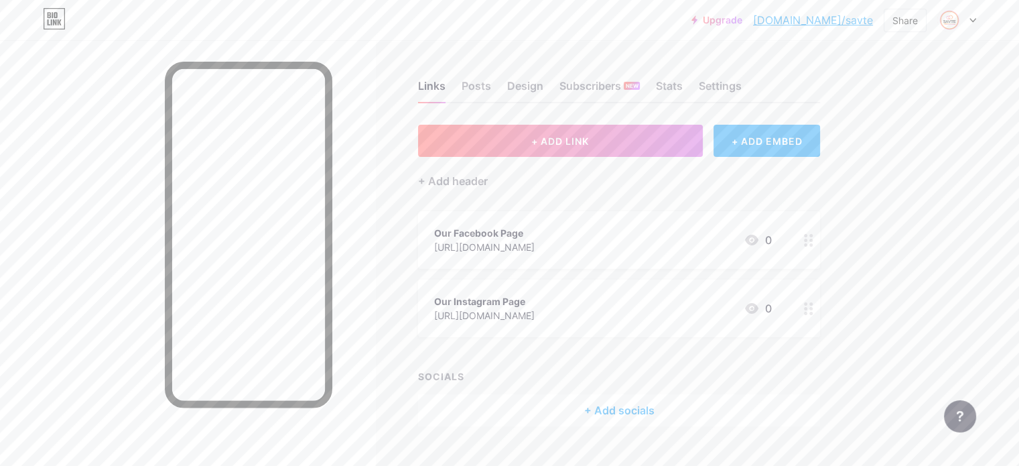
click at [671, 410] on div "+ Add socials" at bounding box center [619, 410] width 402 height 32
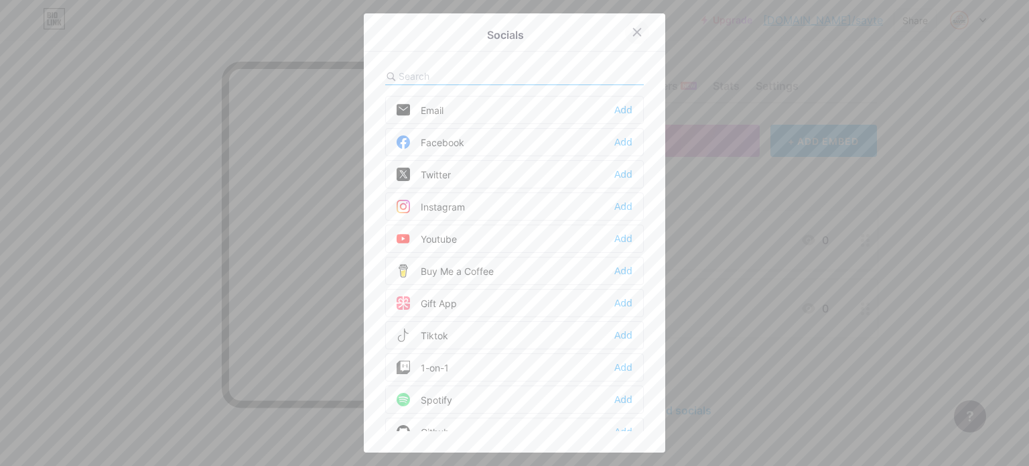
click at [632, 30] on icon at bounding box center [637, 32] width 11 height 11
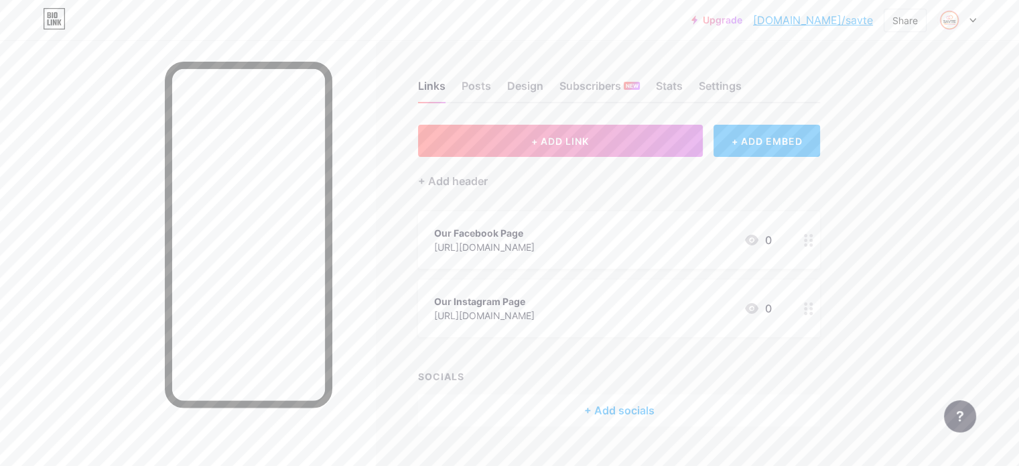
click at [786, 131] on div "+ ADD EMBED" at bounding box center [766, 141] width 107 height 32
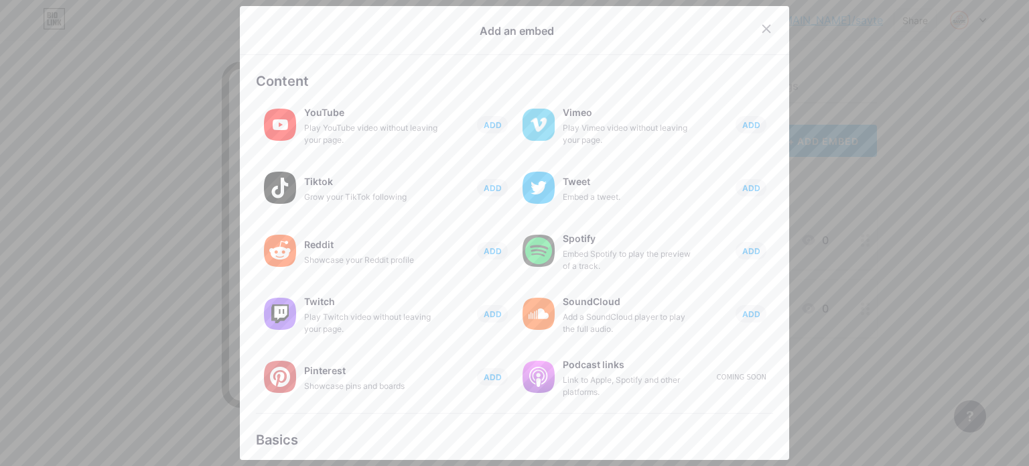
click at [761, 29] on icon at bounding box center [766, 28] width 11 height 11
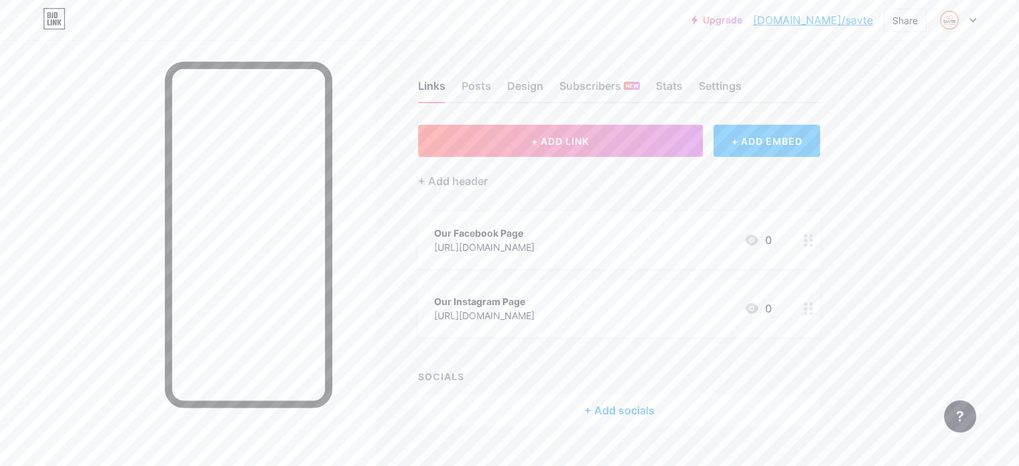
click at [820, 147] on div "+ ADD EMBED" at bounding box center [766, 141] width 107 height 32
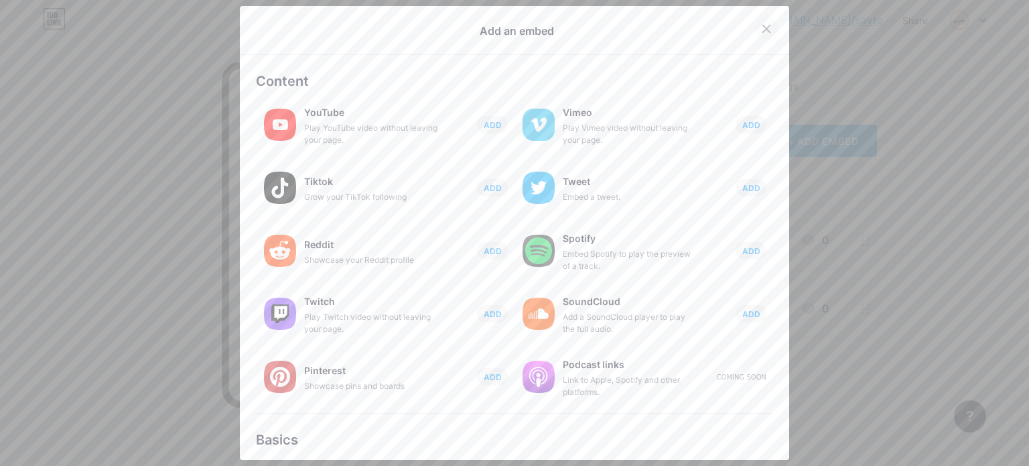
click at [763, 26] on icon at bounding box center [766, 28] width 7 height 7
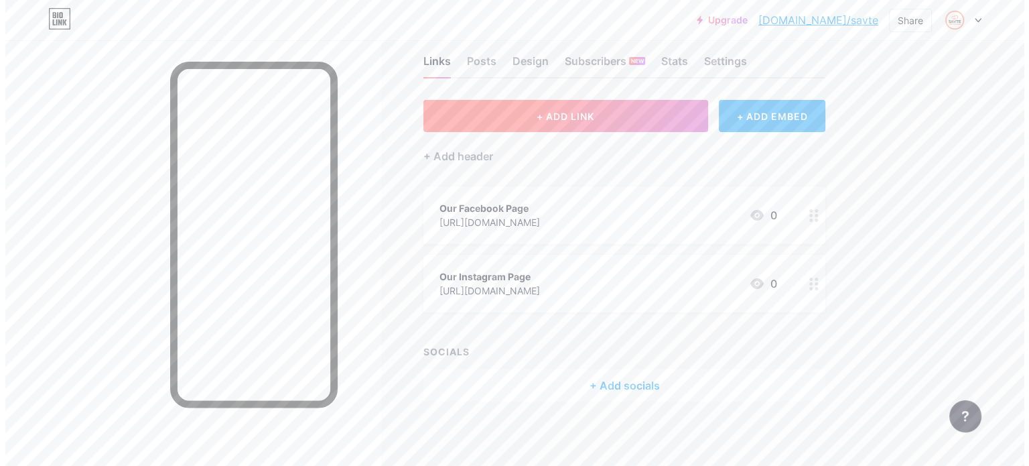
scroll to position [26, 0]
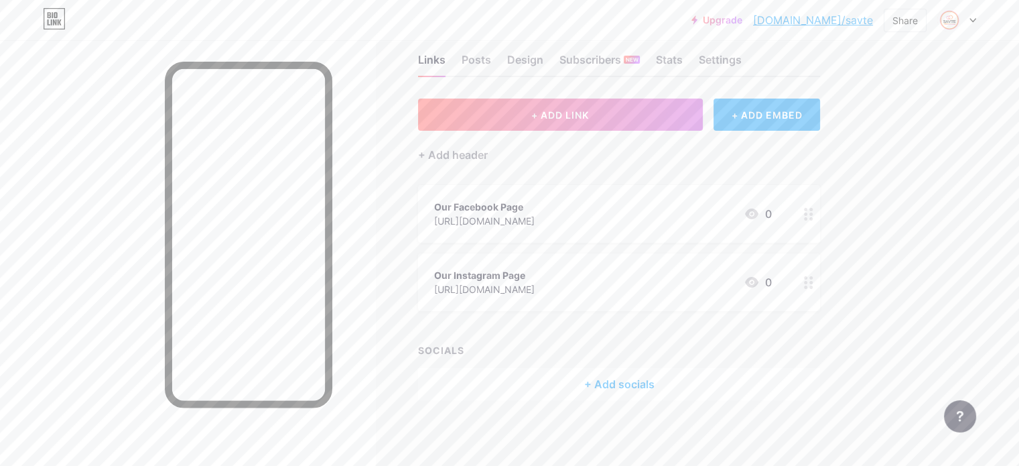
click at [663, 383] on div "+ Add socials" at bounding box center [619, 384] width 402 height 32
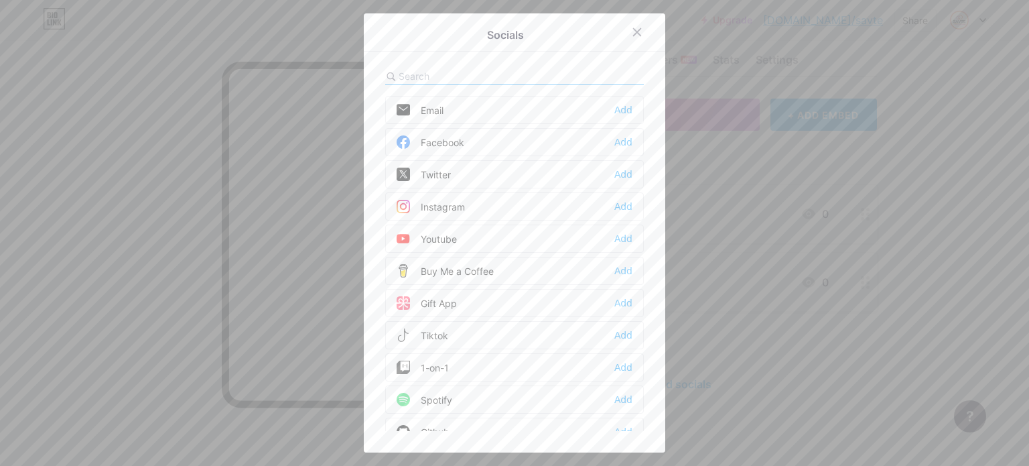
click at [434, 60] on div "Socials Email Add Facebook Add Twitter Add Instagram Add Youtube Add Buy Me a C…" at bounding box center [514, 232] width 301 height 439
click at [433, 69] on input "text" at bounding box center [473, 76] width 148 height 14
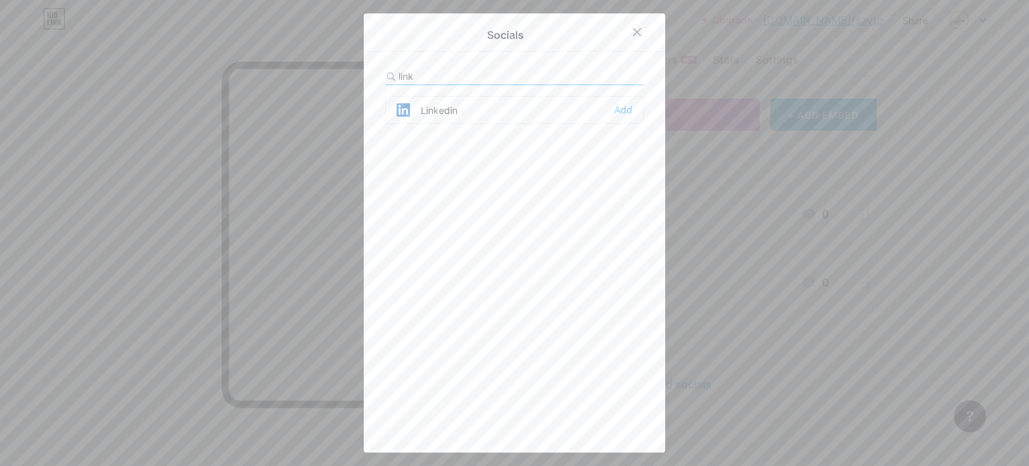
type input "link"
click at [630, 101] on div "Linkedin Add" at bounding box center [514, 110] width 259 height 28
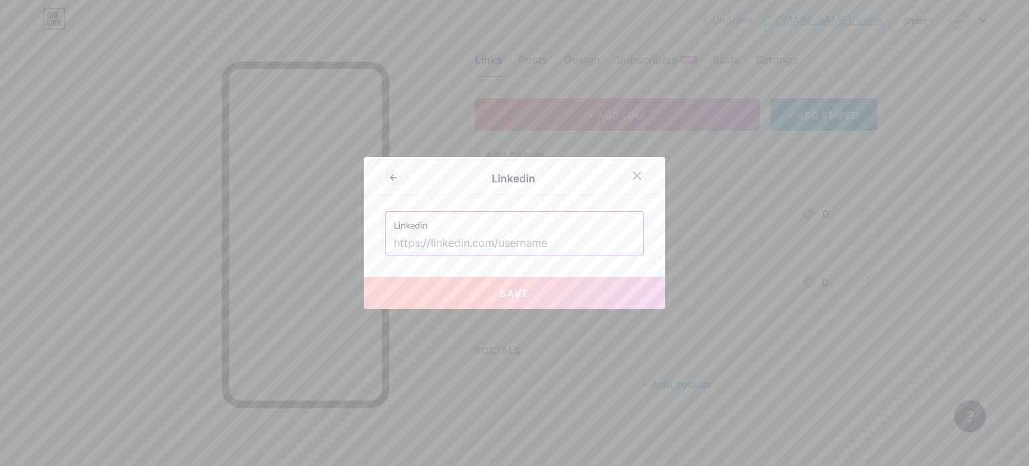
click at [493, 239] on input "text" at bounding box center [514, 243] width 241 height 23
paste input "[URL][DOMAIN_NAME]"
type input "[URL][DOMAIN_NAME]"
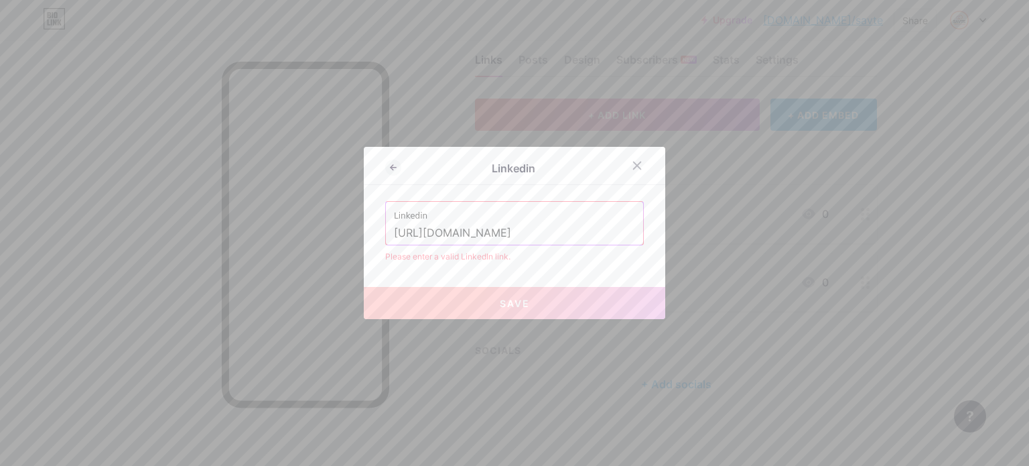
click at [452, 233] on input "[URL][DOMAIN_NAME]" at bounding box center [514, 233] width 241 height 23
paste input "[URL][DOMAIN_NAME]"
type input "[URL][DOMAIN_NAME]"
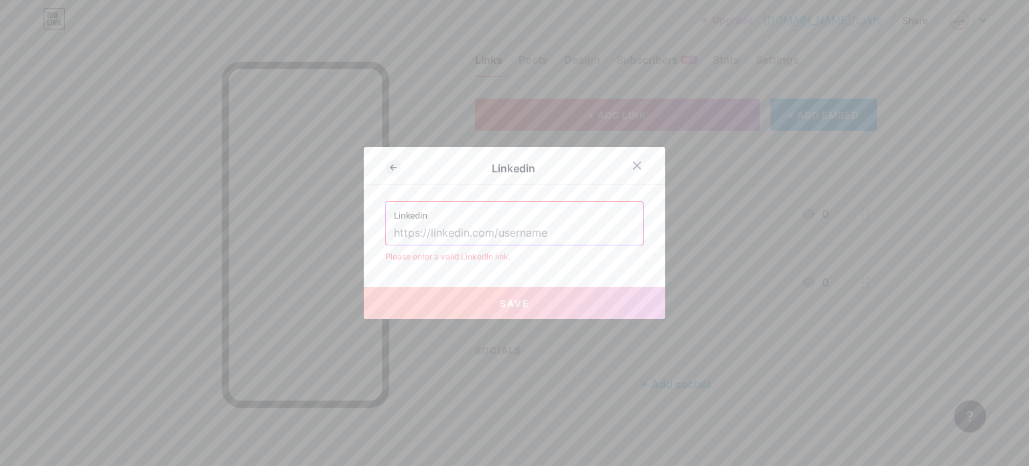
paste input "[URL][DOMAIN_NAME]"
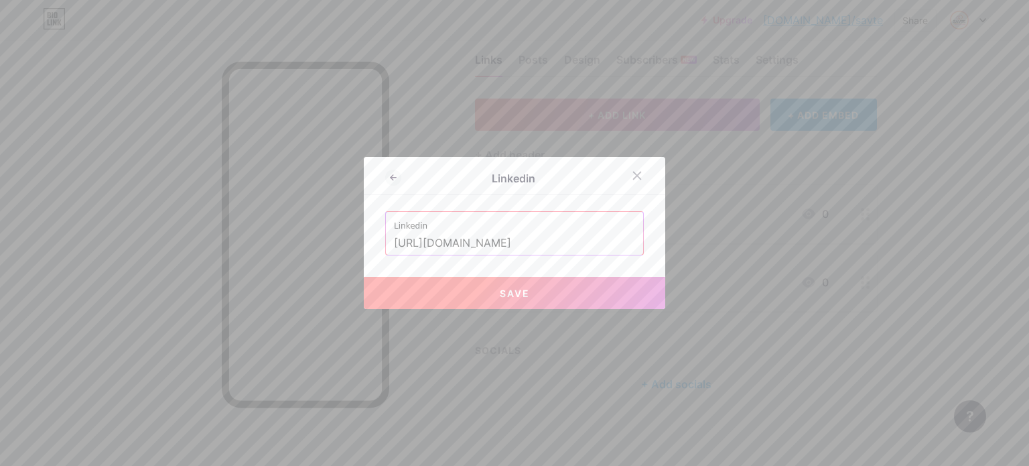
type input "[URL][DOMAIN_NAME]"
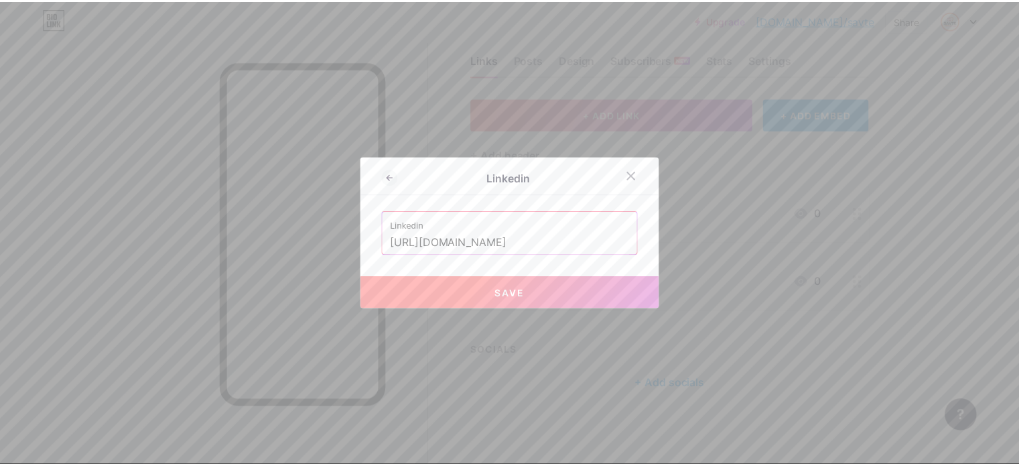
scroll to position [0, 0]
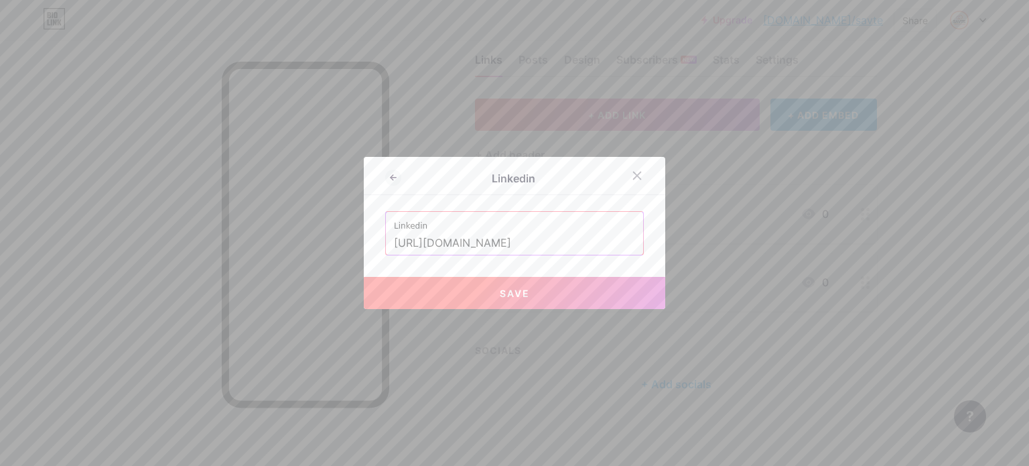
click at [486, 272] on div "Linkedin Linkedin [URL][DOMAIN_NAME] Save" at bounding box center [514, 233] width 301 height 152
click at [484, 284] on button "Save" at bounding box center [514, 293] width 301 height 32
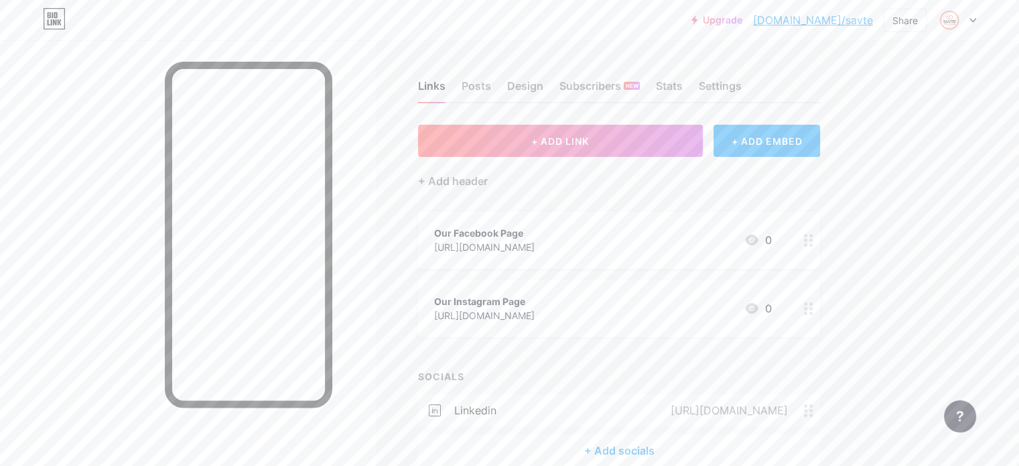
click at [551, 73] on div "Links Posts Design Subscribers NEW Stats Settings" at bounding box center [619, 79] width 402 height 47
click at [491, 82] on div "Posts" at bounding box center [476, 90] width 29 height 24
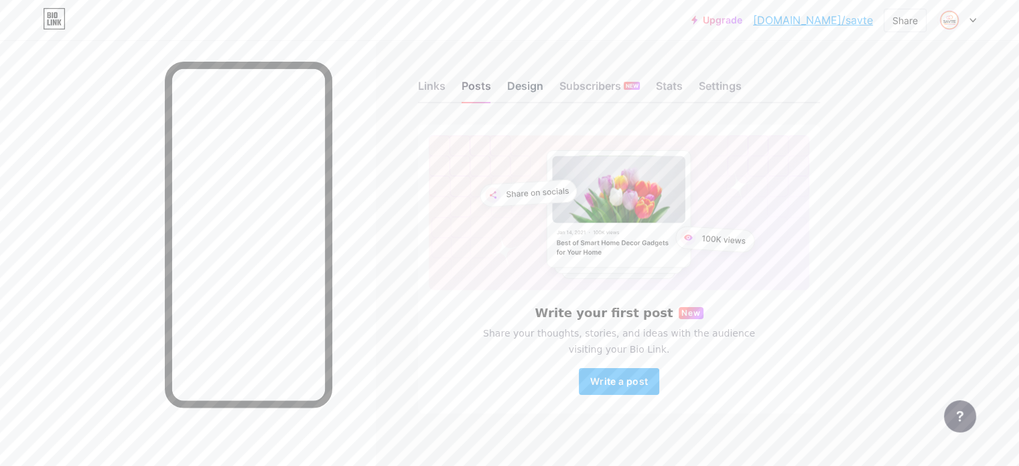
click at [543, 86] on div "Design" at bounding box center [525, 90] width 36 height 24
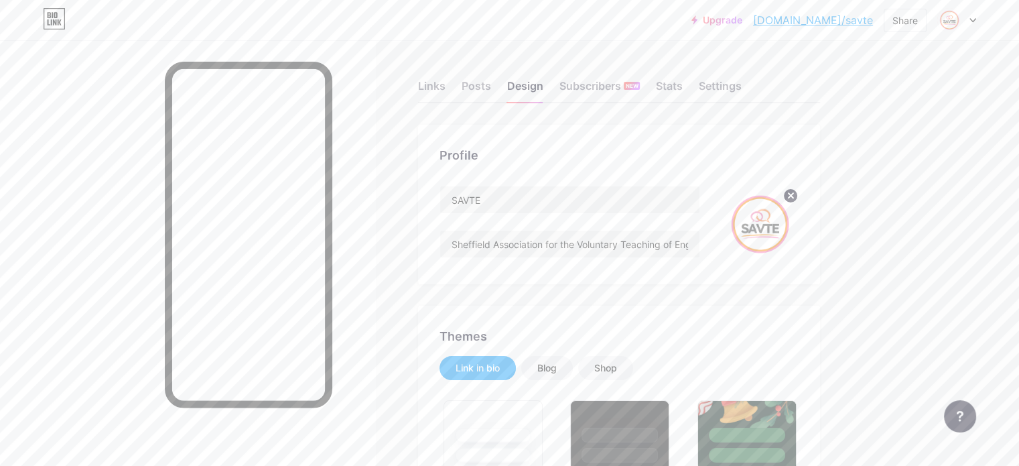
type input "#ffffff"
click at [504, 94] on div "Links Posts Design Subscribers NEW Stats Settings" at bounding box center [619, 79] width 402 height 47
click at [445, 92] on div "Links" at bounding box center [431, 90] width 27 height 24
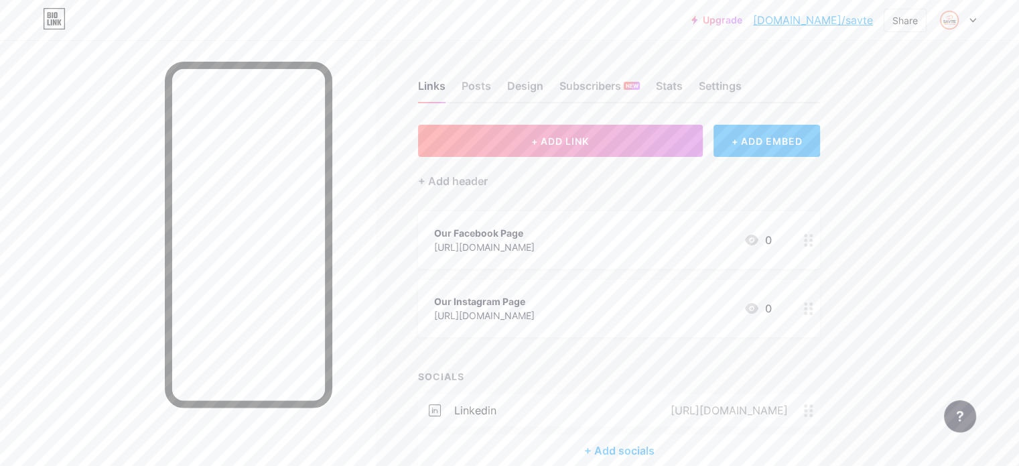
click at [514, 92] on div "Links Posts Design Subscribers NEW Stats Settings" at bounding box center [619, 79] width 402 height 47
click at [491, 92] on div "Posts" at bounding box center [476, 90] width 29 height 24
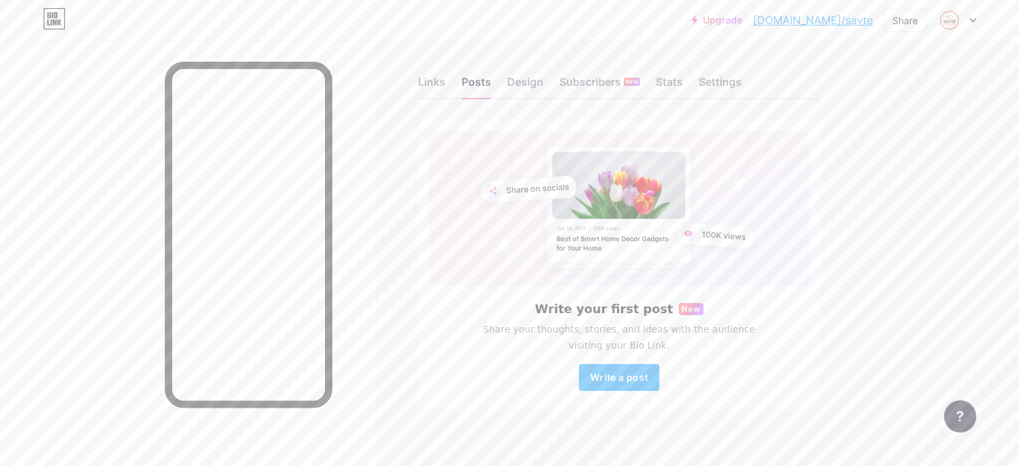
scroll to position [14, 0]
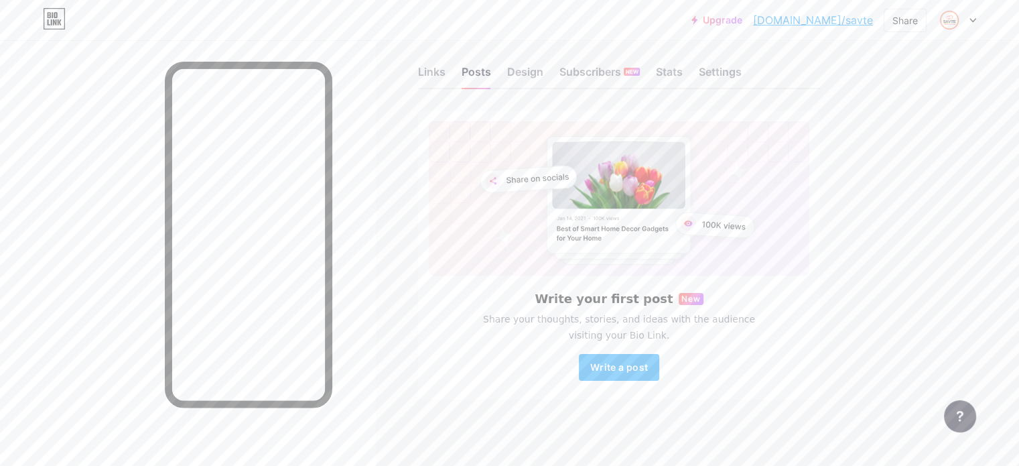
click at [516, 65] on div "Links Posts Design Subscribers NEW Stats Settings" at bounding box center [619, 65] width 402 height 47
click at [445, 68] on div "Links" at bounding box center [431, 76] width 27 height 24
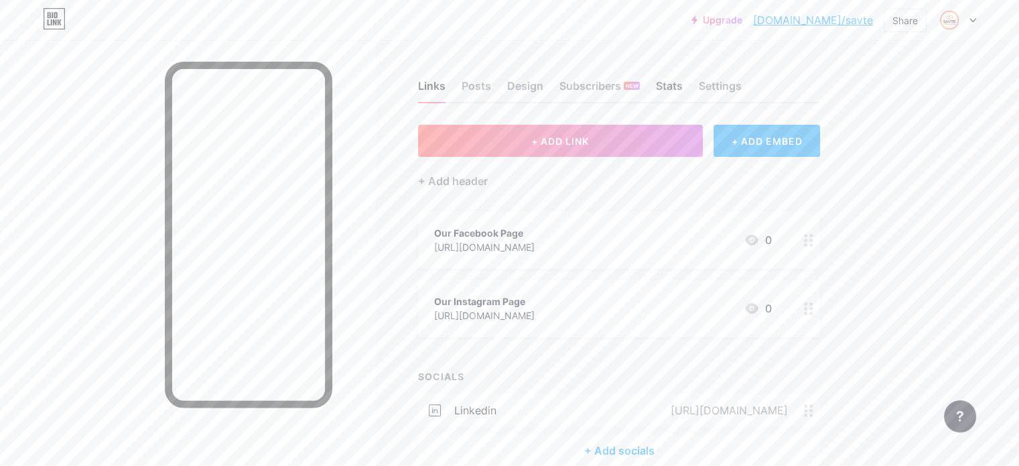
click at [683, 92] on div "Stats" at bounding box center [669, 90] width 27 height 24
click at [742, 88] on div "Settings" at bounding box center [720, 90] width 43 height 24
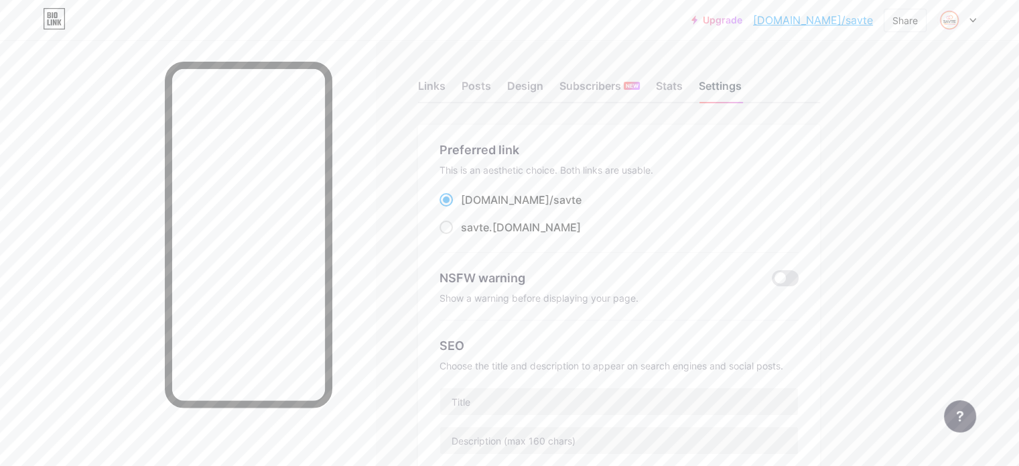
click at [742, 88] on div "Settings" at bounding box center [720, 90] width 43 height 24
click at [543, 98] on div "Design" at bounding box center [525, 90] width 36 height 24
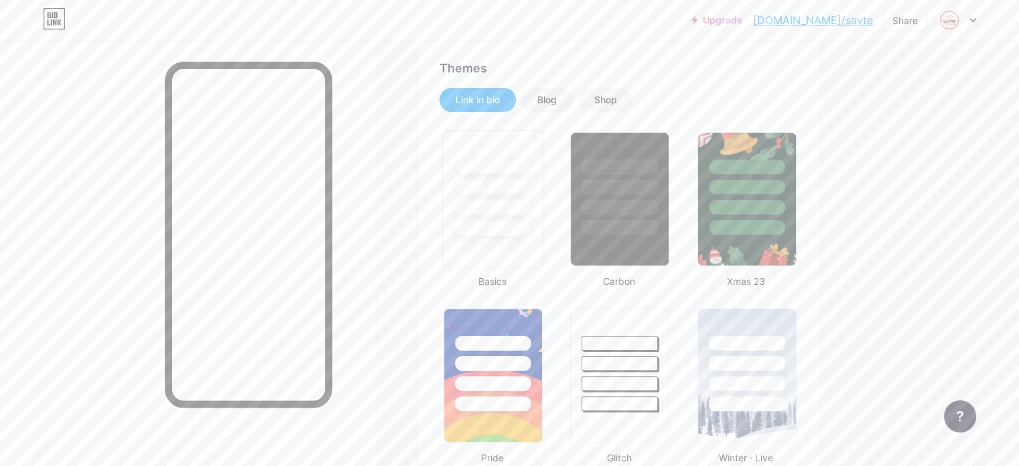
type input "#ffffff"
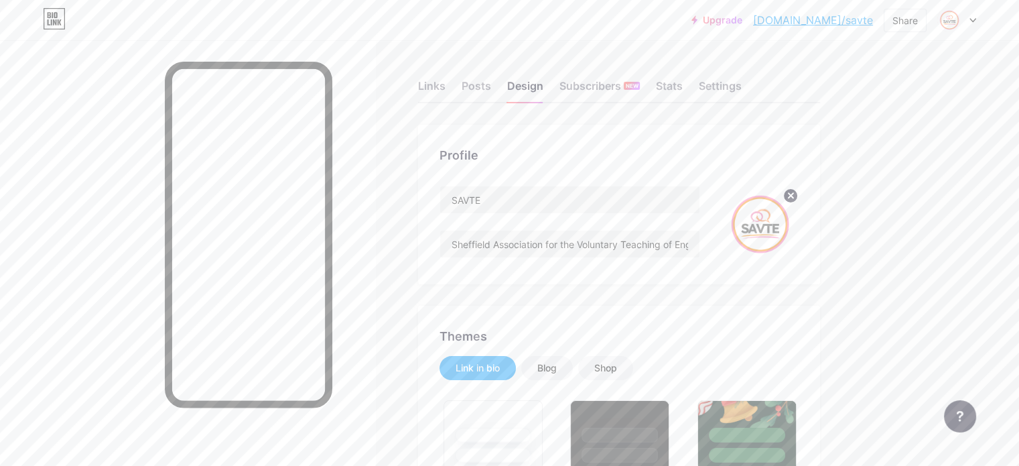
click at [512, 85] on div "Links Posts Design Subscribers NEW Stats Settings" at bounding box center [619, 79] width 402 height 47
click at [445, 80] on div "Links" at bounding box center [431, 90] width 27 height 24
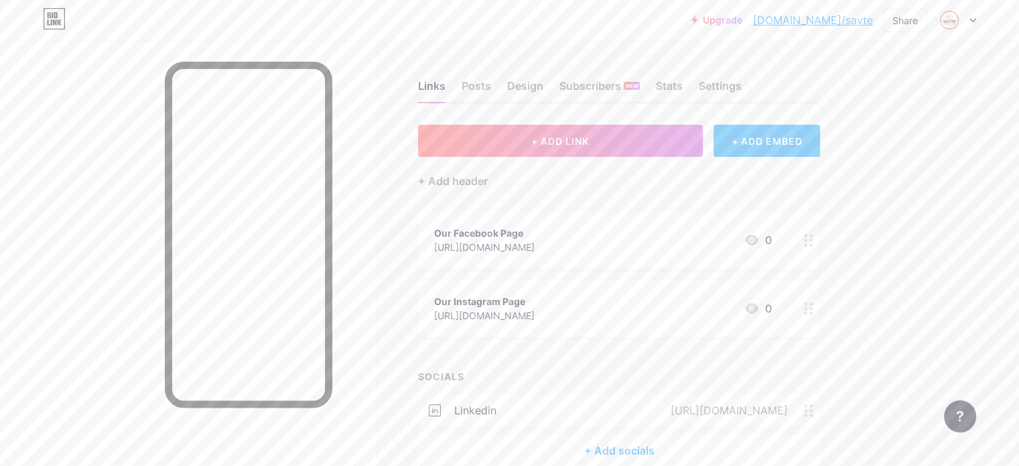
click at [782, 139] on div "+ ADD EMBED" at bounding box center [766, 141] width 107 height 32
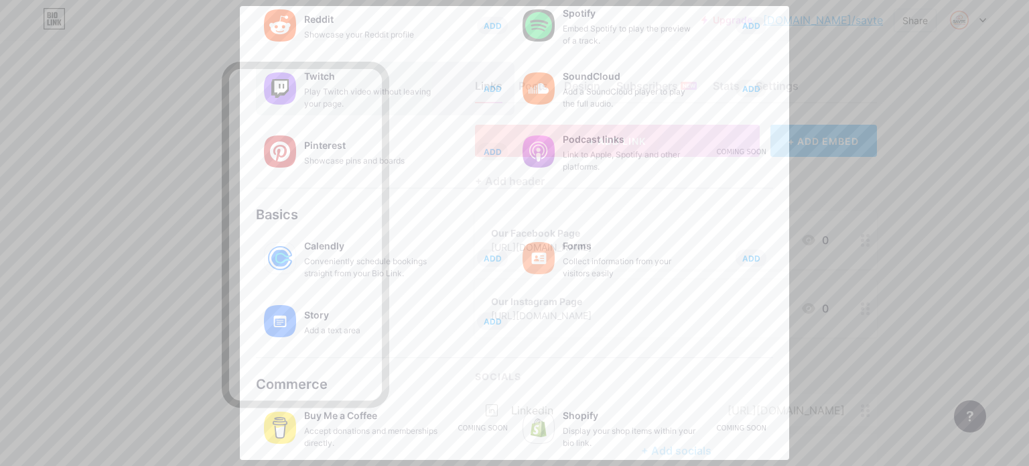
scroll to position [228, 0]
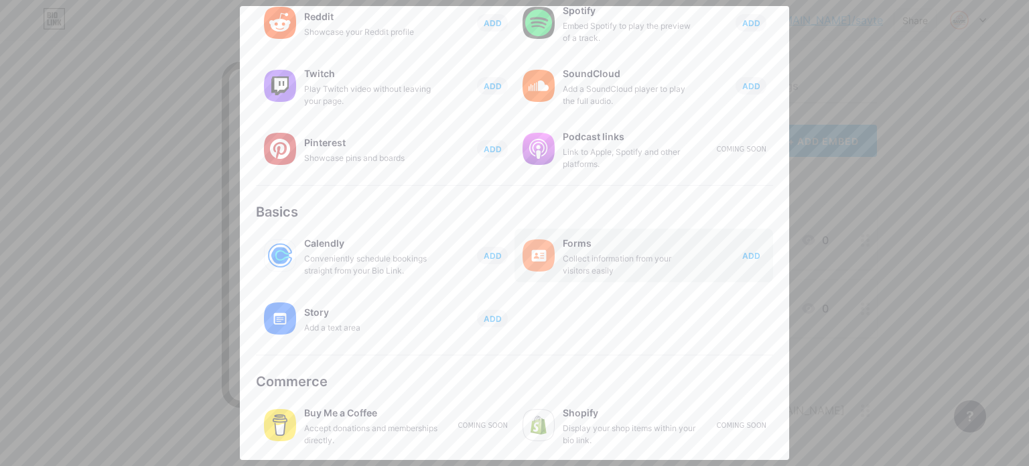
click at [746, 257] on span "ADD" at bounding box center [751, 255] width 18 height 11
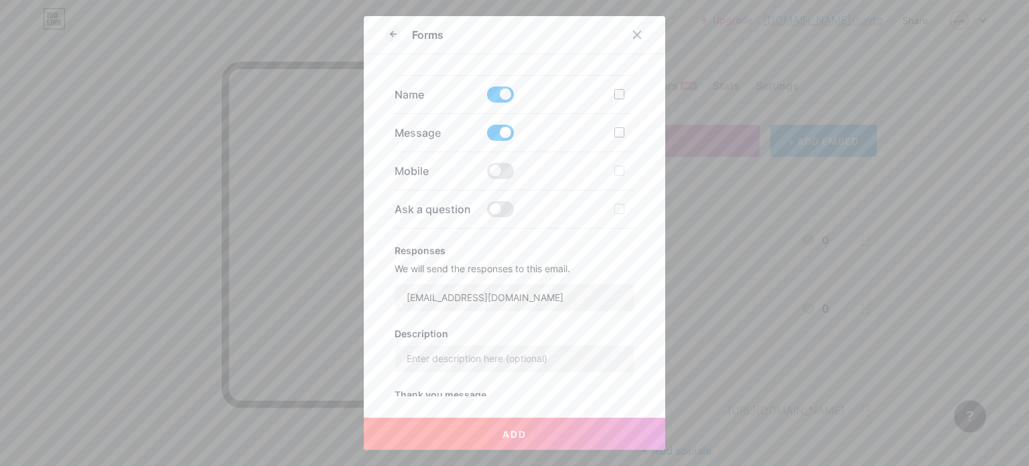
scroll to position [268, 0]
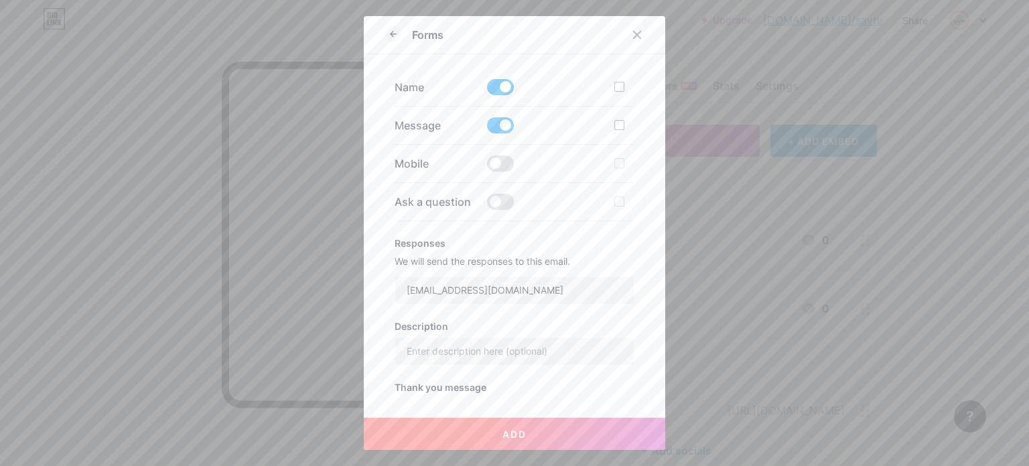
click at [379, 37] on div "Forms" at bounding box center [514, 38] width 301 height 31
click at [390, 38] on icon at bounding box center [393, 34] width 16 height 16
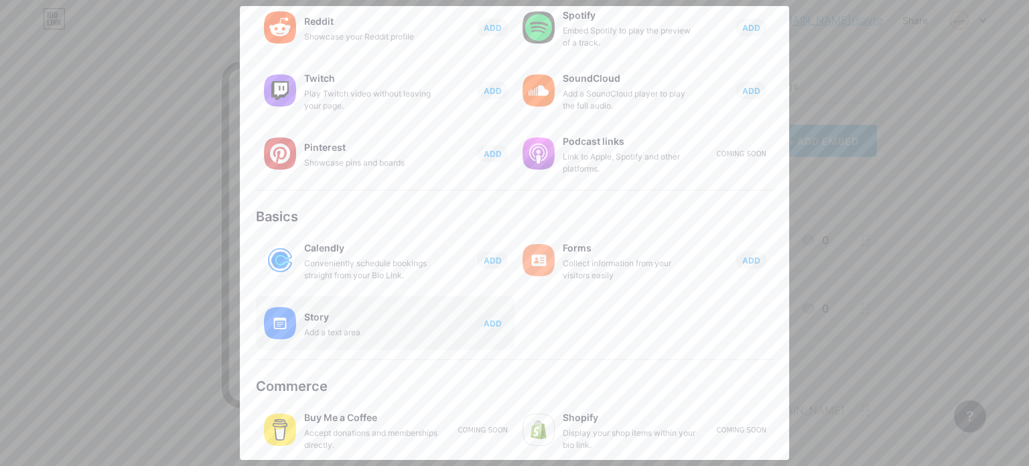
scroll to position [228, 0]
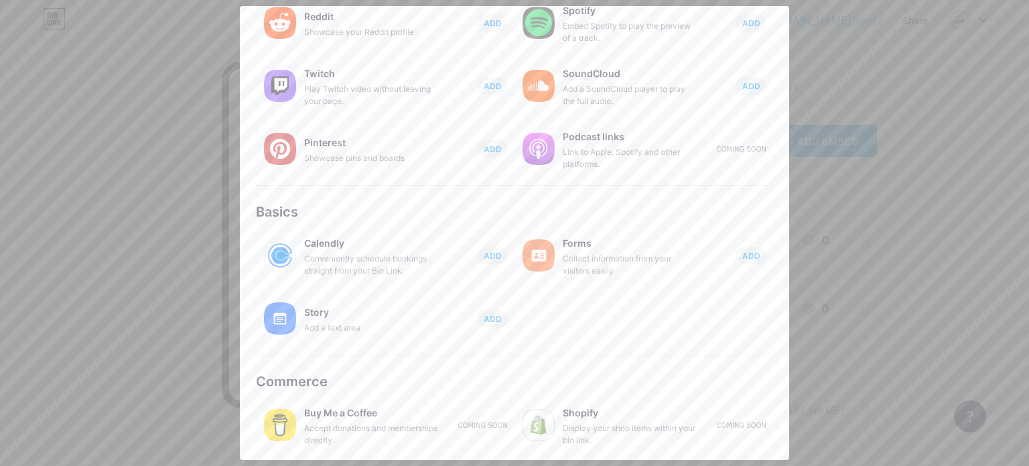
click at [458, 424] on div "Coming soon" at bounding box center [483, 425] width 50 height 10
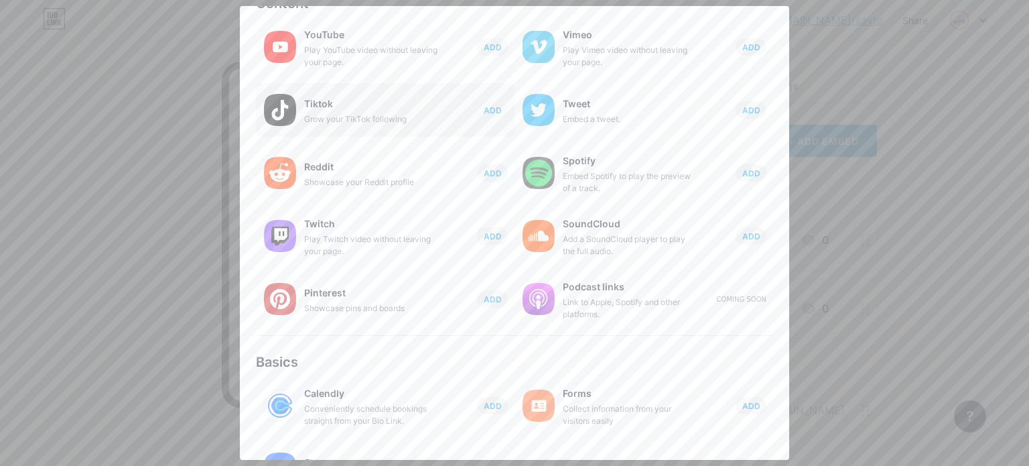
scroll to position [27, 0]
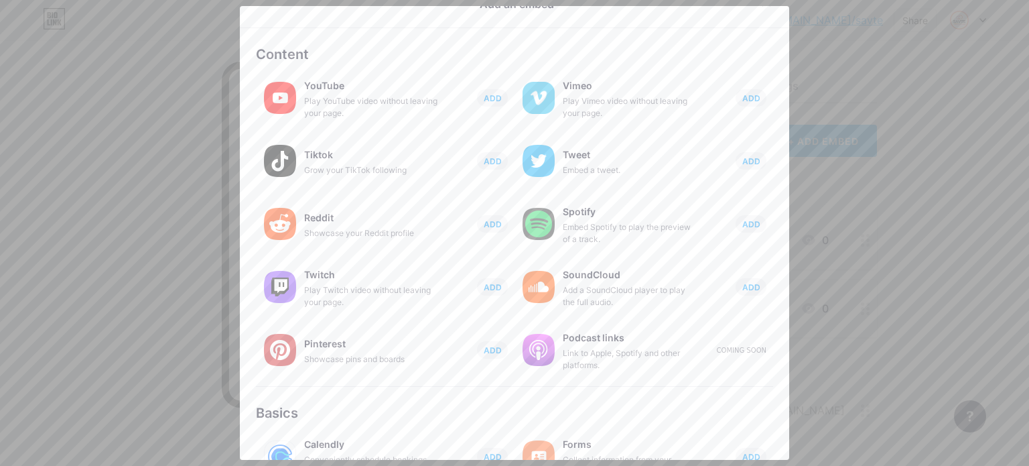
click at [477, 101] on button "ADD" at bounding box center [492, 97] width 31 height 17
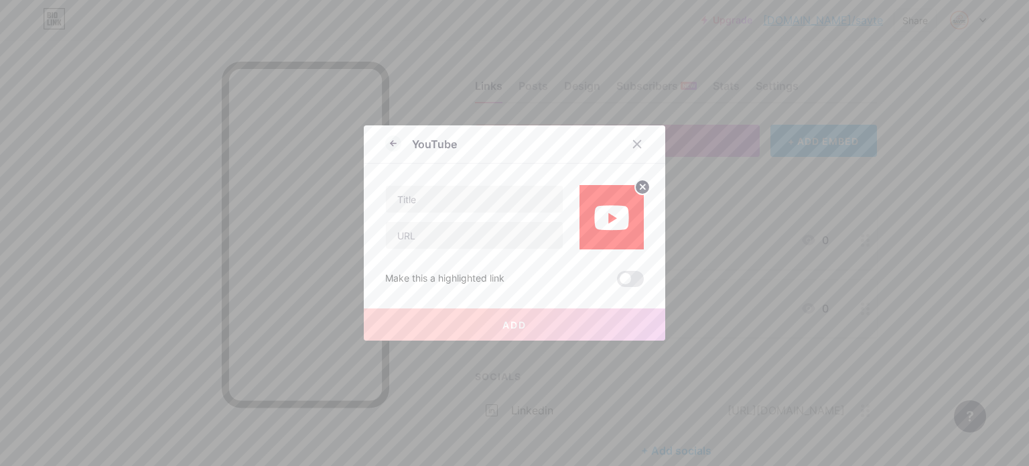
scroll to position [0, 0]
click at [472, 211] on input "text" at bounding box center [474, 199] width 177 height 27
click at [464, 231] on input "text" at bounding box center [474, 235] width 177 height 27
paste input "[URL][DOMAIN_NAME]"
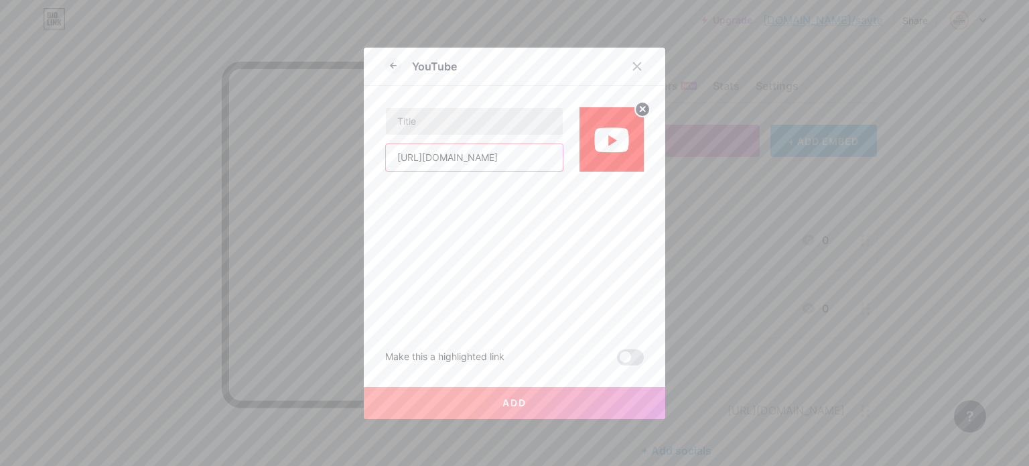
type input "[URL][DOMAIN_NAME]"
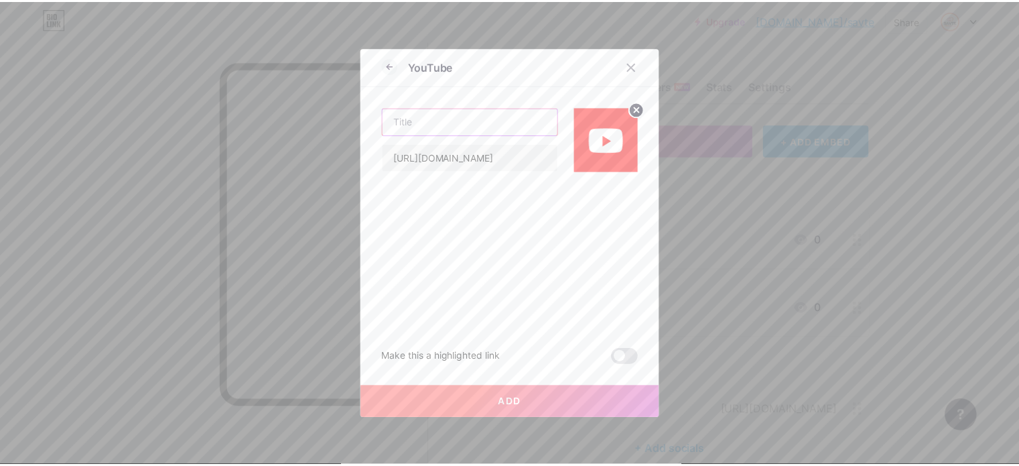
scroll to position [0, 0]
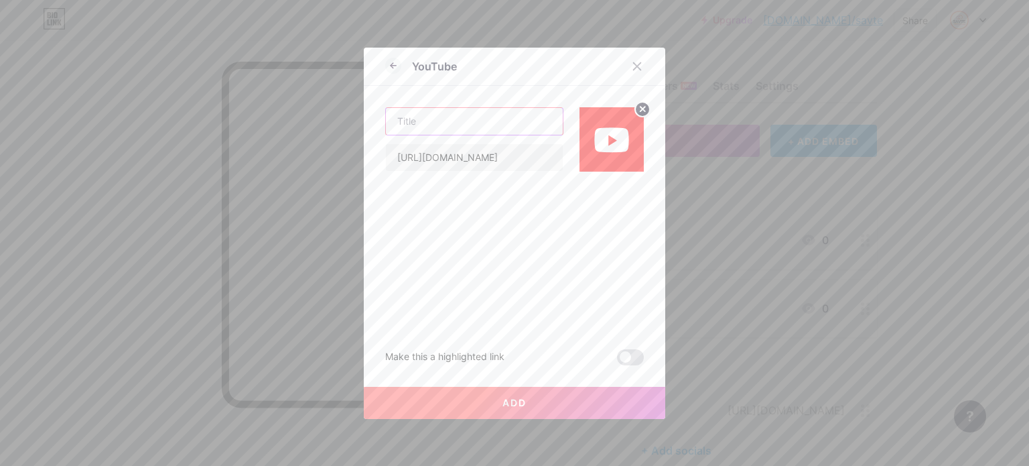
click at [464, 120] on input "text" at bounding box center [474, 121] width 177 height 27
type input "SAVTE"
type input "S"
type input "SAVTE"
type input "Living in [GEOGRAPHIC_DATA] - SAVTE"
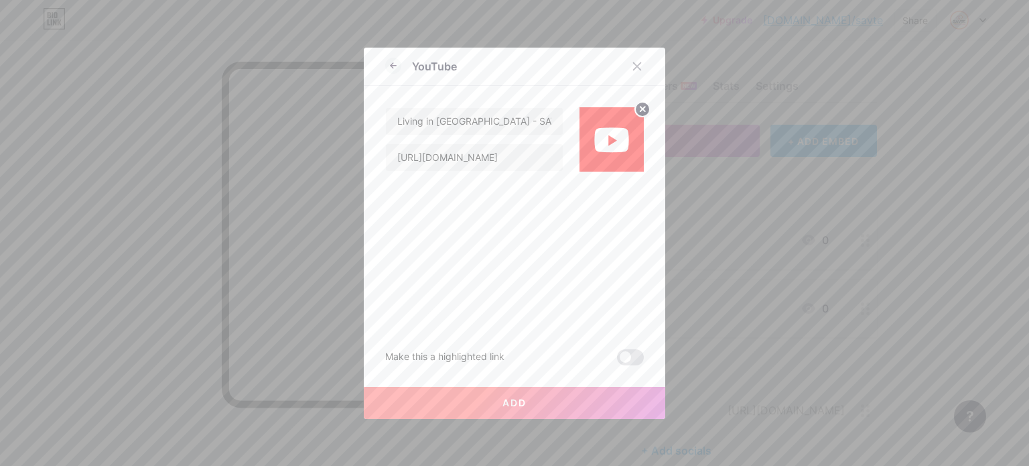
click at [468, 423] on div at bounding box center [514, 233] width 1029 height 466
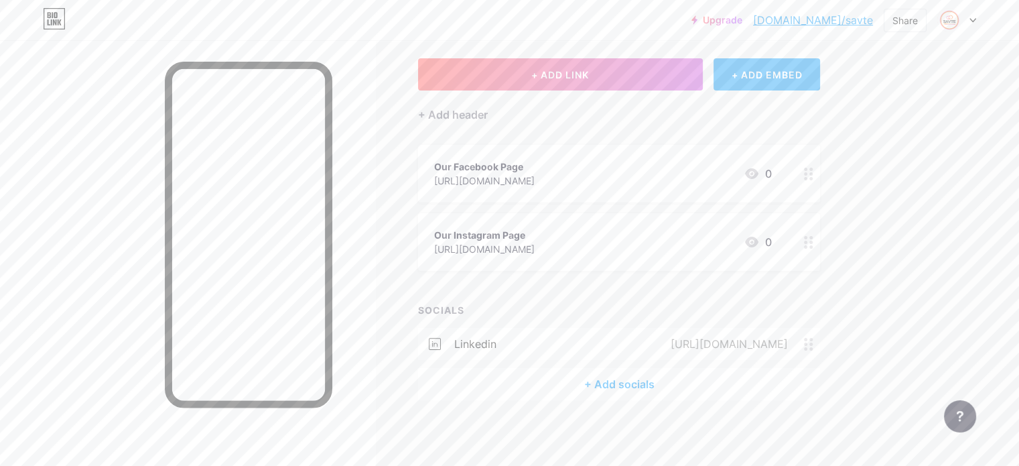
scroll to position [22, 0]
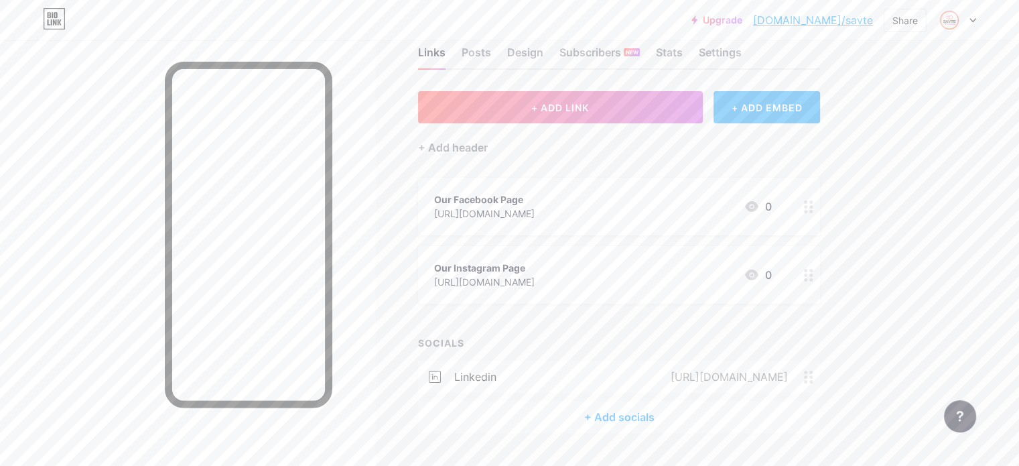
click at [805, 78] on div "Links Posts Design Subscribers NEW Stats Settings + ADD LINK + ADD EMBED + Add …" at bounding box center [438, 253] width 876 height 493
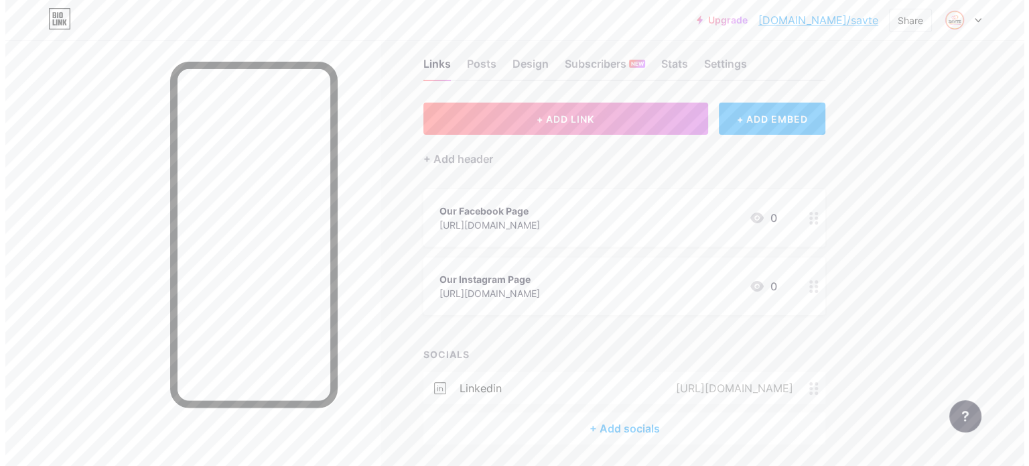
scroll to position [0, 0]
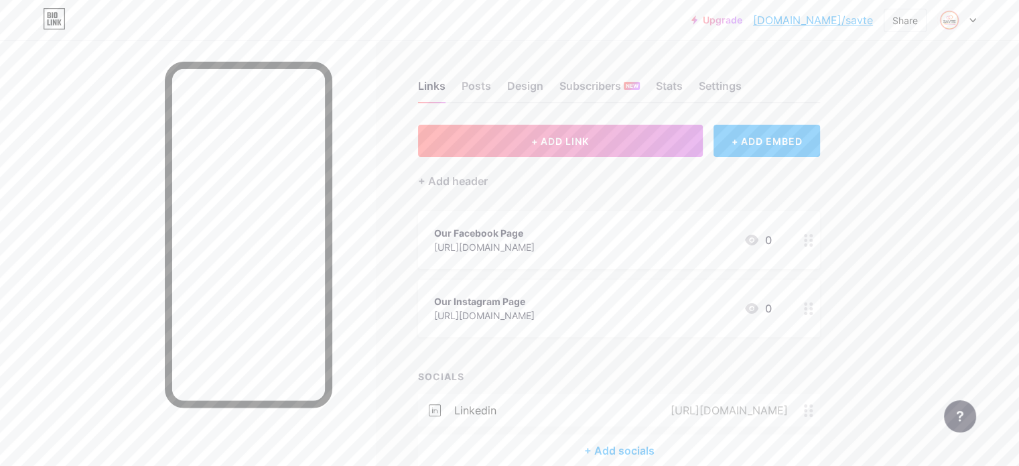
click at [772, 139] on div "+ ADD EMBED" at bounding box center [766, 141] width 107 height 32
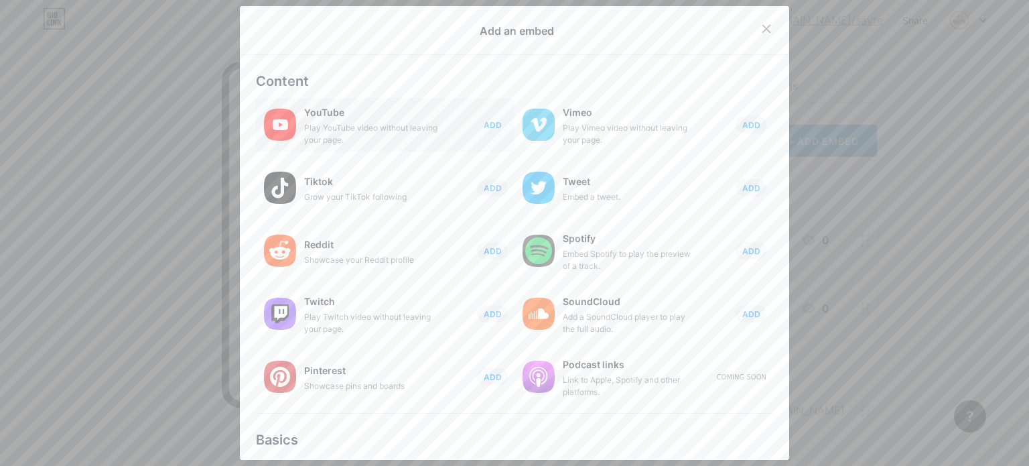
click at [484, 127] on span "ADD" at bounding box center [493, 124] width 18 height 11
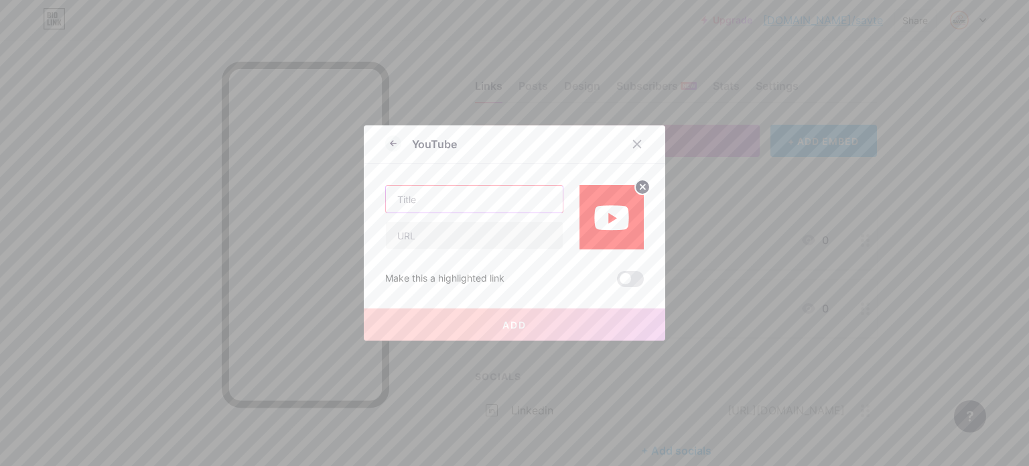
click at [470, 208] on input "text" at bounding box center [474, 199] width 177 height 27
paste input "[URL][DOMAIN_NAME]"
type input "[URL][DOMAIN_NAME]"
click at [464, 238] on input "text" at bounding box center [474, 235] width 177 height 27
paste input "[URL][DOMAIN_NAME]"
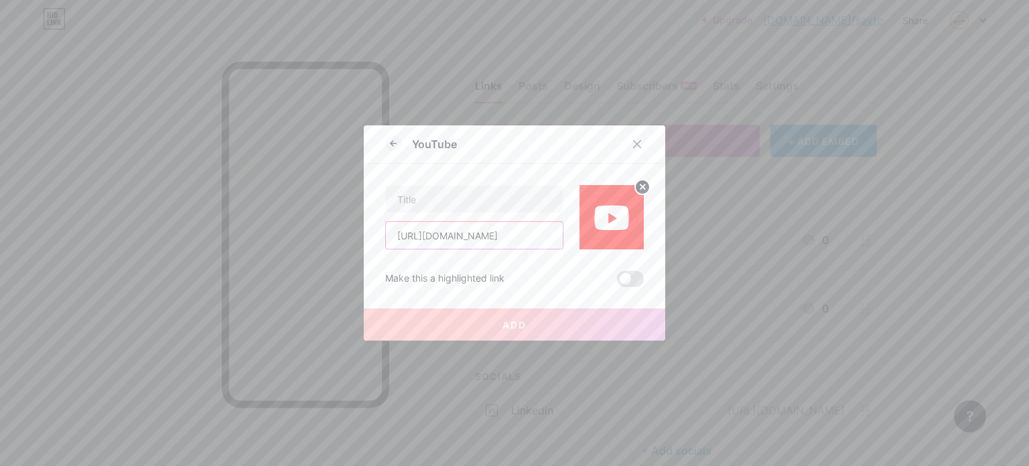
scroll to position [0, 51]
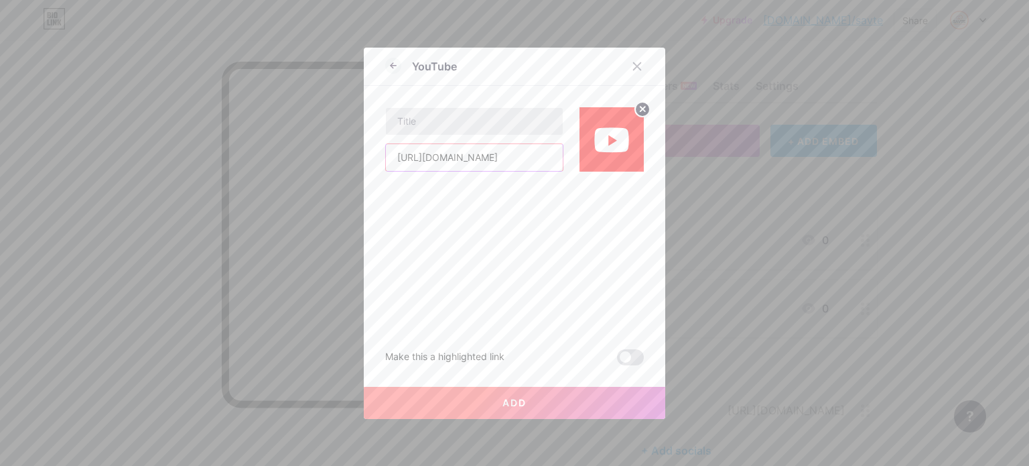
type input "[URL][DOMAIN_NAME]"
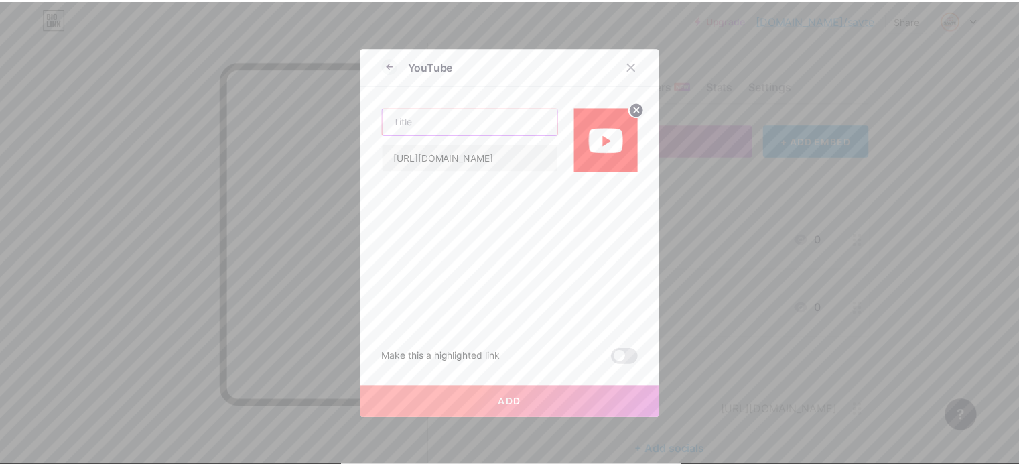
scroll to position [0, 0]
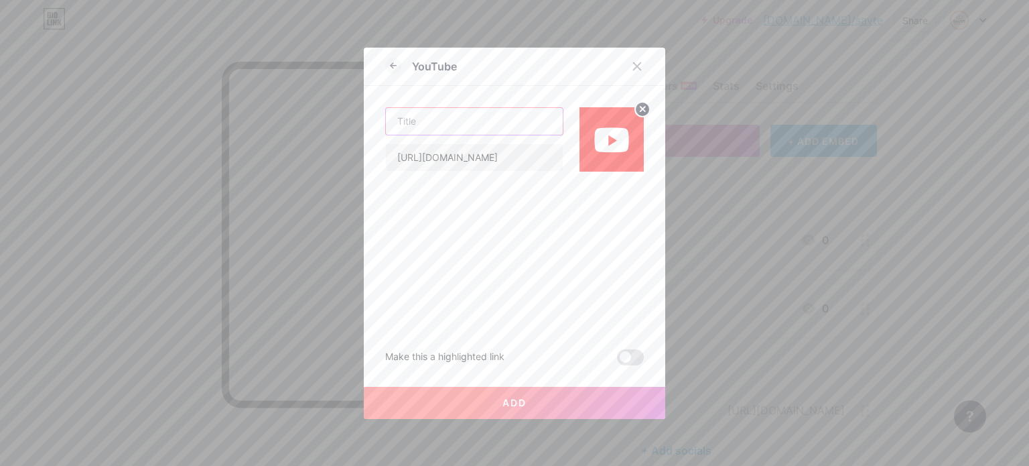
click at [445, 124] on input "text" at bounding box center [474, 121] width 177 height 27
type input "Living in [GEOGRAPHIC_DATA] - SAVTE"
click at [451, 404] on button "Add" at bounding box center [514, 403] width 301 height 32
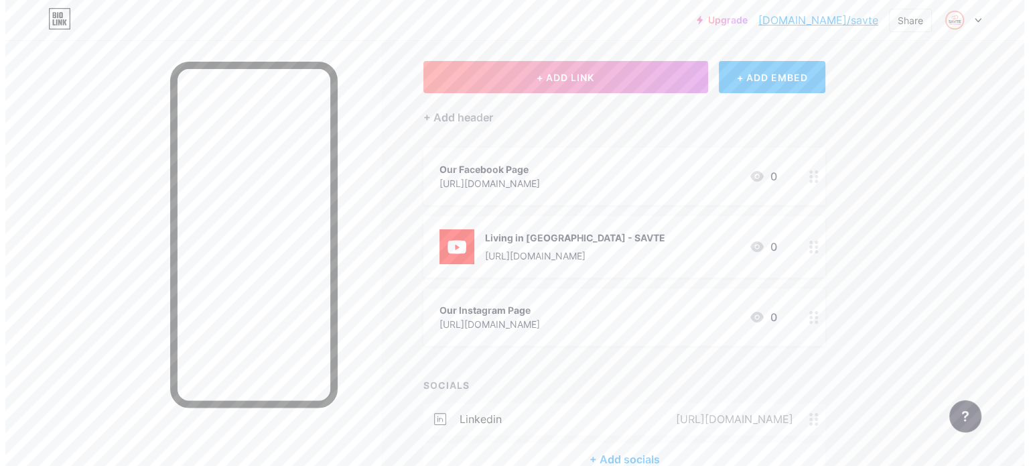
scroll to position [67, 0]
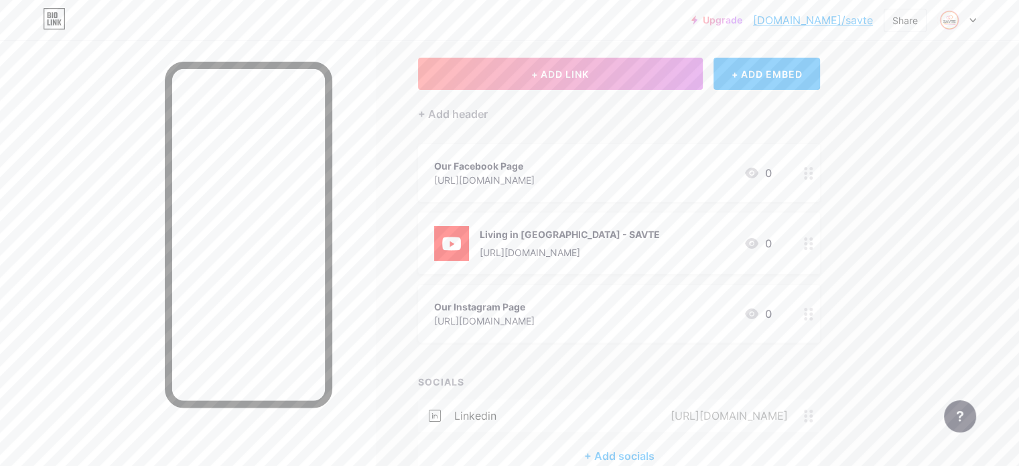
click at [536, 238] on div "Living in [GEOGRAPHIC_DATA] - SAVTE" at bounding box center [570, 234] width 180 height 14
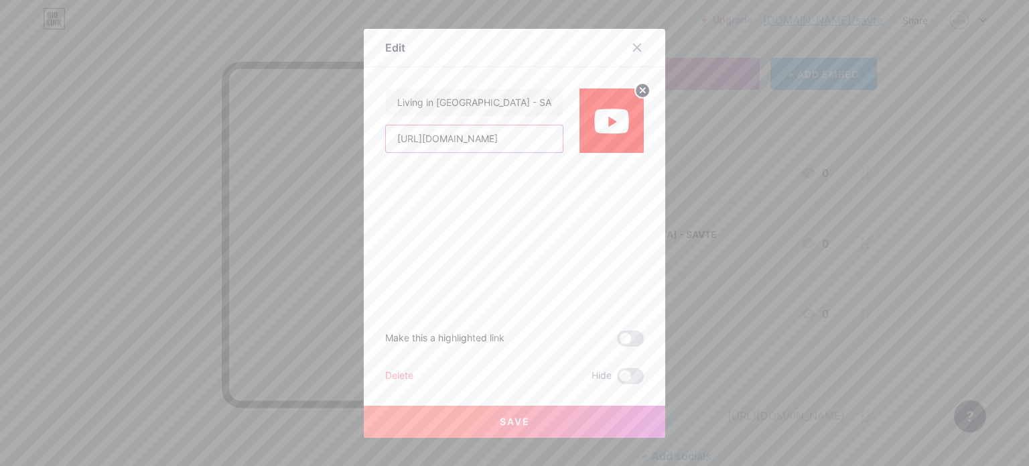
click at [533, 129] on input "[URL][DOMAIN_NAME]" at bounding box center [474, 138] width 177 height 27
paste input "Rpw"
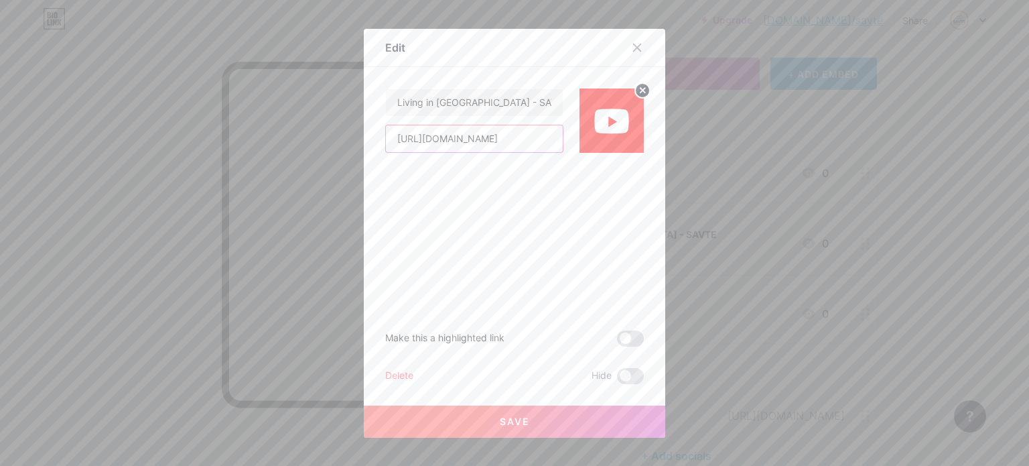
type input "[URL][DOMAIN_NAME]"
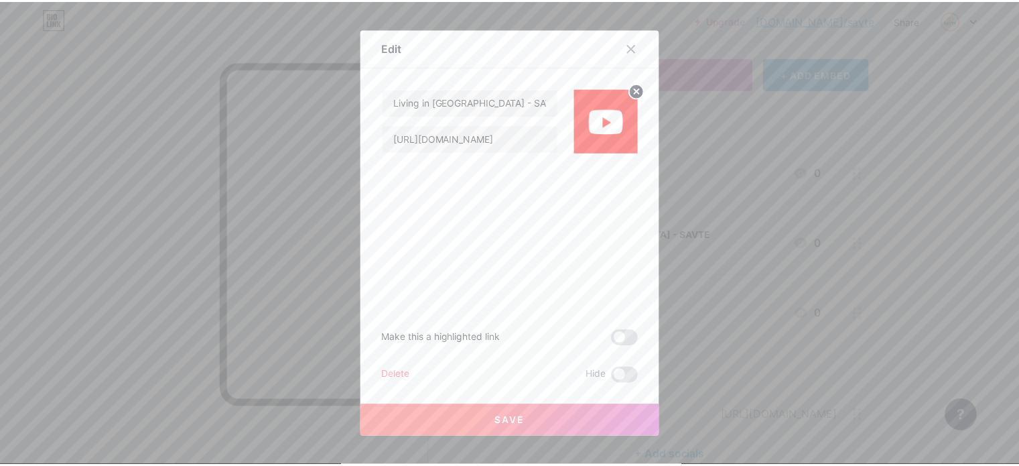
scroll to position [0, 0]
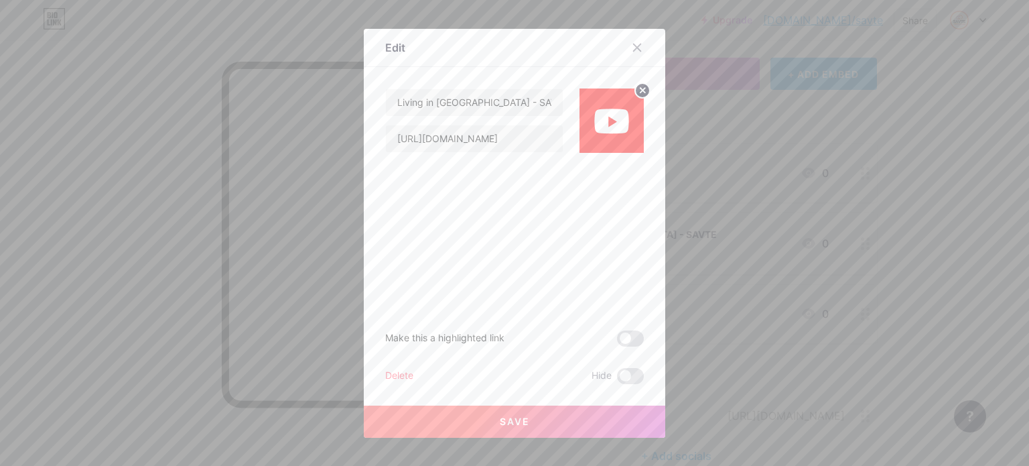
click at [505, 428] on button "Save" at bounding box center [514, 421] width 301 height 32
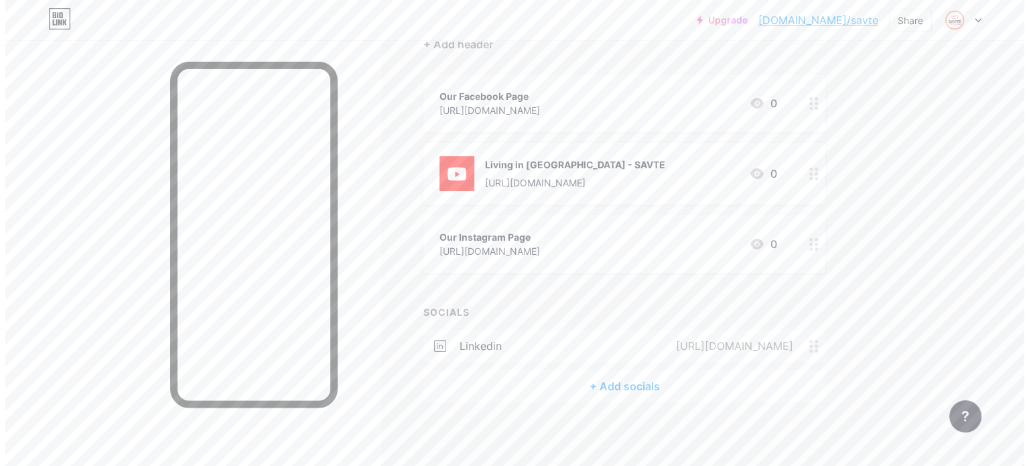
scroll to position [139, 0]
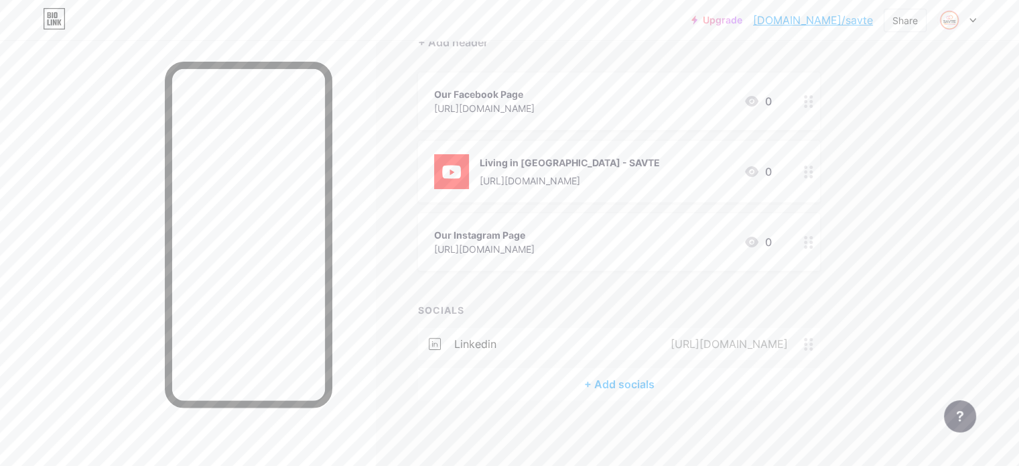
click at [638, 395] on div "+ Add socials" at bounding box center [619, 384] width 402 height 32
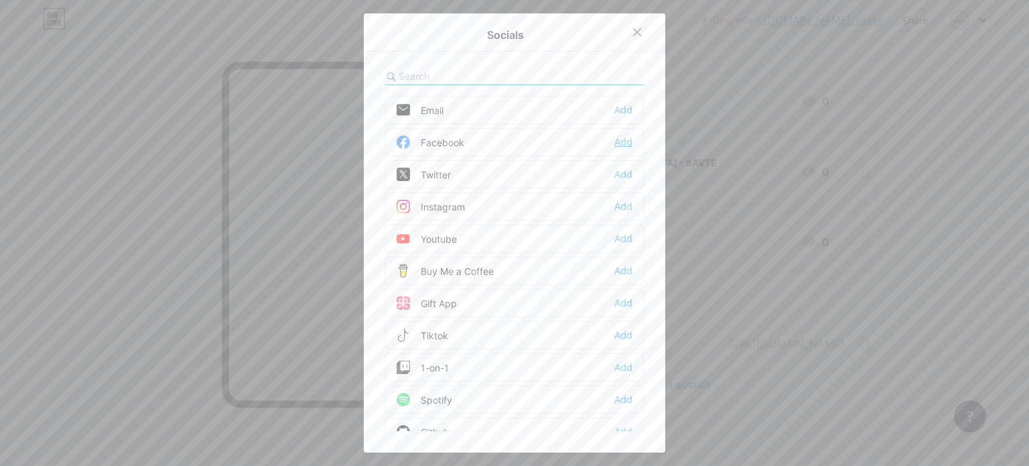
click at [614, 144] on div "Add" at bounding box center [623, 141] width 18 height 13
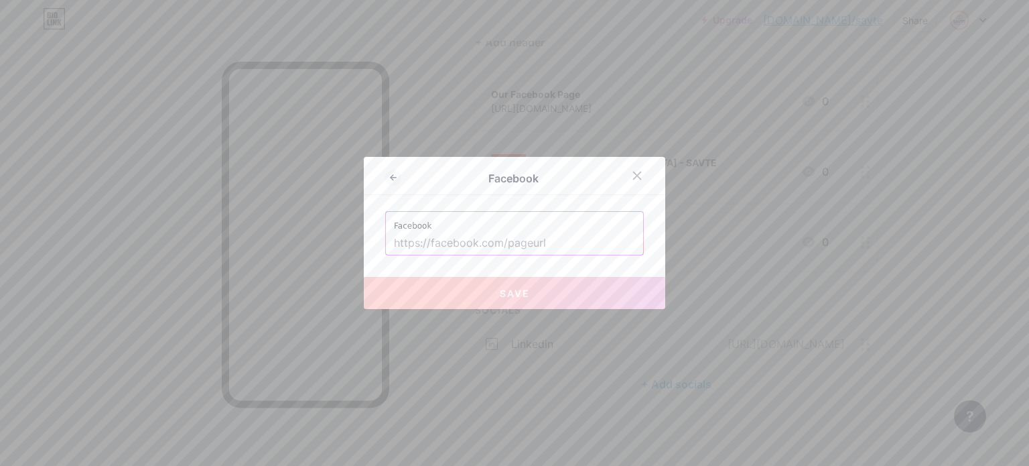
click at [517, 246] on input "text" at bounding box center [514, 243] width 241 height 23
paste input "[URL][DOMAIN_NAME]"
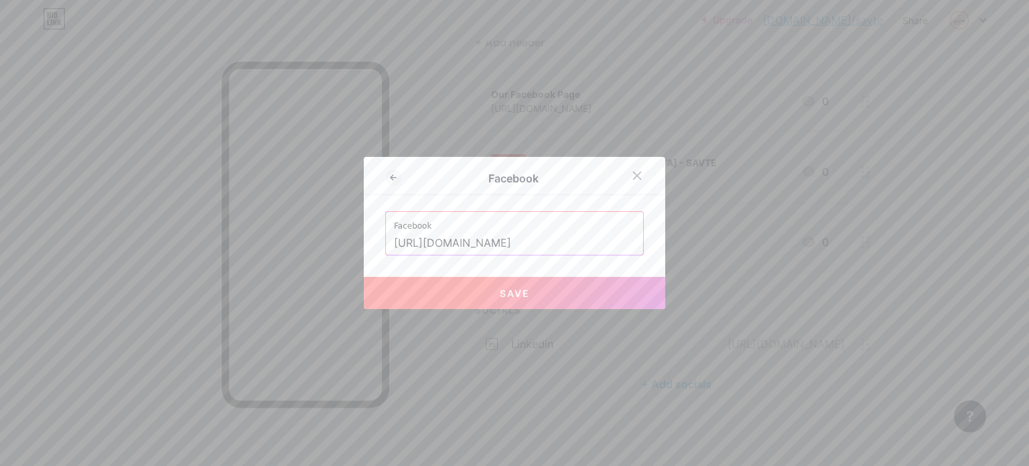
scroll to position [0, 25]
type input "[URL][DOMAIN_NAME]"
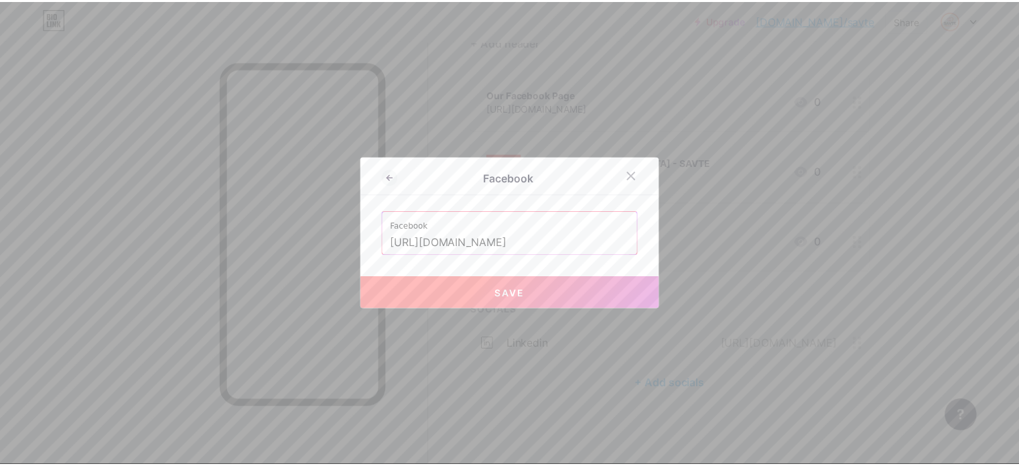
scroll to position [0, 0]
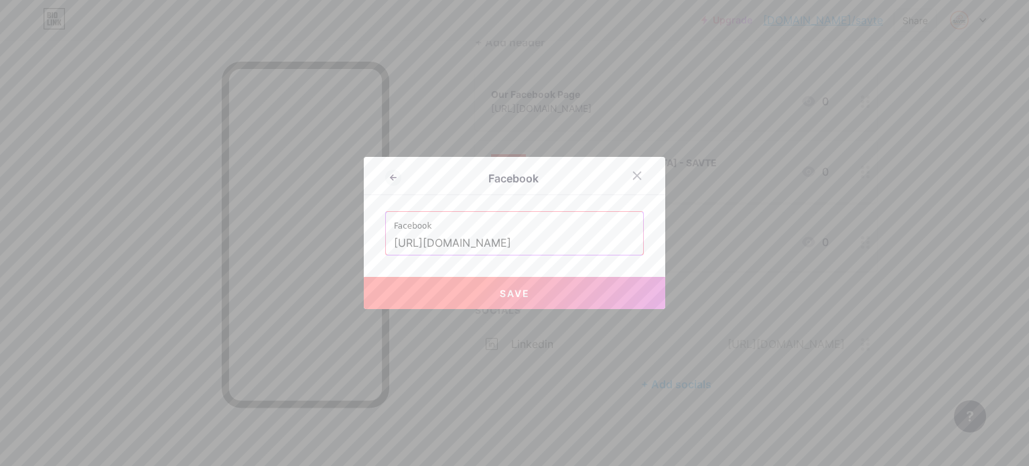
click at [546, 289] on button "Save" at bounding box center [514, 293] width 301 height 32
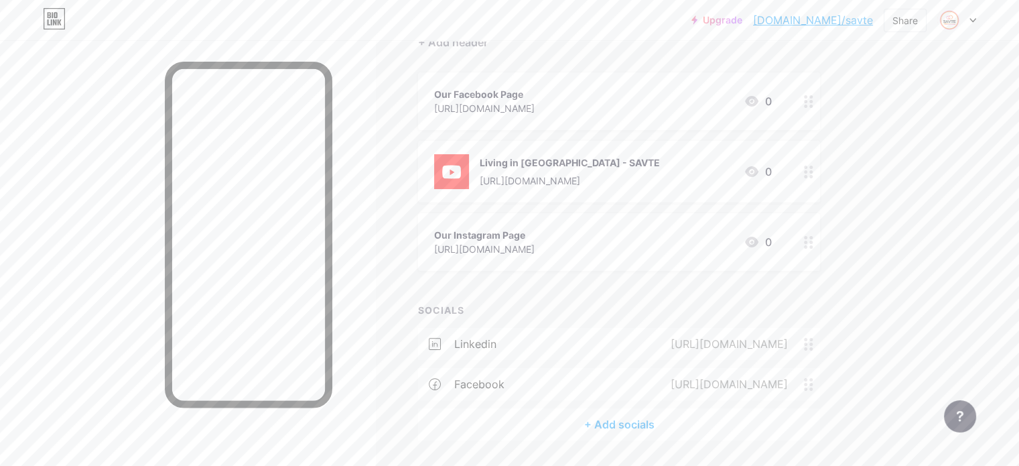
click at [609, 419] on div "+ Add socials" at bounding box center [619, 424] width 402 height 32
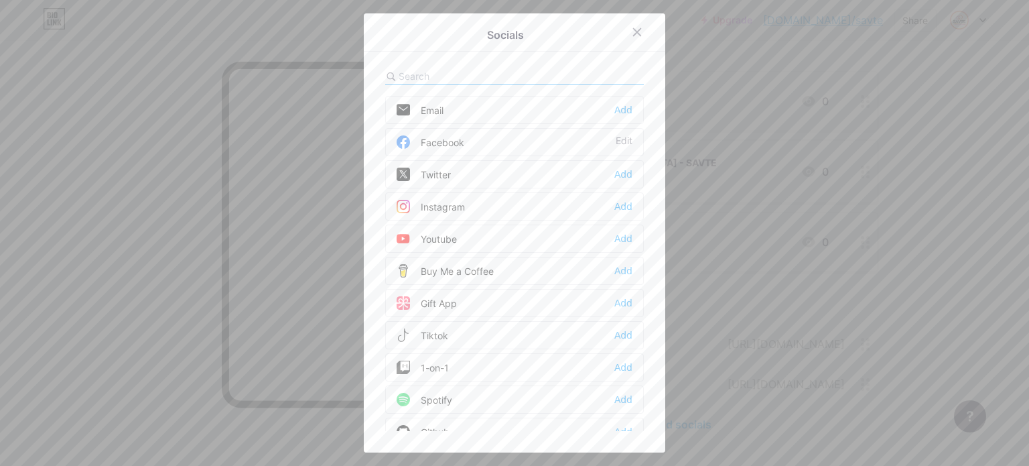
click at [614, 213] on div "Instagram Add" at bounding box center [514, 206] width 259 height 28
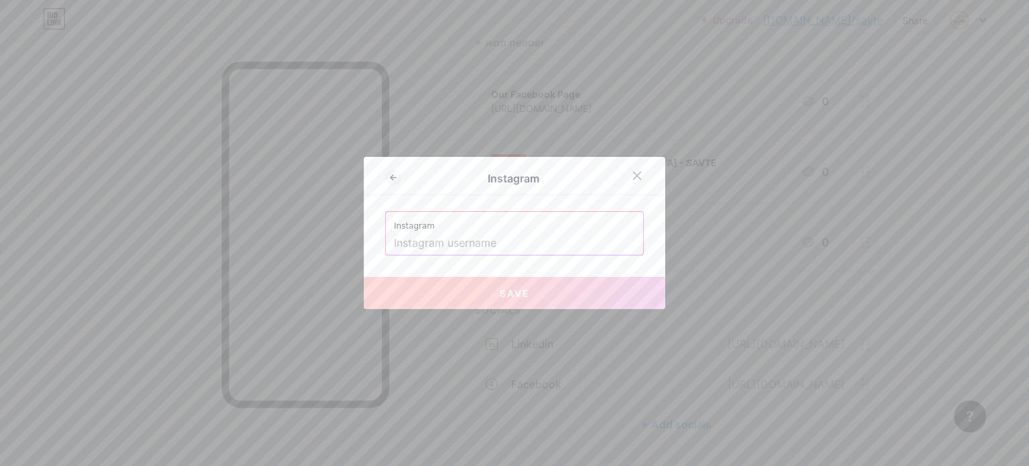
click at [514, 227] on label "Instagram" at bounding box center [514, 222] width 241 height 20
click at [509, 235] on input "text" at bounding box center [514, 243] width 241 height 23
paste input "[URL][DOMAIN_NAME]"
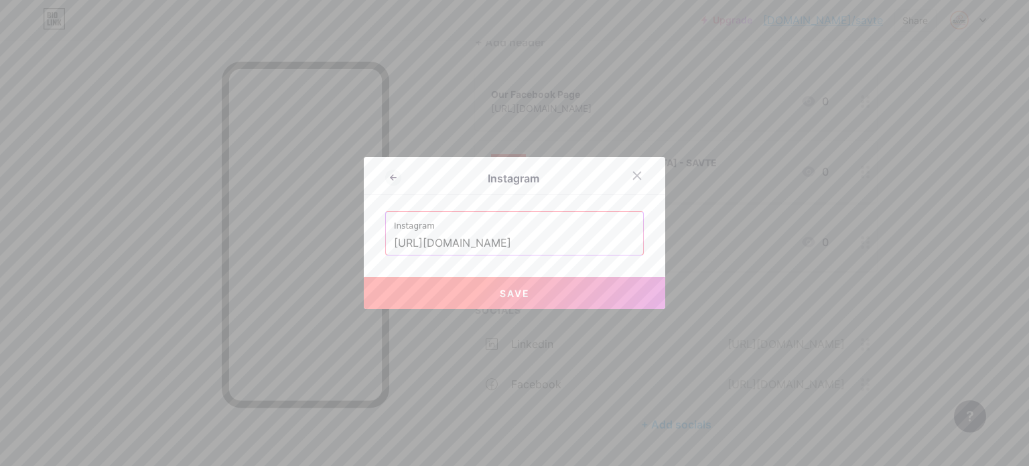
click at [446, 281] on button "Save" at bounding box center [514, 293] width 301 height 32
type input "[URL][DOMAIN_NAME][DOMAIN_NAME]"
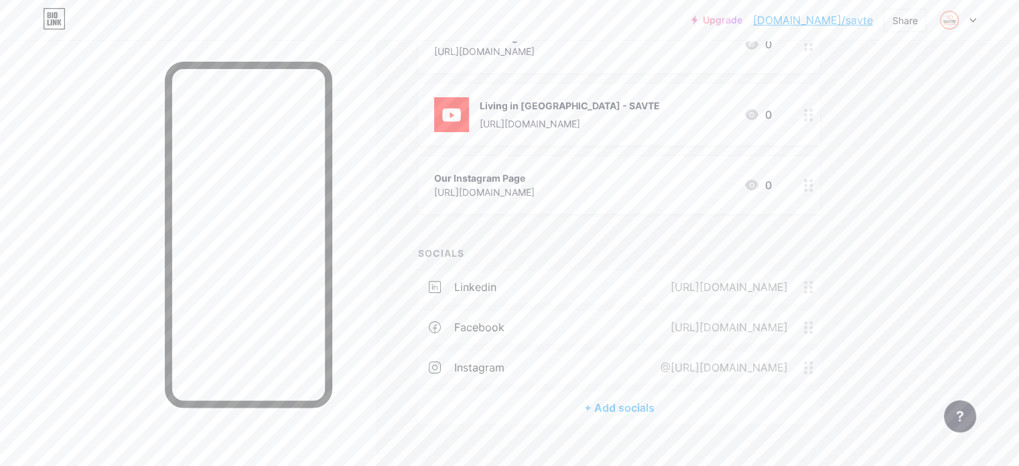
scroll to position [206, 0]
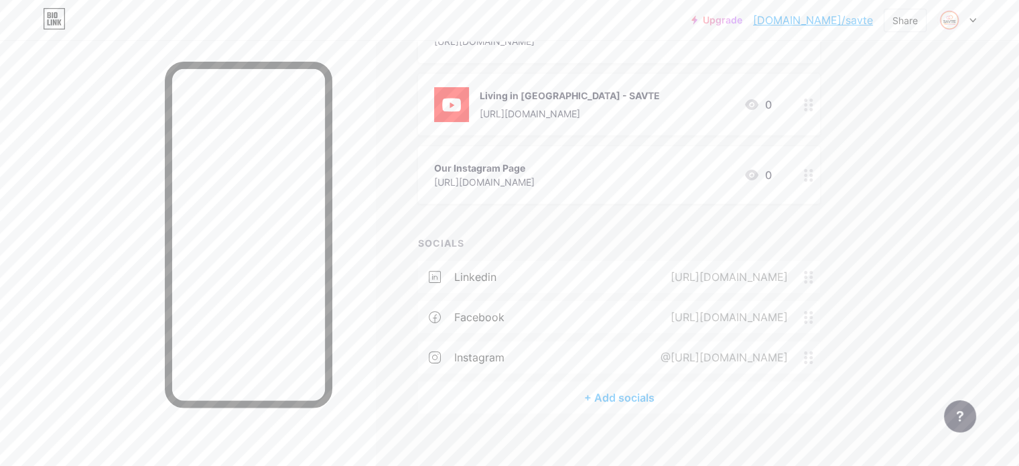
click at [820, 171] on div at bounding box center [808, 175] width 23 height 58
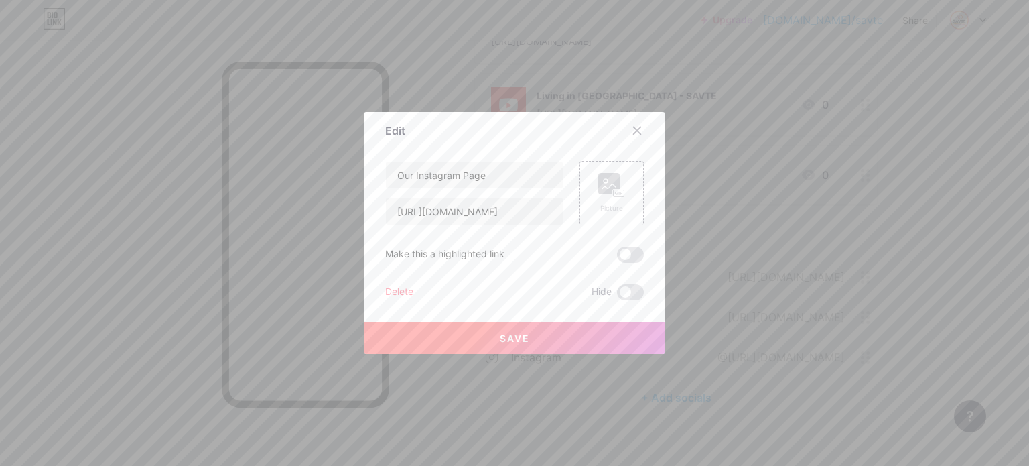
click at [625, 131] on div at bounding box center [637, 131] width 24 height 24
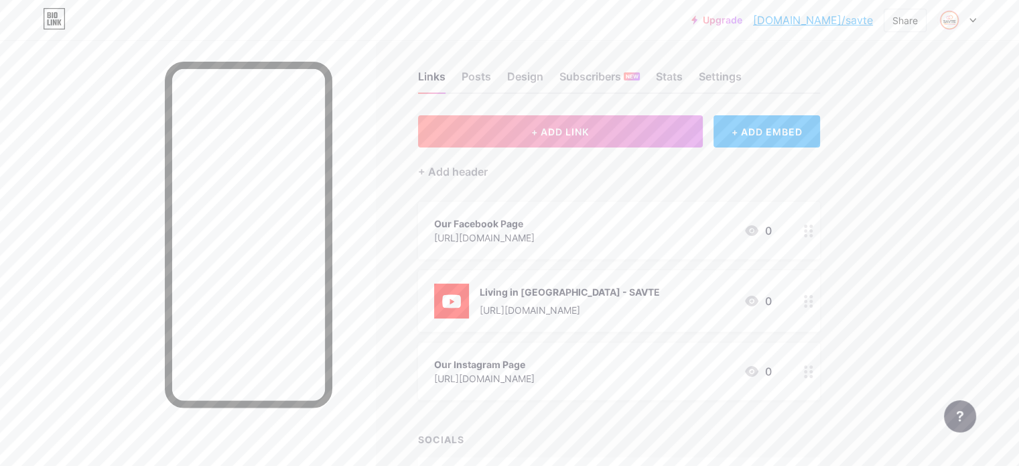
scroll to position [5, 0]
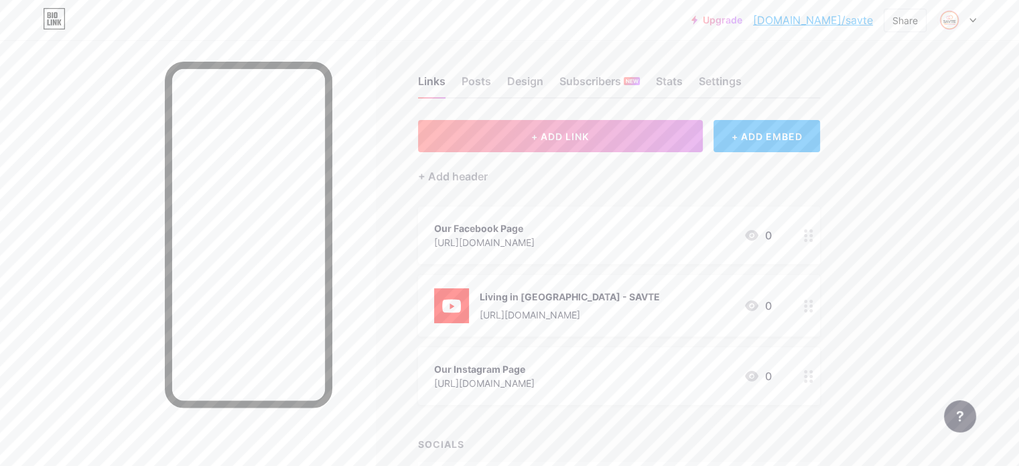
drag, startPoint x: 831, startPoint y: 232, endPoint x: 803, endPoint y: 234, distance: 28.2
click at [803, 234] on div "Our Facebook Page [URL][DOMAIN_NAME] 0" at bounding box center [619, 235] width 402 height 58
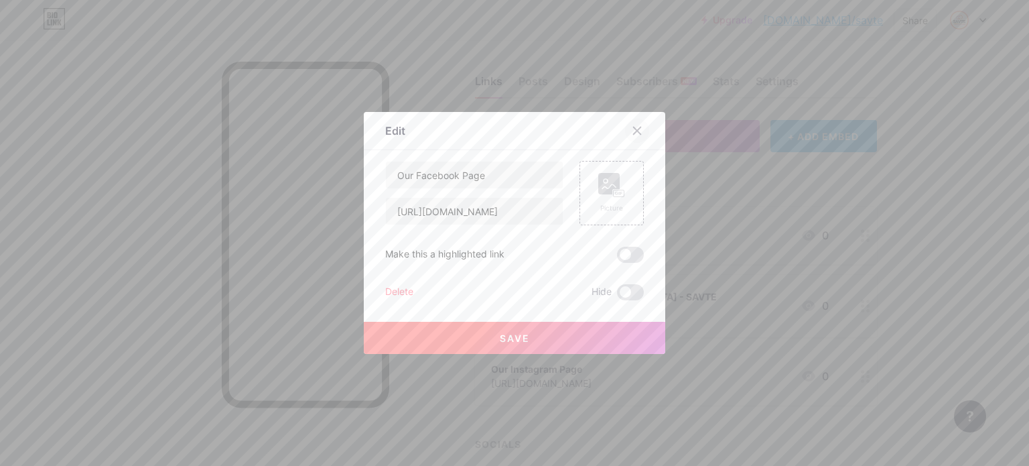
click at [638, 131] on div at bounding box center [637, 131] width 24 height 24
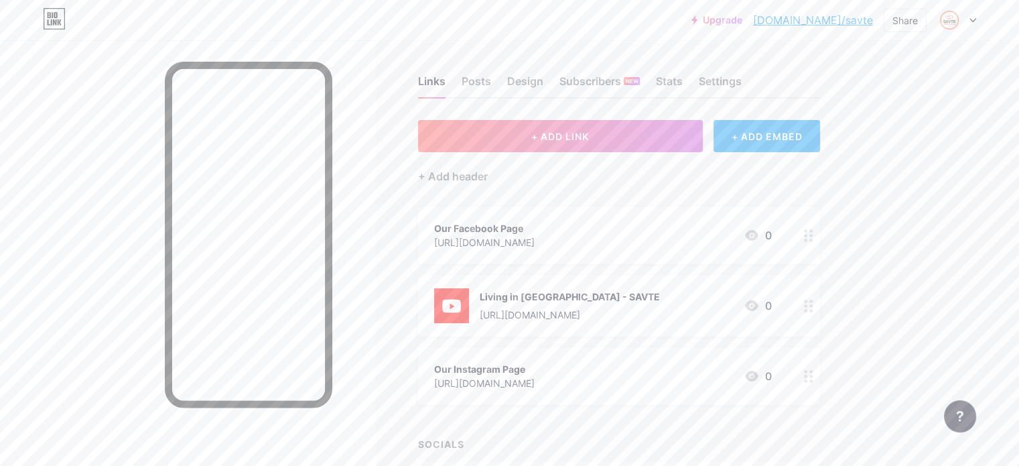
click at [535, 243] on div "[URL][DOMAIN_NAME]" at bounding box center [484, 242] width 100 height 14
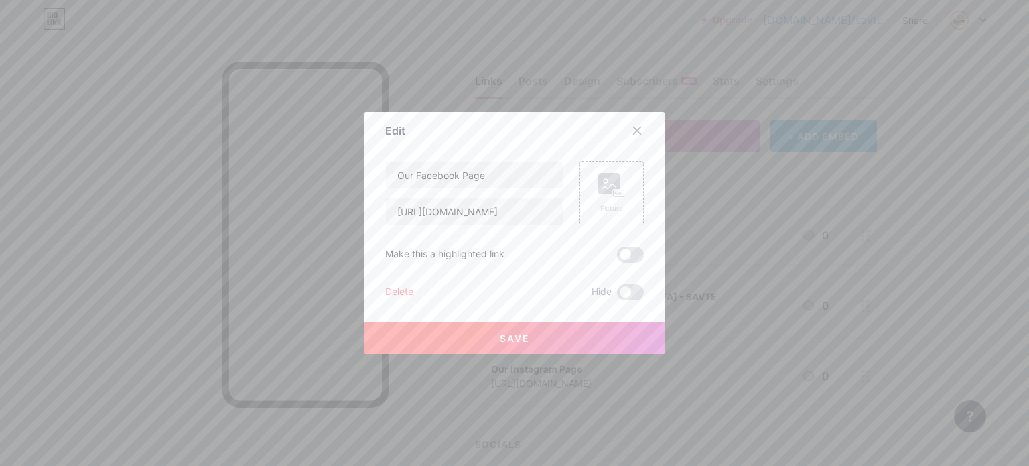
click at [401, 299] on div "Delete" at bounding box center [399, 292] width 28 height 16
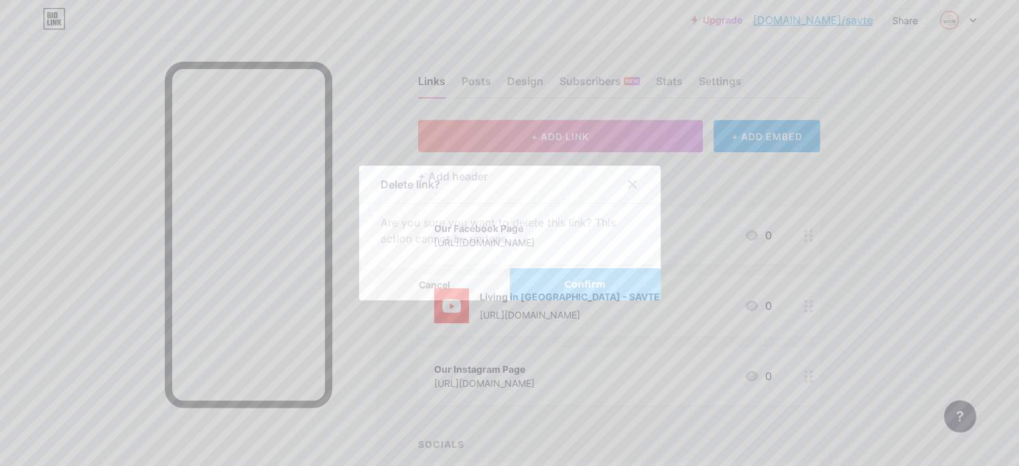
drag, startPoint x: 554, startPoint y: 275, endPoint x: 557, endPoint y: 291, distance: 15.8
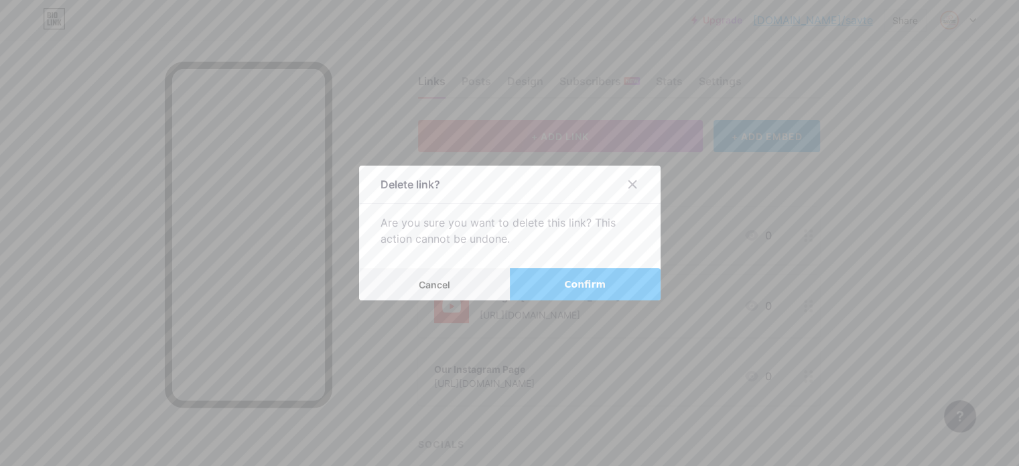
click at [555, 275] on button "Confirm" at bounding box center [585, 284] width 151 height 32
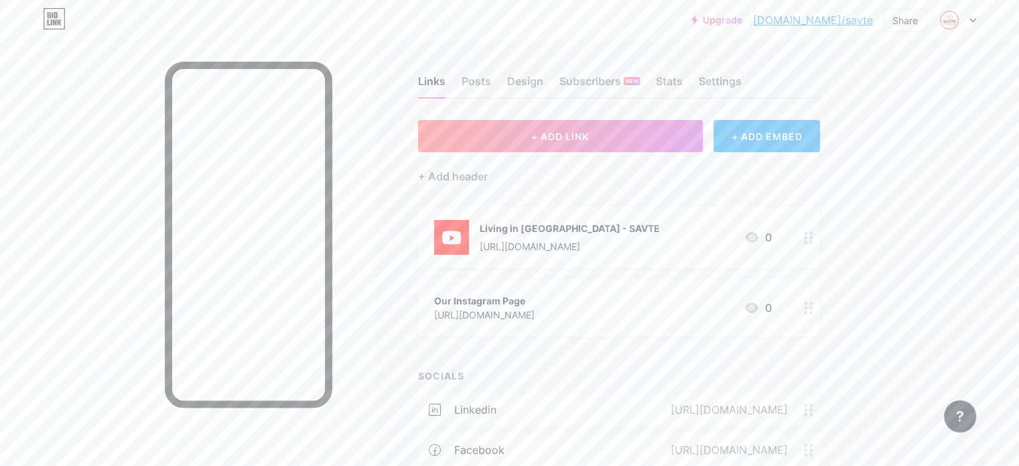
click at [535, 305] on div "Our Instagram Page" at bounding box center [484, 300] width 100 height 14
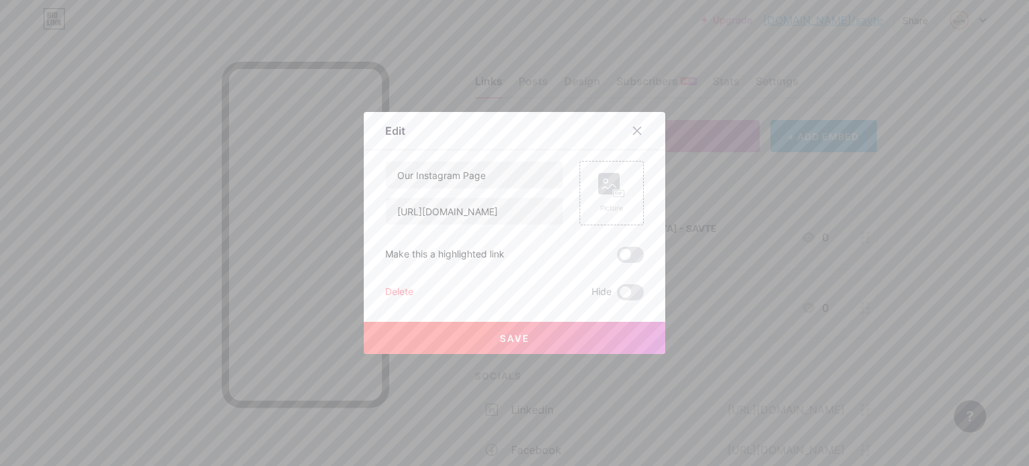
click at [385, 289] on div "Delete" at bounding box center [399, 292] width 28 height 16
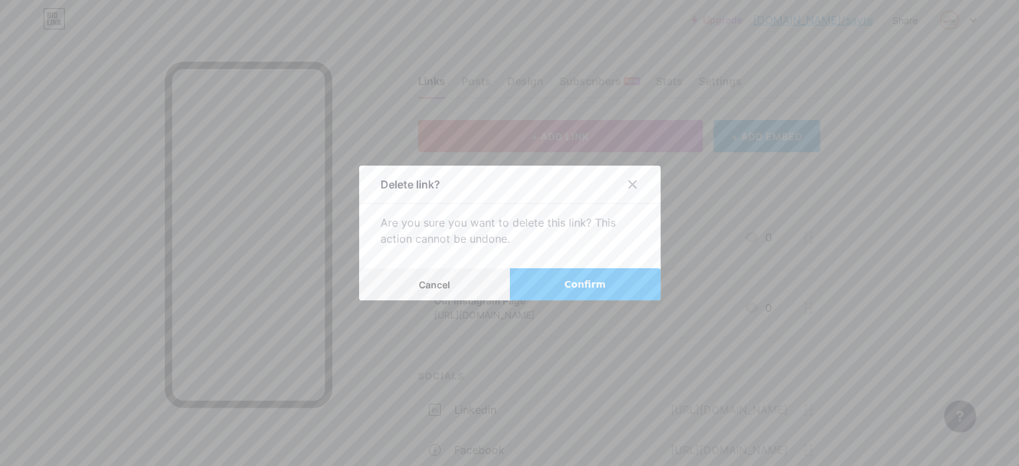
click at [571, 286] on span "Confirm" at bounding box center [585, 284] width 42 height 14
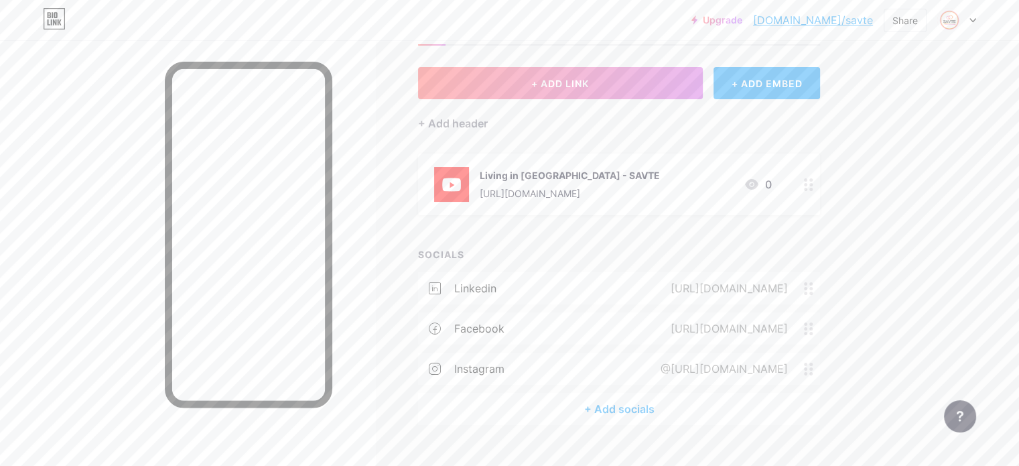
scroll to position [0, 0]
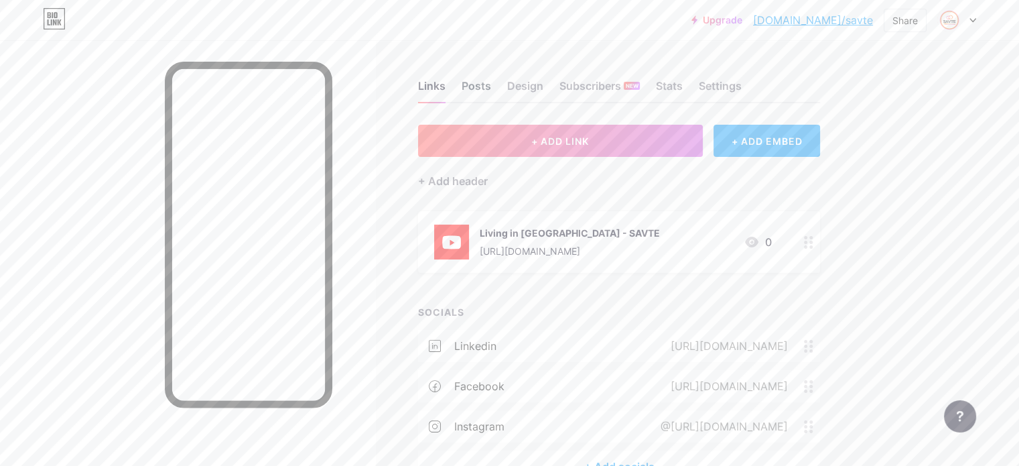
click at [491, 82] on div "Posts" at bounding box center [476, 90] width 29 height 24
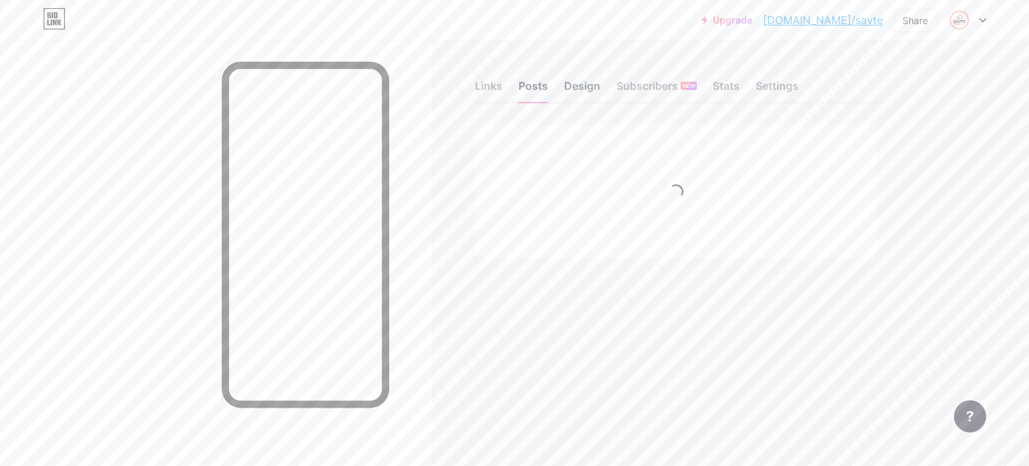
click at [565, 86] on div "Design" at bounding box center [582, 90] width 36 height 24
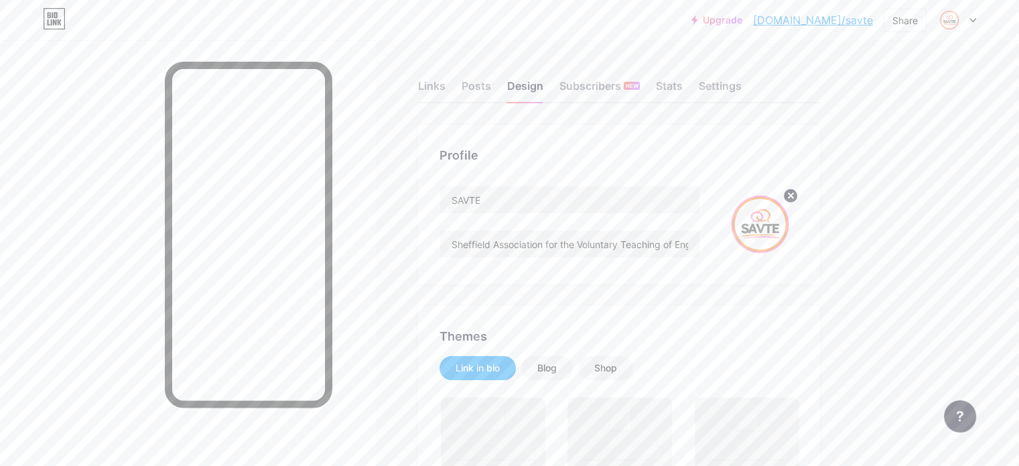
click at [764, 75] on div "Links Posts Design Subscribers NEW Stats Settings" at bounding box center [619, 79] width 402 height 47
click at [742, 80] on div "Settings" at bounding box center [720, 90] width 43 height 24
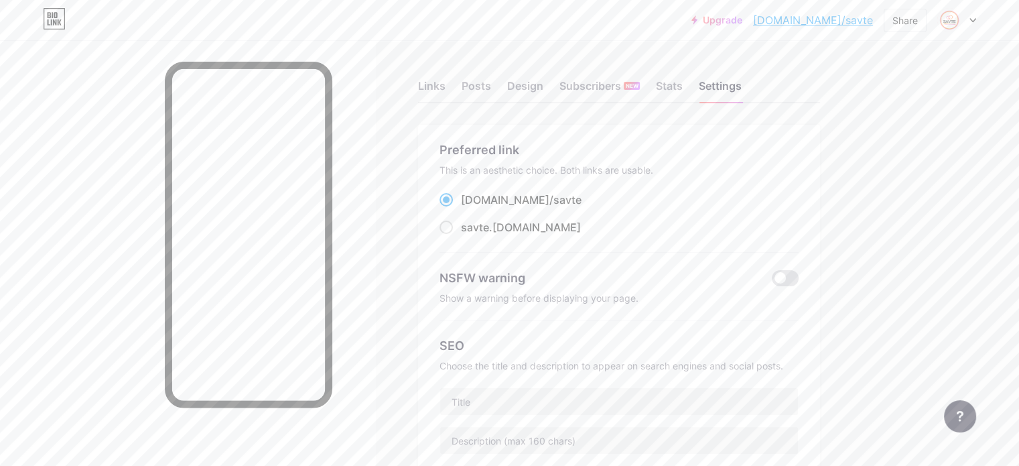
click at [502, 96] on div "Links Posts Design Subscribers NEW Stats Settings" at bounding box center [619, 79] width 402 height 47
click at [445, 85] on div "Links" at bounding box center [431, 90] width 27 height 24
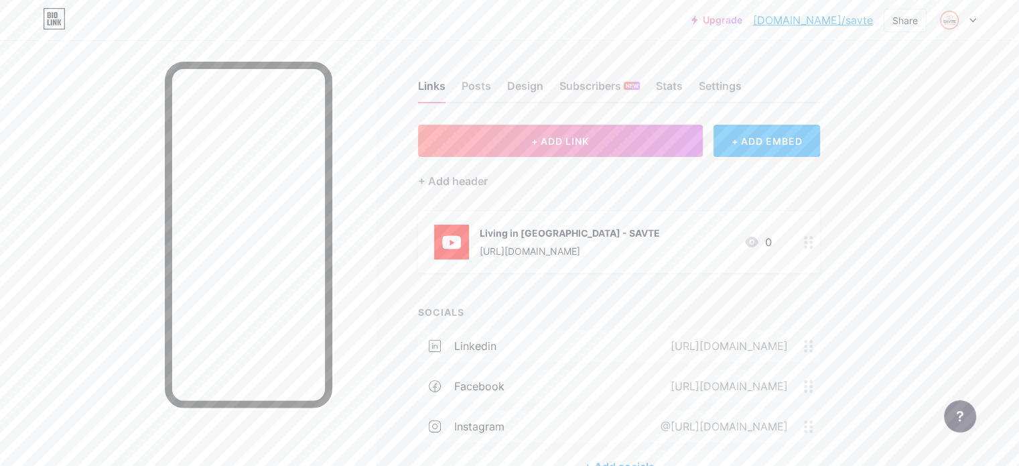
click at [529, 113] on div "Links Posts Design Subscribers NEW Stats Settings + ADD LINK + ADD EMBED + Add …" at bounding box center [438, 294] width 876 height 509
click at [491, 86] on div "Posts" at bounding box center [476, 90] width 29 height 24
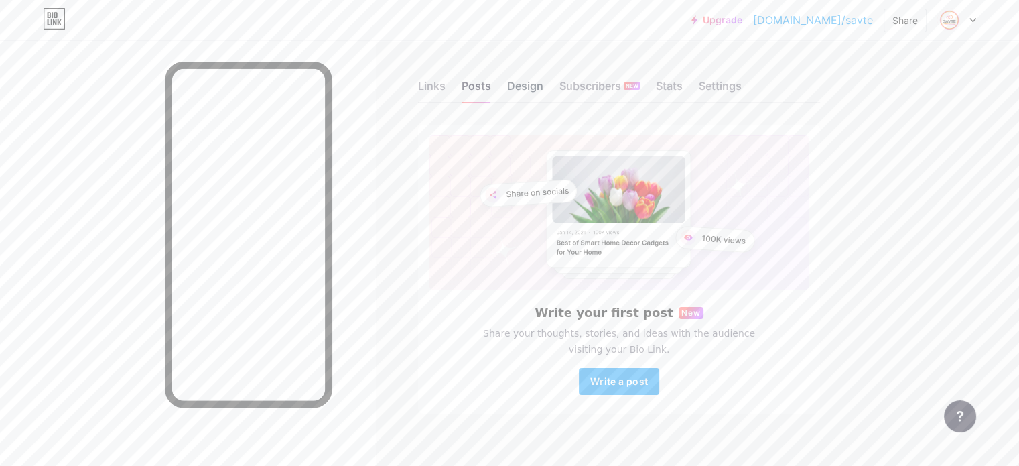
drag, startPoint x: 567, startPoint y: 75, endPoint x: 580, endPoint y: 82, distance: 14.7
click at [569, 77] on div "Links Posts Design Subscribers NEW Stats Settings" at bounding box center [619, 79] width 402 height 47
drag, startPoint x: 581, startPoint y: 86, endPoint x: 597, endPoint y: 107, distance: 25.9
click at [543, 86] on div "Design" at bounding box center [525, 90] width 36 height 24
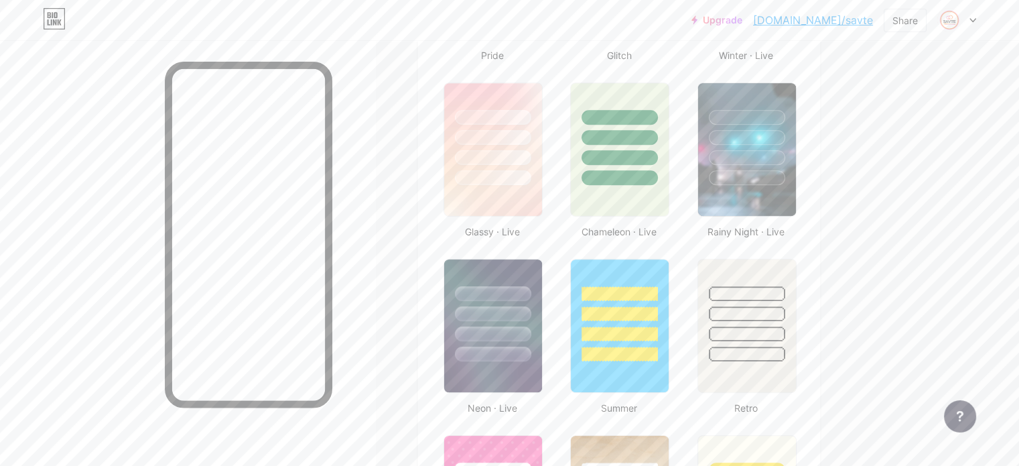
type input "#ffffff"
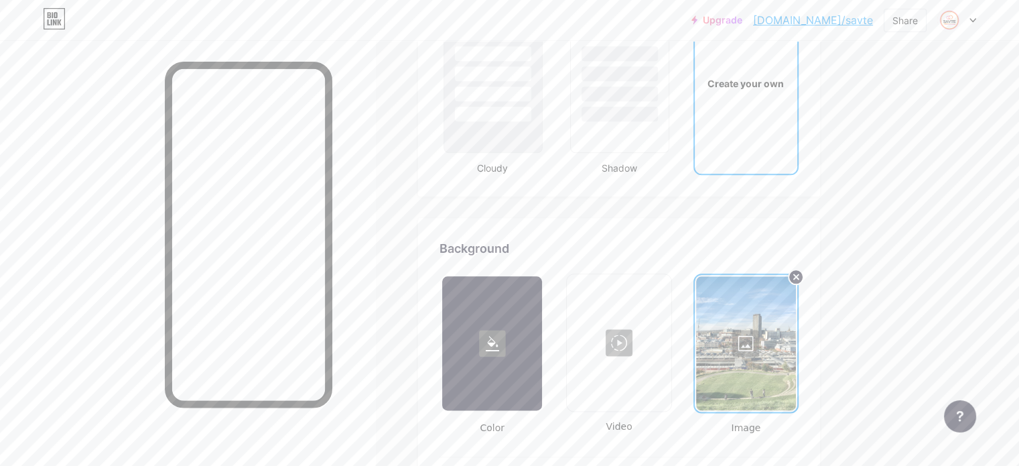
scroll to position [1608, 0]
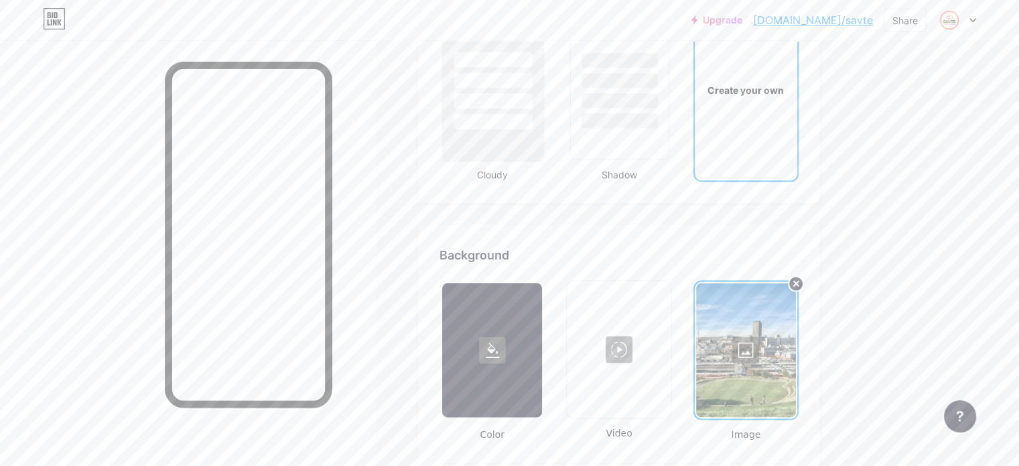
click at [532, 115] on div at bounding box center [493, 121] width 78 height 15
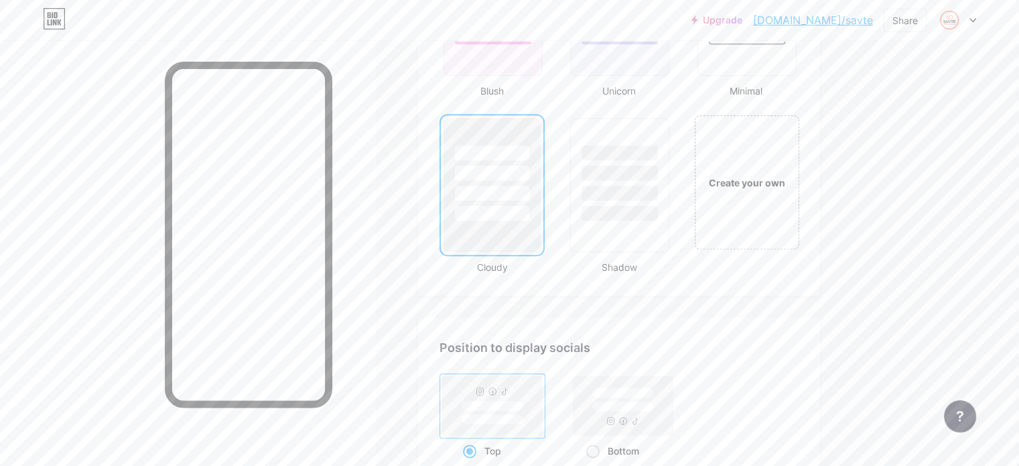
scroll to position [1470, 0]
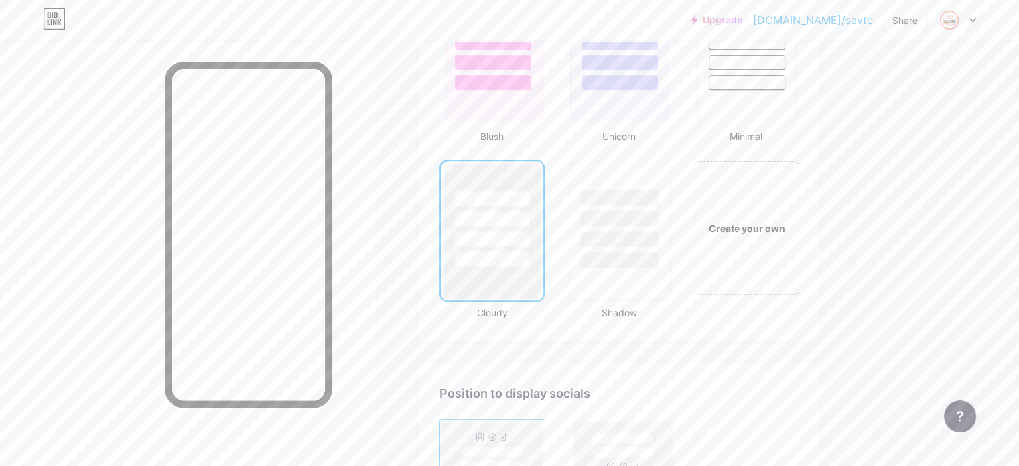
click at [636, 265] on div at bounding box center [620, 230] width 102 height 138
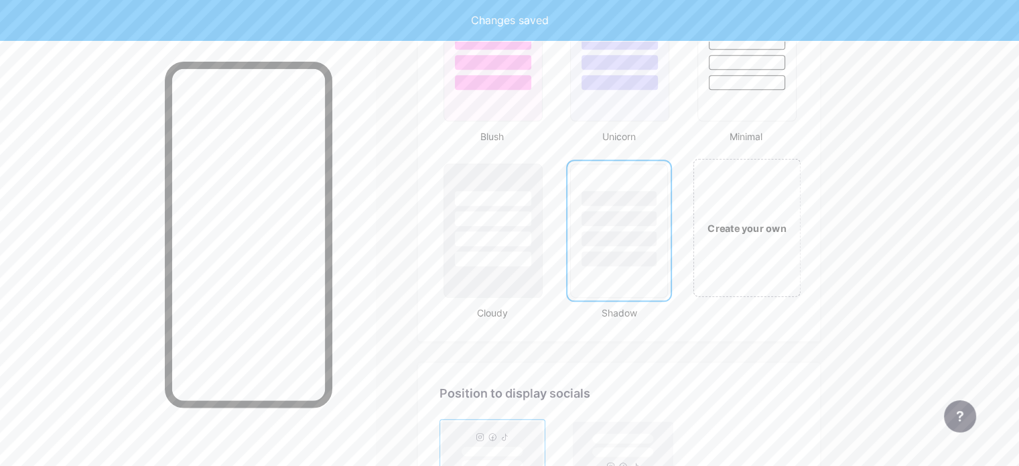
click at [797, 225] on div "Create your own" at bounding box center [746, 227] width 100 height 15
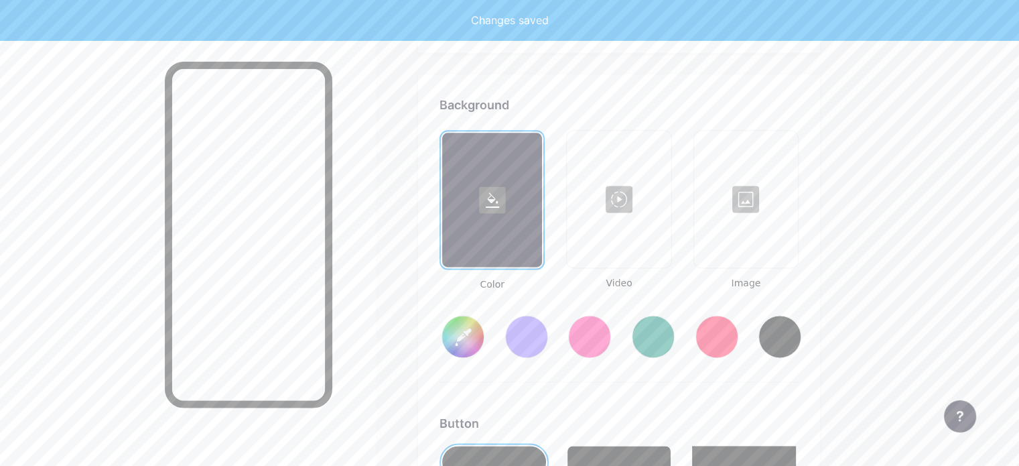
type input "#ffffff"
type input "#000000"
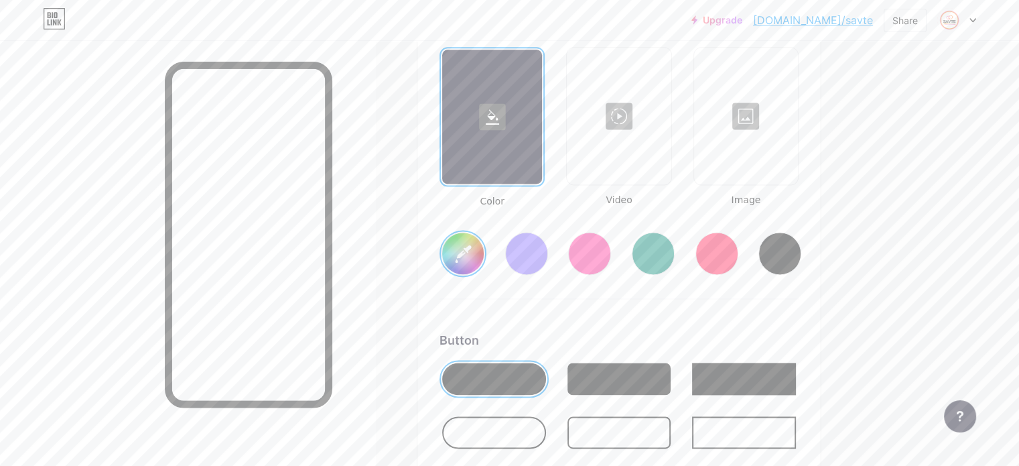
scroll to position [2109, 0]
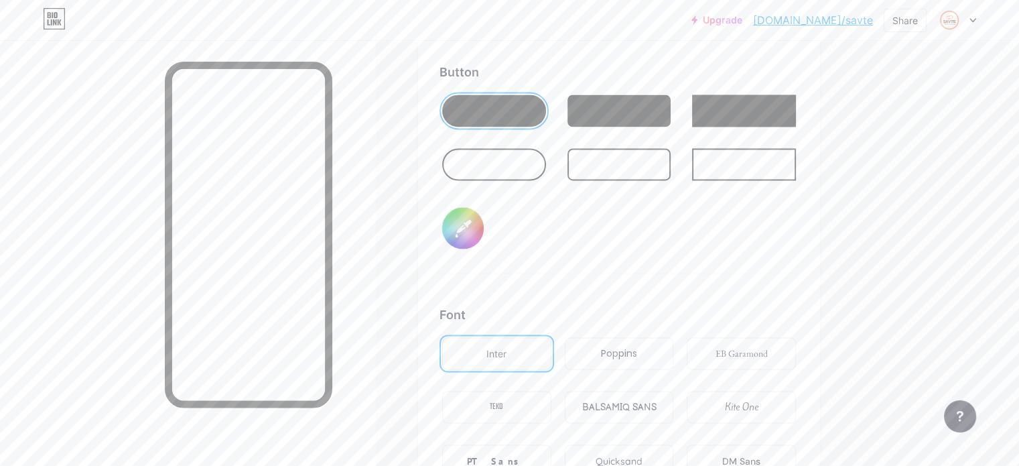
click at [484, 216] on input "#000000" at bounding box center [463, 228] width 42 height 42
drag, startPoint x: 617, startPoint y: 198, endPoint x: 613, endPoint y: 184, distance: 14.0
click at [617, 198] on div "Button #000000" at bounding box center [618, 168] width 359 height 210
click at [546, 157] on div at bounding box center [494, 164] width 104 height 32
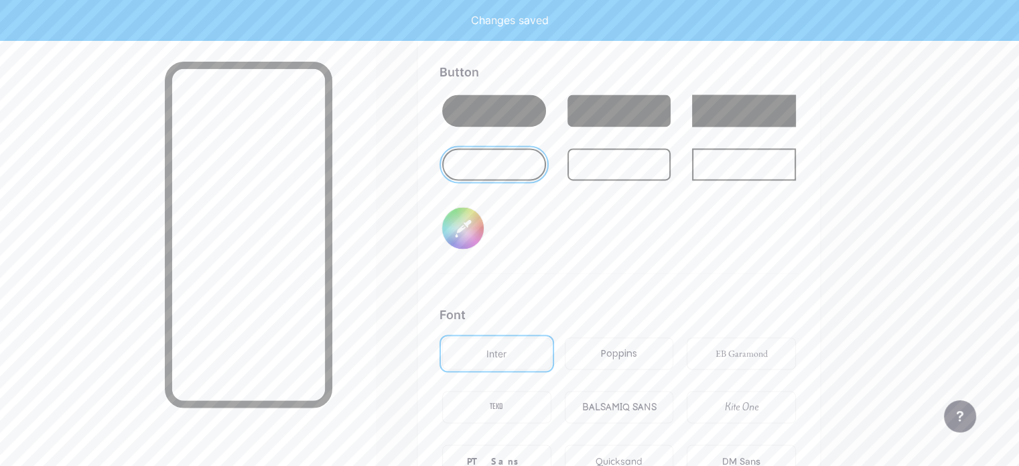
click at [484, 230] on input "#000000" at bounding box center [463, 228] width 42 height 42
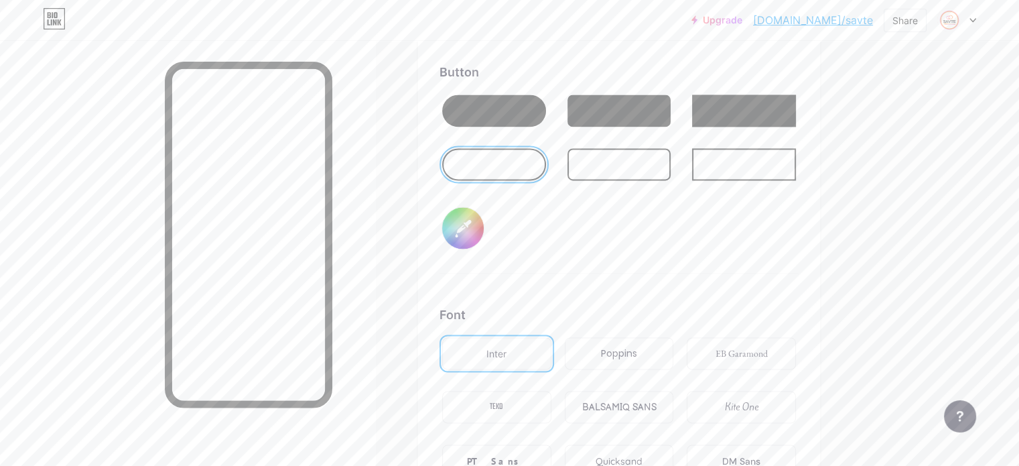
type input "#ffffff"
type input "#f5850b"
type input "#ffffff"
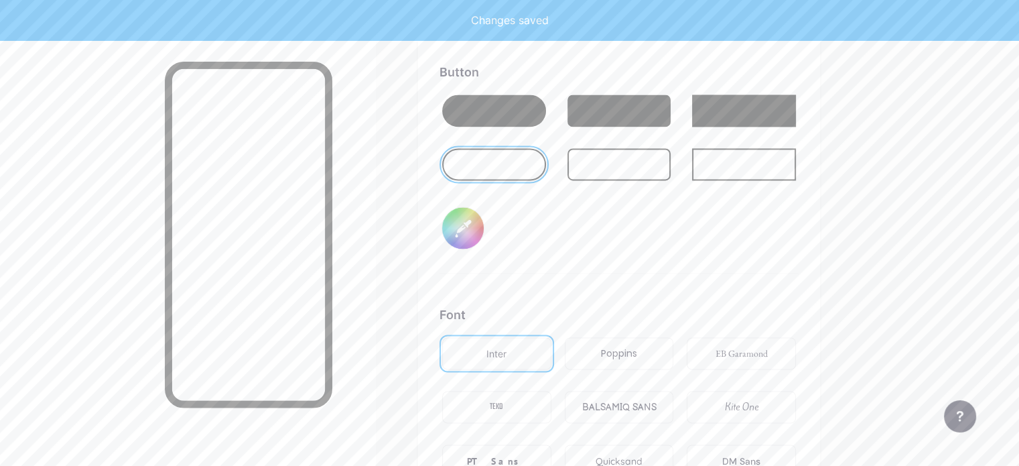
type input "#f5850b"
click at [703, 270] on div "Background Color Video Image #ffffff Button #f5850b Font Inter Poppins EB Garam…" at bounding box center [618, 141] width 359 height 793
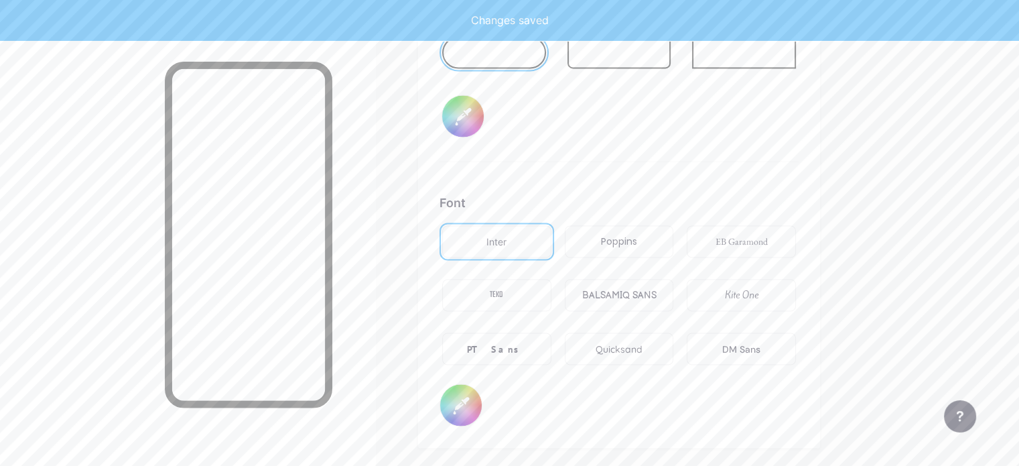
scroll to position [2310, 0]
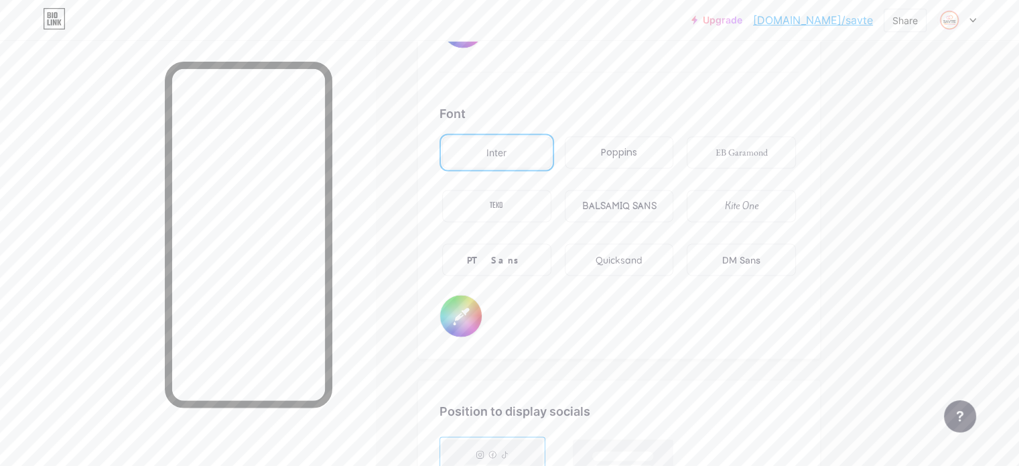
click at [551, 146] on div "Inter" at bounding box center [496, 152] width 109 height 32
click at [637, 153] on div "Poppins" at bounding box center [619, 152] width 36 height 14
click at [482, 320] on input "#000000" at bounding box center [461, 316] width 42 height 42
type input "#ffffff"
type input "#6f5858"
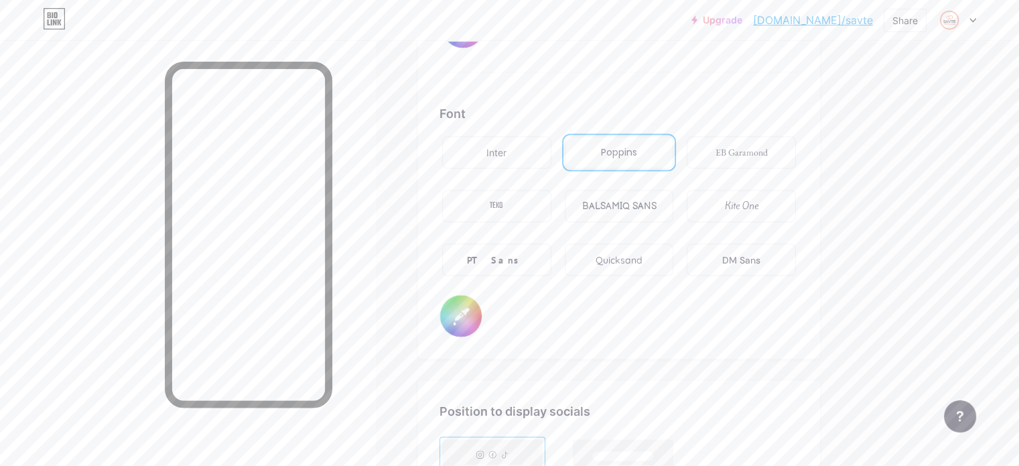
type input "#ffffff"
type input "#725a5a"
type input "#ffffff"
type input "#755c5c"
type input "#ffffff"
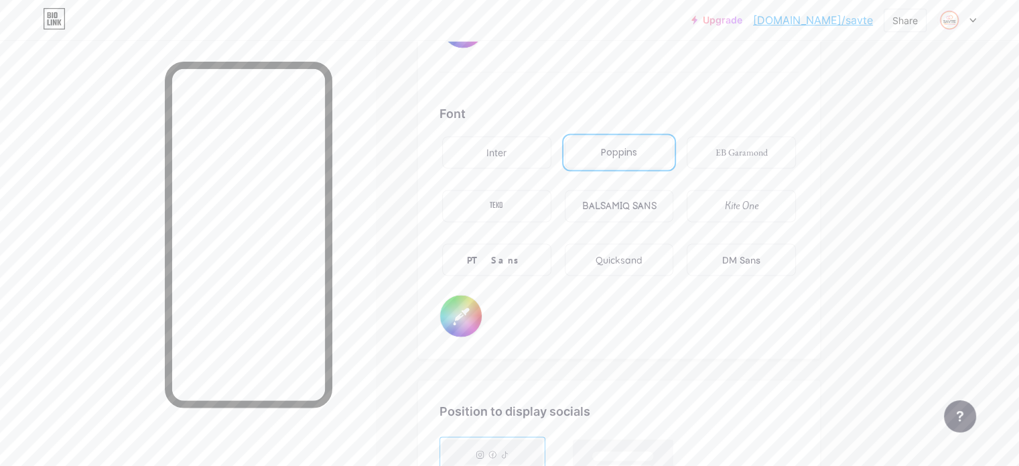
type input "#725a5a"
type input "#ffffff"
type input "#755c5c"
type input "#ffffff"
type input "#775f5f"
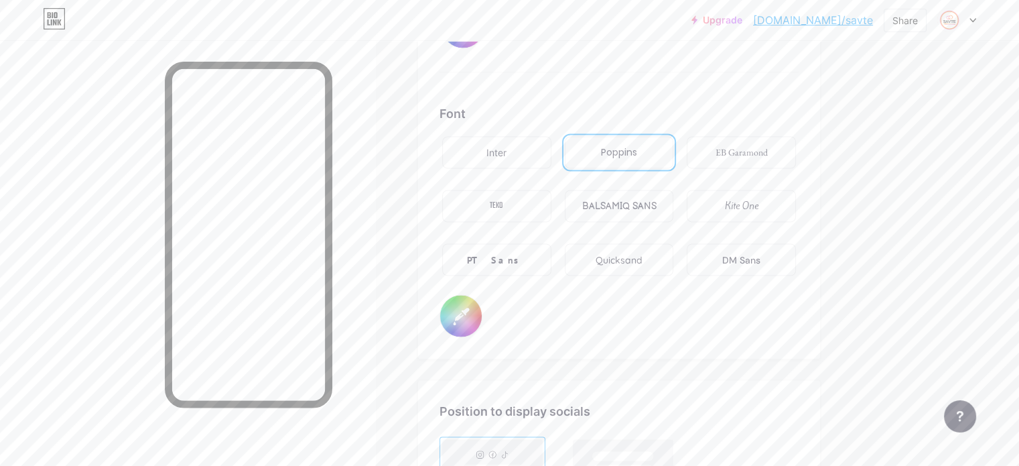
type input "#ffffff"
type input "#7b6060"
type input "#ffffff"
type input "#7a6262"
type input "#ffffff"
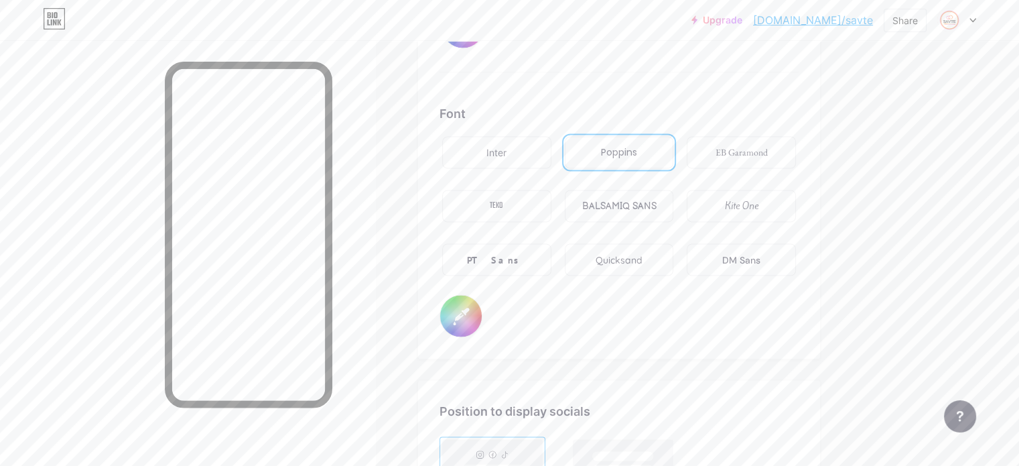
type input "#7d6464"
type input "#ffffff"
type input "#7e6767"
type input "#ffffff"
type input "#846c6c"
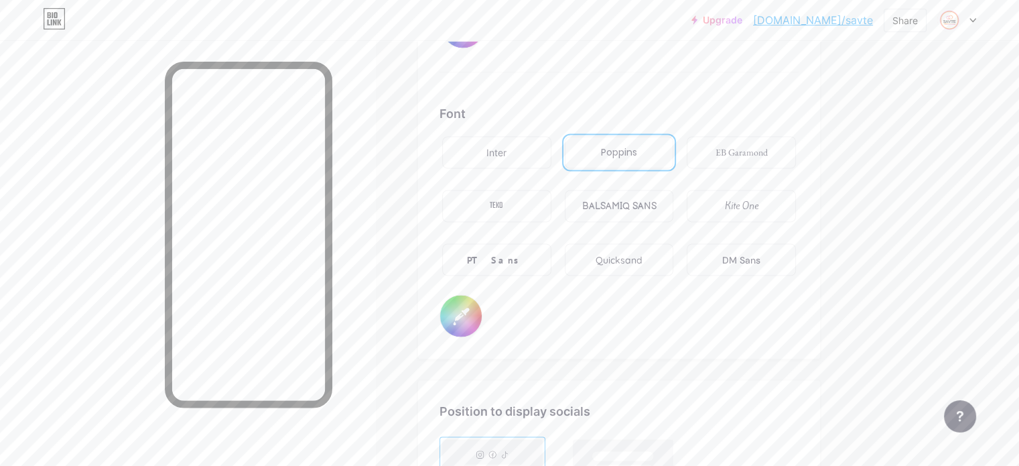
type input "#ffffff"
type input "#856f6f"
type input "#ffffff"
type input "#887272"
type input "#ffffff"
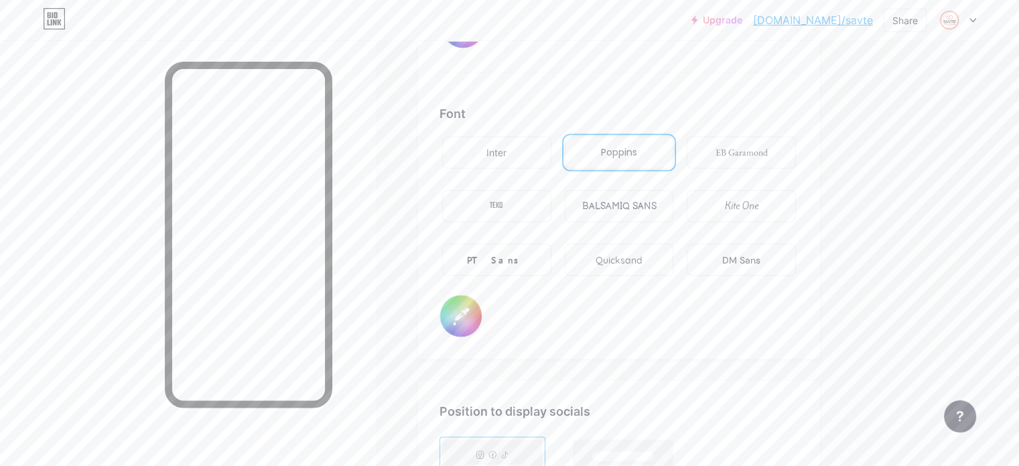
type input "#8b7474"
type input "#ffffff"
type input "#8d7777"
type input "#ffffff"
type input "#907a7a"
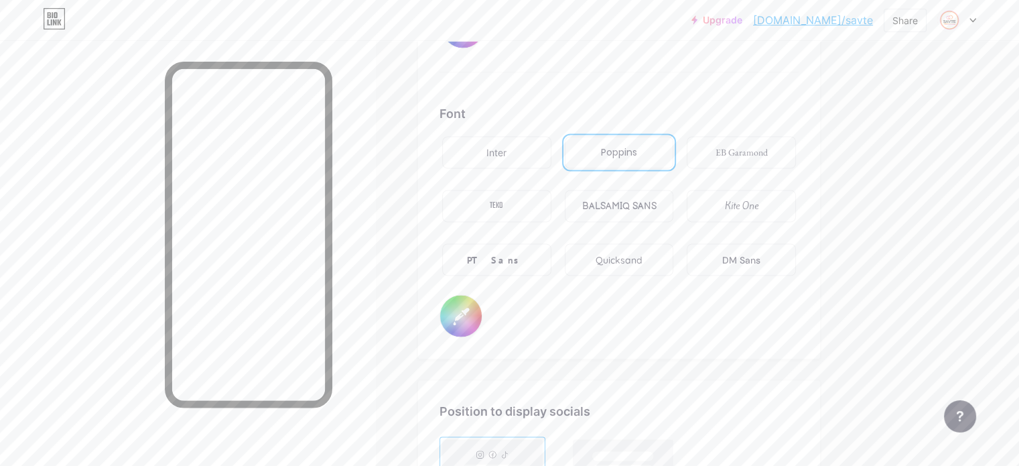
type input "#ffffff"
type input "#978282"
type input "#ffffff"
type input "#958383"
type input "#ffffff"
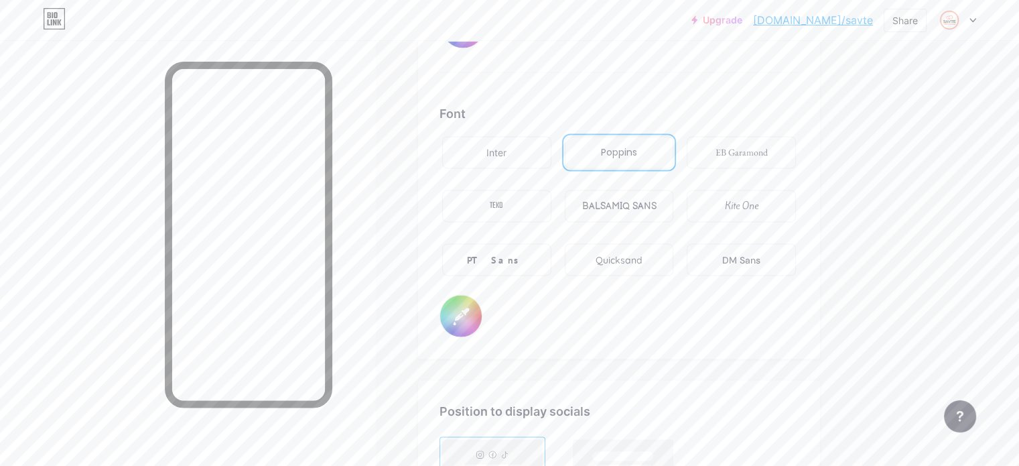
type input "#988686"
type input "#ffffff"
type input "#9a8989"
type input "#ffffff"
type input "#9c8b8b"
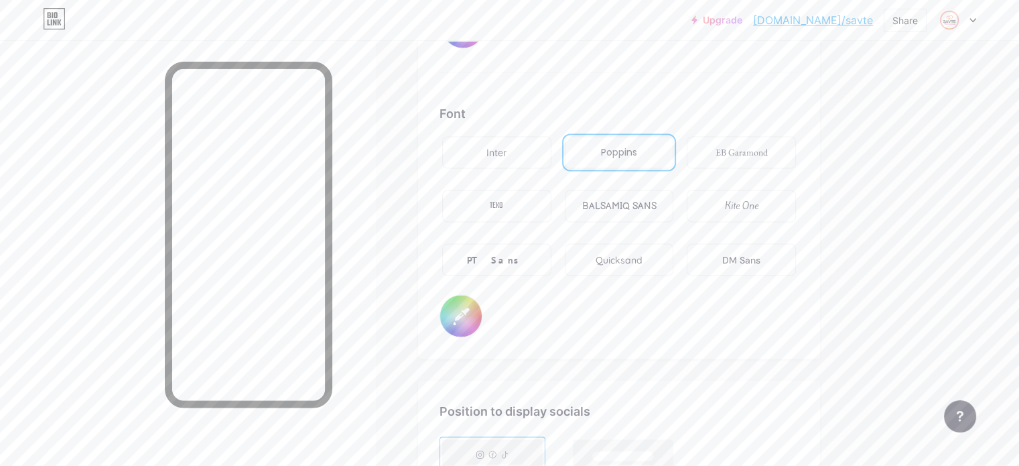
type input "#ffffff"
type input "#a39595"
type input "#ffffff"
type input "#a99e9e"
type input "#ffffff"
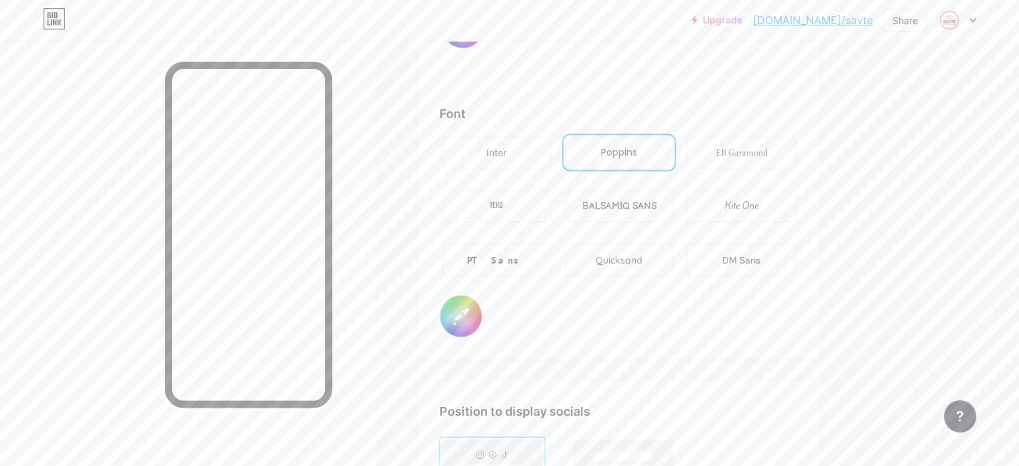
type input "#aba0a0"
type input "#ffffff"
type input "#aea3a3"
type input "#ffffff"
type input "#afa7a7"
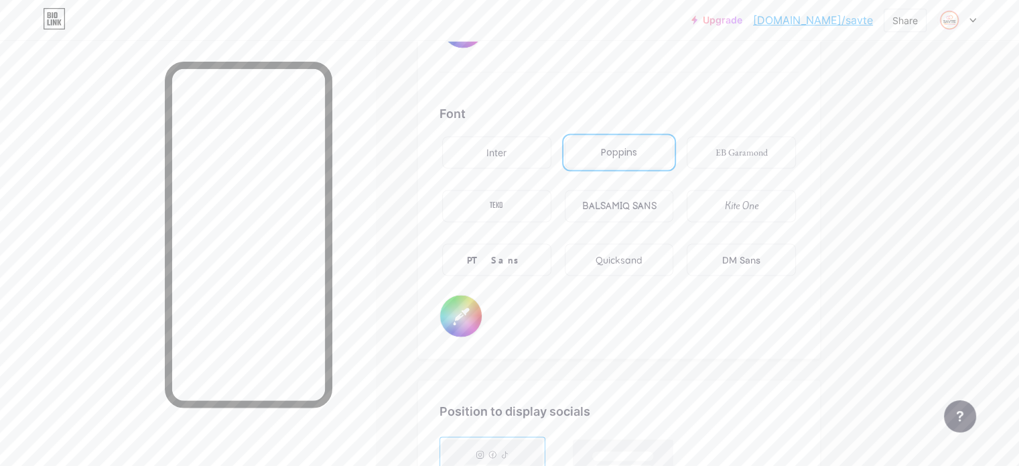
type input "#ffffff"
type input "#b1a9a9"
type input "#ffffff"
type input "#b1aaaa"
type input "#ffffff"
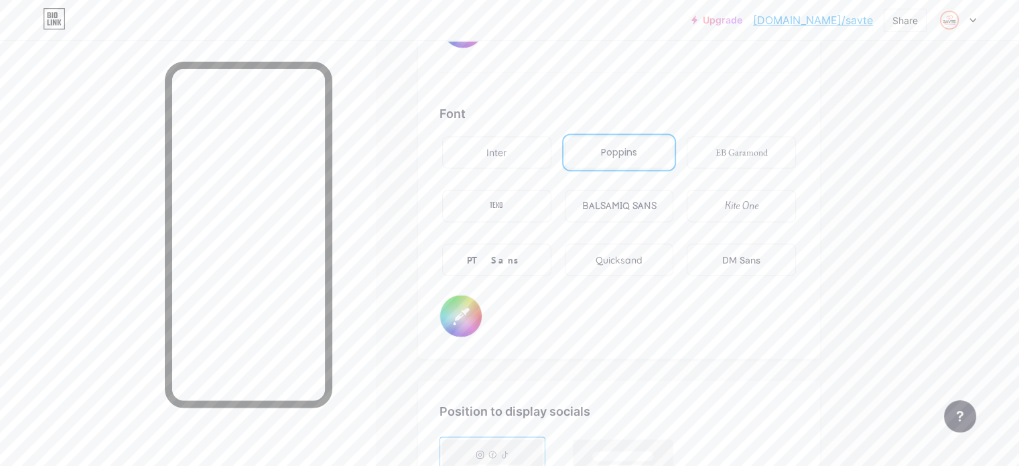
type input "#b3adad"
type input "#ffffff"
type input "#b5b0b0"
type input "#ffffff"
type input "#b7b3b3"
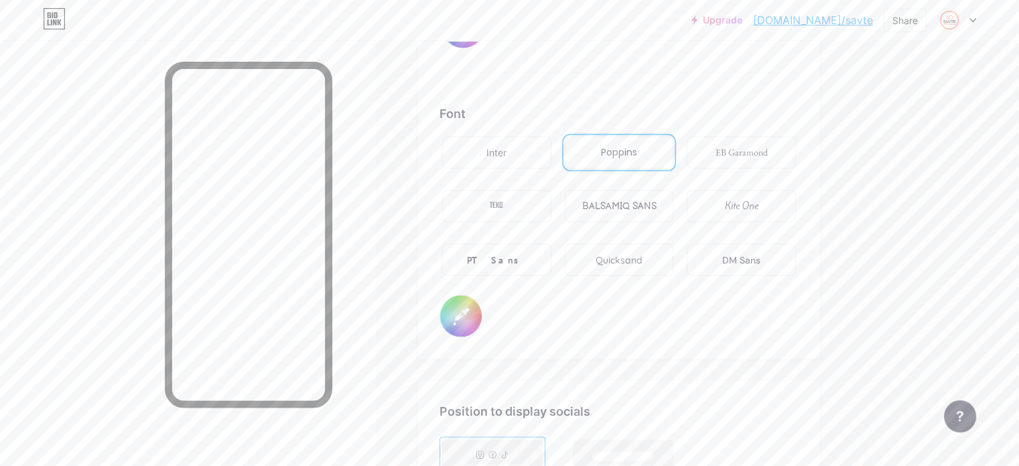
type input "#ffffff"
type input "#bab5b5"
type input "#ffffff"
type input "#bcb8b8"
type input "#ffffff"
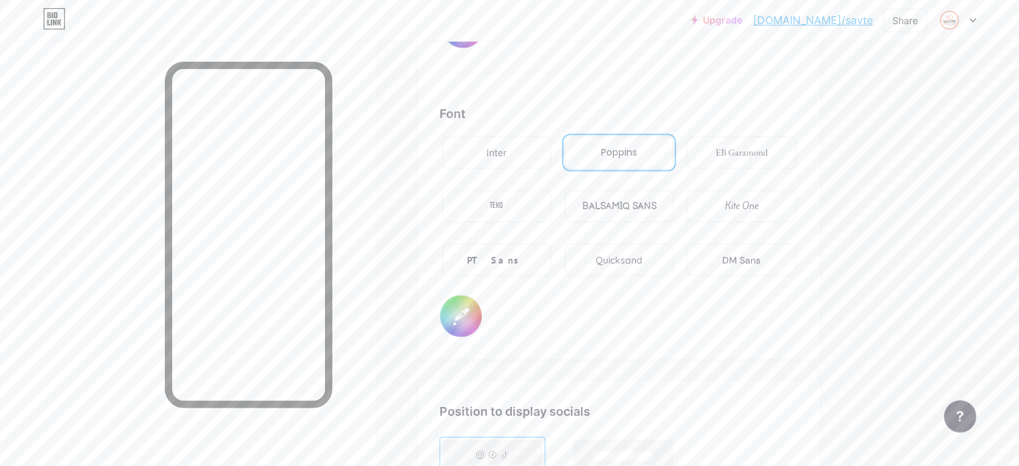
type input "#bcb9b9"
type input "#ffffff"
type input "#bbb9b9"
type input "#ffffff"
type input "#bdbcbc"
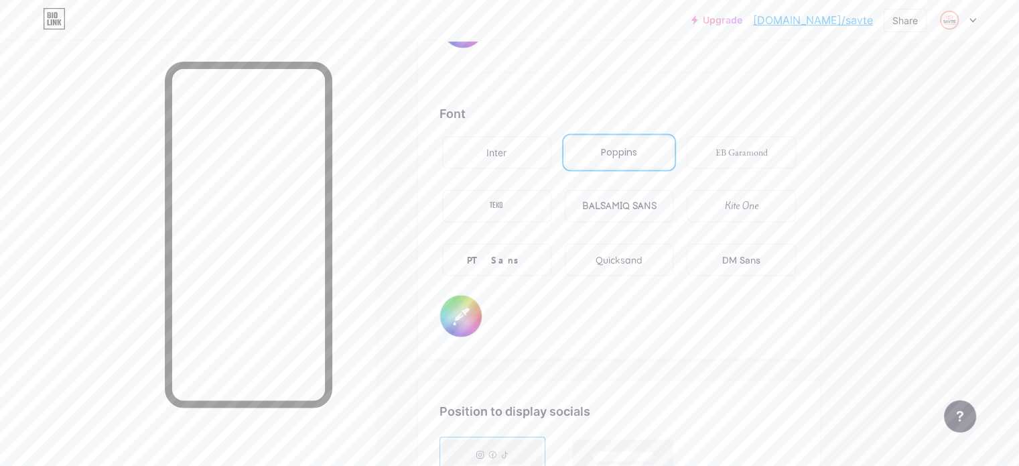
type input "#ffffff"
type input "#c0bfbf"
type input "#ffffff"
type input "#bfbfbf"
type input "#ffffff"
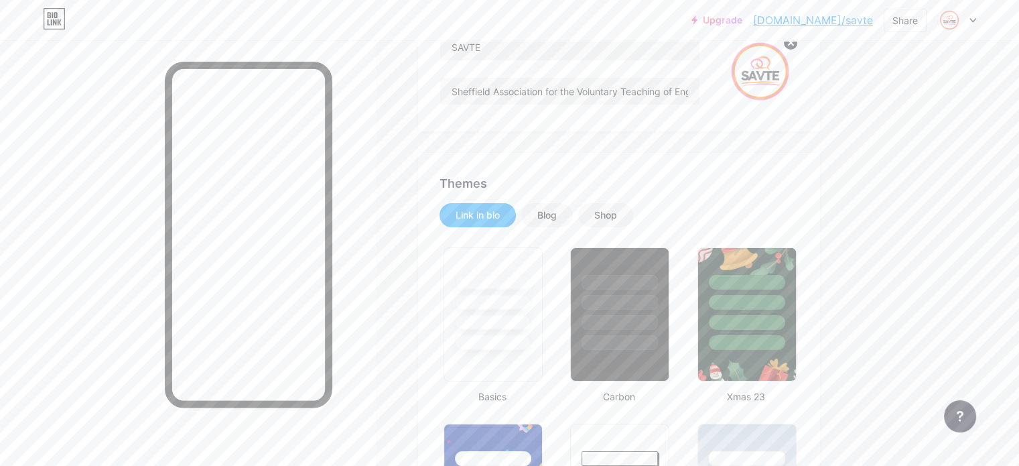
scroll to position [0, 0]
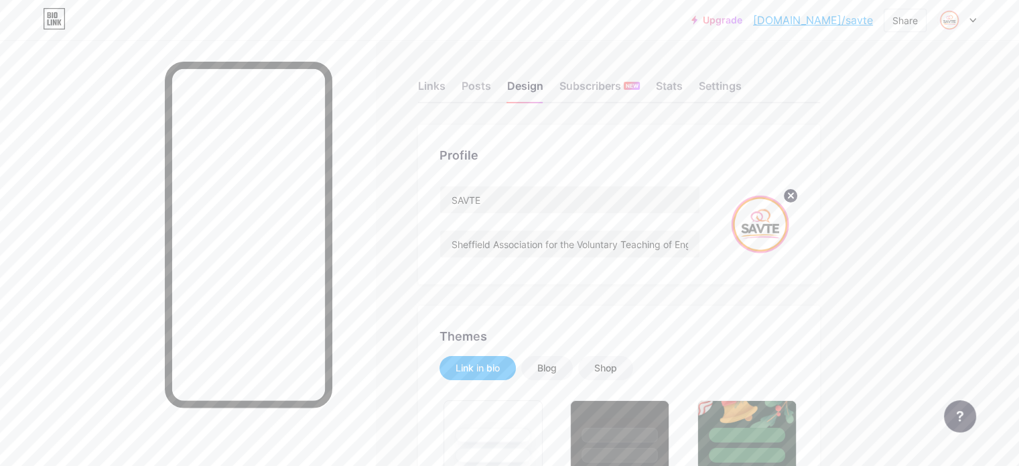
click at [593, 226] on div "SAVTE Sheffield Association for the Voluntary Teaching of English" at bounding box center [569, 224] width 261 height 77
click at [506, 77] on div "Links Posts Design Subscribers NEW Stats Settings" at bounding box center [619, 79] width 402 height 47
click at [506, 76] on div "Links Posts Design Subscribers NEW Stats Settings" at bounding box center [619, 79] width 402 height 47
click at [445, 82] on div "Links" at bounding box center [431, 90] width 27 height 24
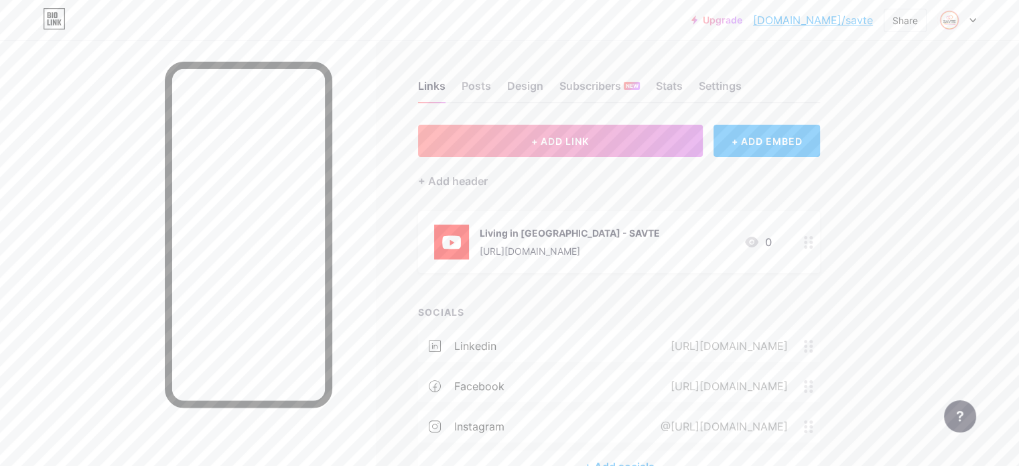
click at [549, 85] on div "Links Posts Design Subscribers NEW Stats Settings" at bounding box center [619, 79] width 402 height 47
click at [491, 83] on div "Posts" at bounding box center [476, 90] width 29 height 24
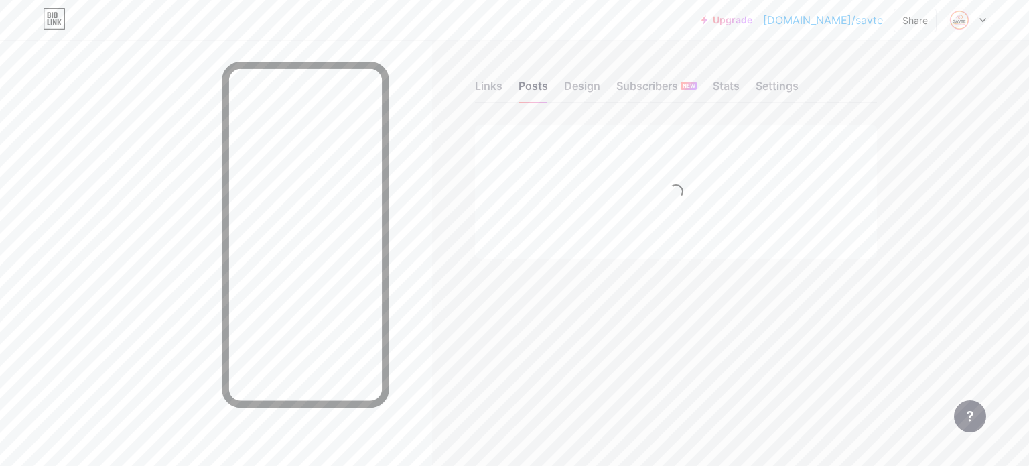
click at [506, 80] on div "Links Posts Design Subscribers NEW Stats Settings" at bounding box center [676, 79] width 402 height 47
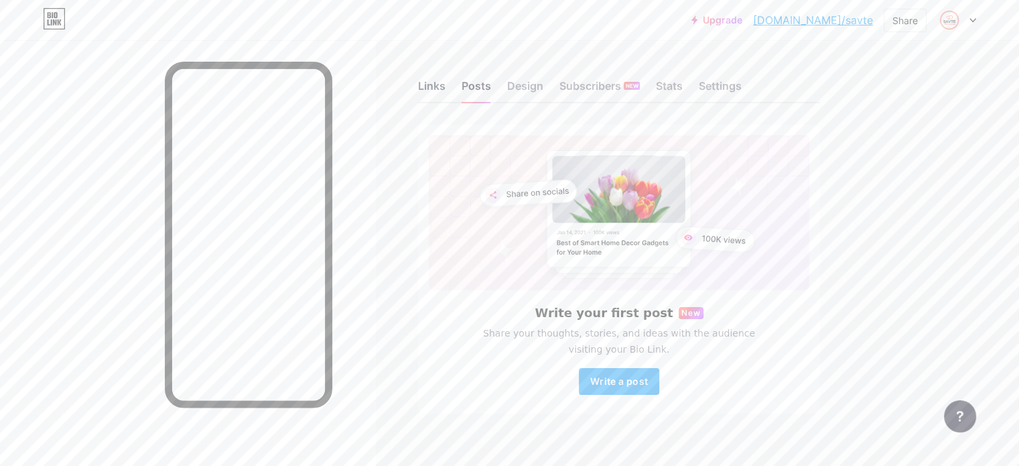
click at [445, 88] on div "Links" at bounding box center [431, 90] width 27 height 24
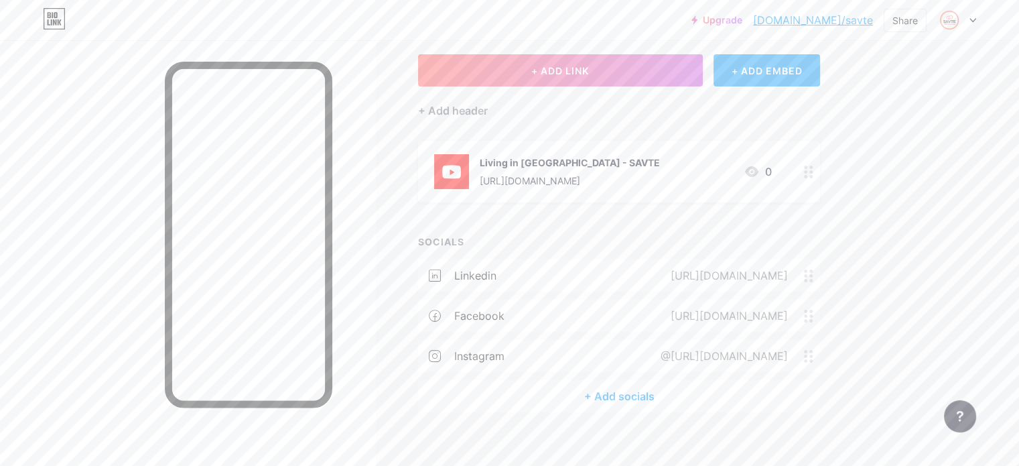
scroll to position [82, 0]
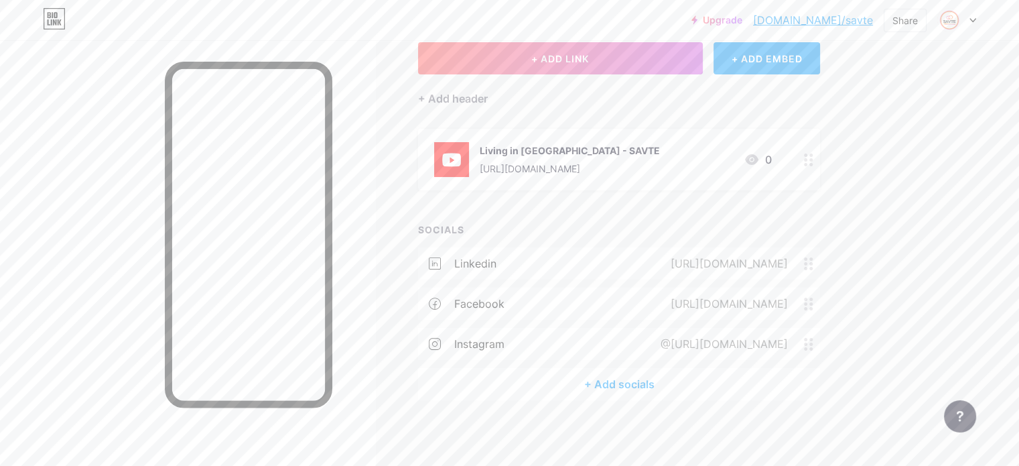
click at [732, 340] on div "@[URL][DOMAIN_NAME]" at bounding box center [721, 344] width 165 height 16
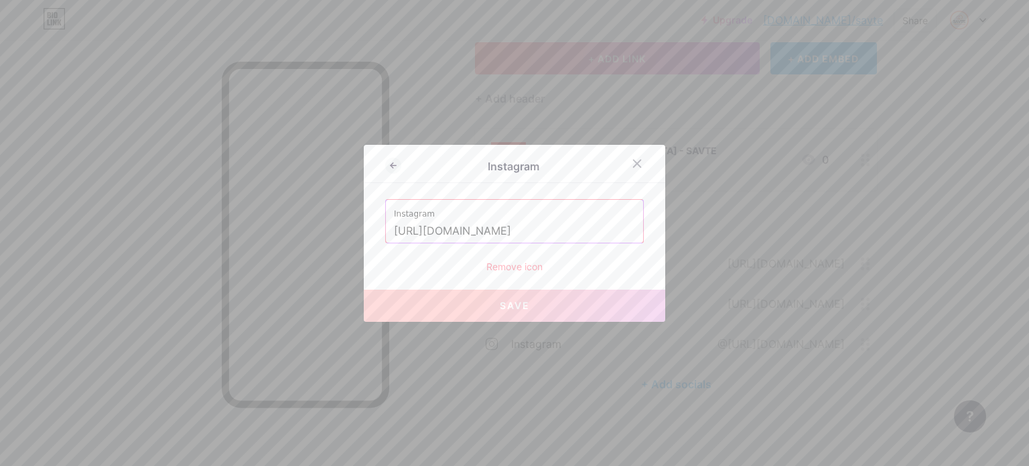
click at [527, 228] on input "[URL][DOMAIN_NAME]" at bounding box center [514, 231] width 241 height 23
paste input "savte_sheffield"
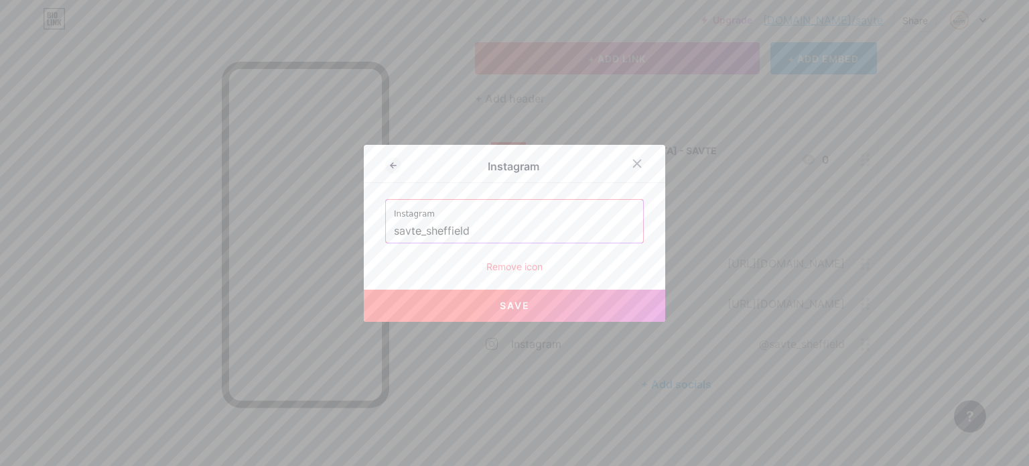
click at [531, 302] on button "Save" at bounding box center [514, 305] width 301 height 32
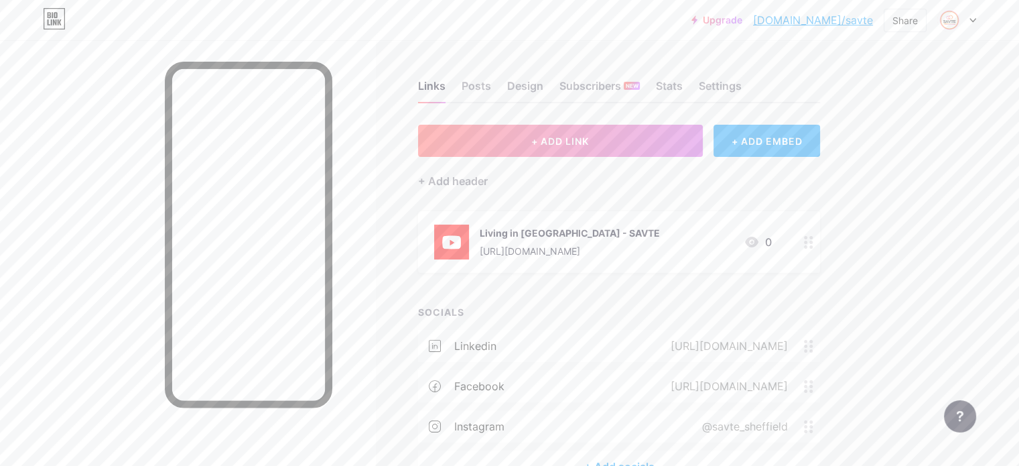
scroll to position [0, 0]
click at [742, 91] on div "Settings" at bounding box center [720, 90] width 43 height 24
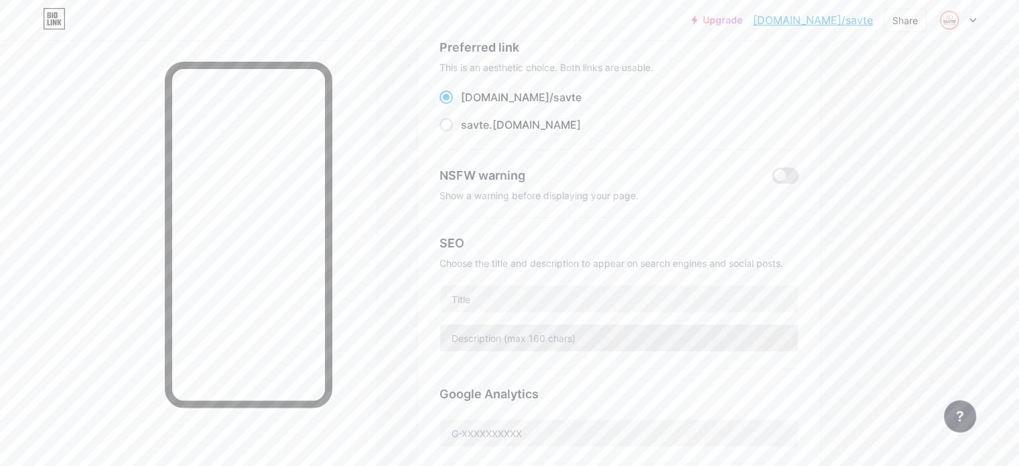
scroll to position [201, 0]
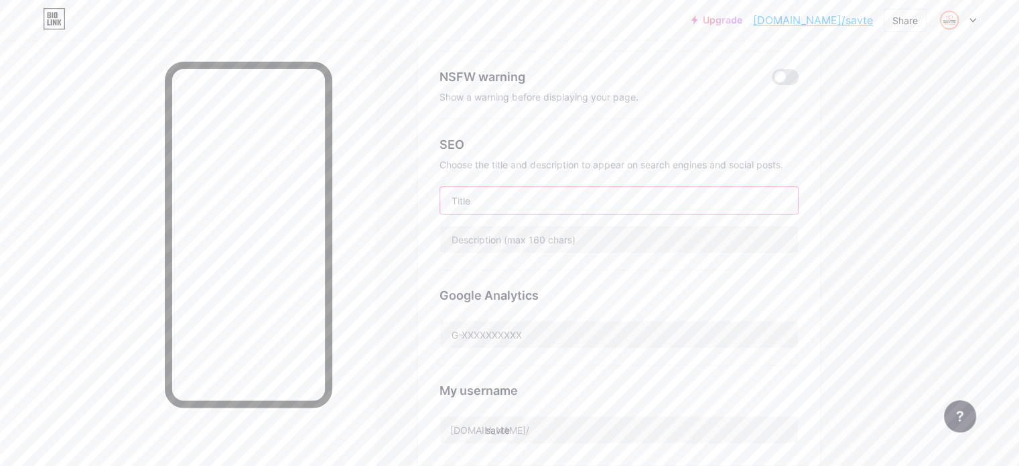
click at [546, 203] on input "text" at bounding box center [619, 200] width 358 height 27
click at [660, 276] on div "Google Analytics" at bounding box center [618, 317] width 359 height 95
click at [659, 344] on input "text" at bounding box center [619, 334] width 358 height 27
click at [446, 369] on div "Links Posts Design Subscribers NEW Stats Settings Preferred link This is an aes…" at bounding box center [438, 367] width 876 height 1057
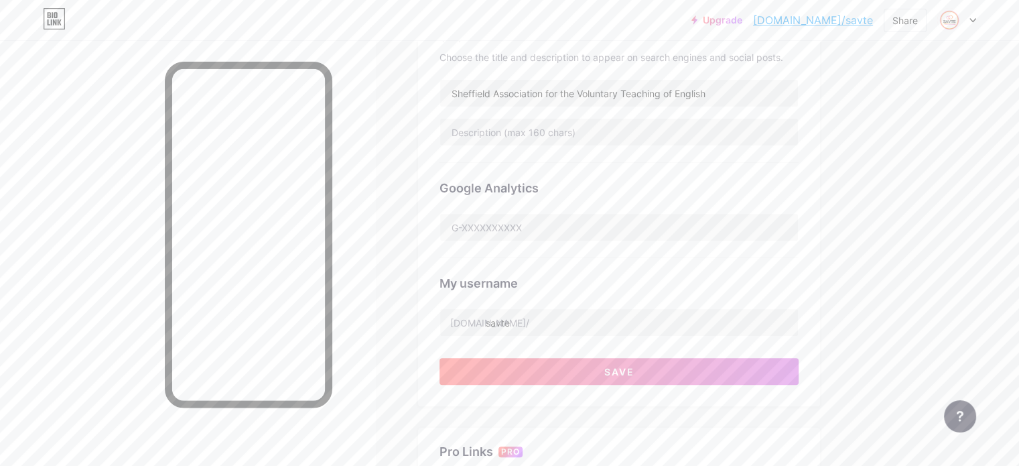
scroll to position [402, 0]
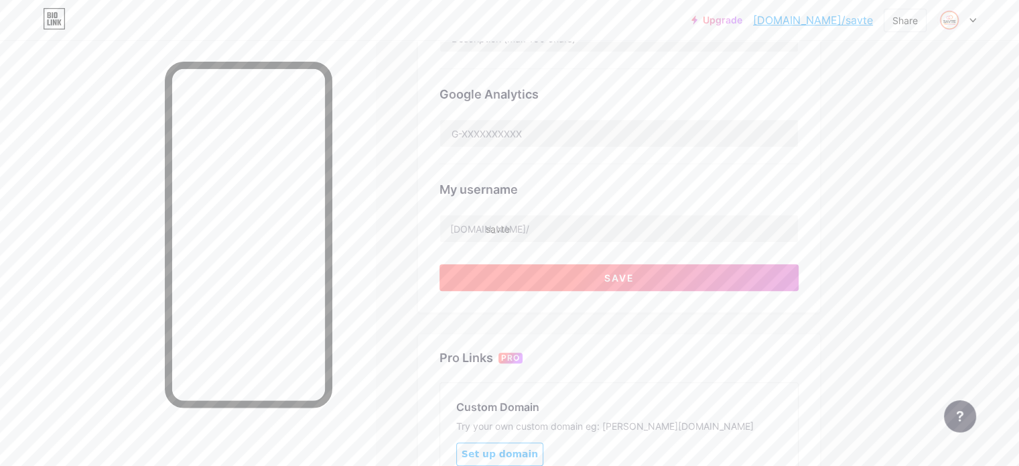
click at [568, 265] on button "Save" at bounding box center [618, 277] width 359 height 27
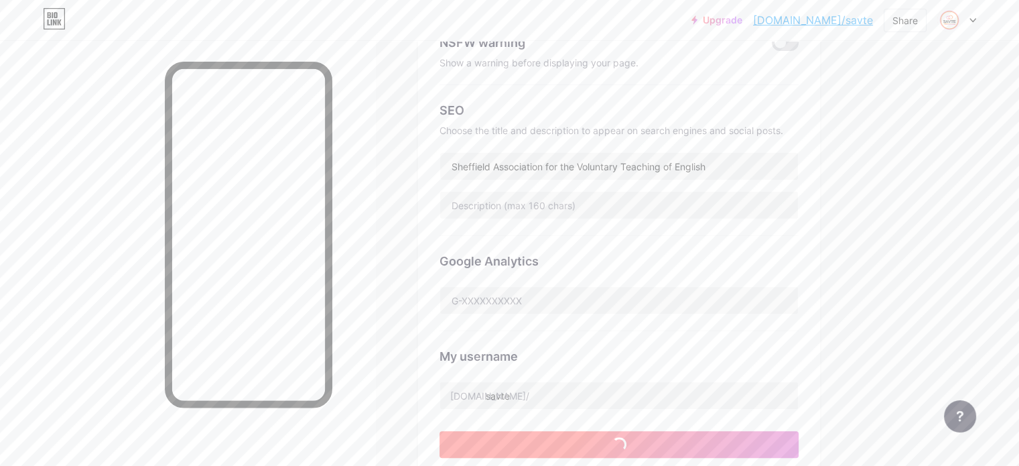
scroll to position [201, 0]
